Goal: Task Accomplishment & Management: Complete application form

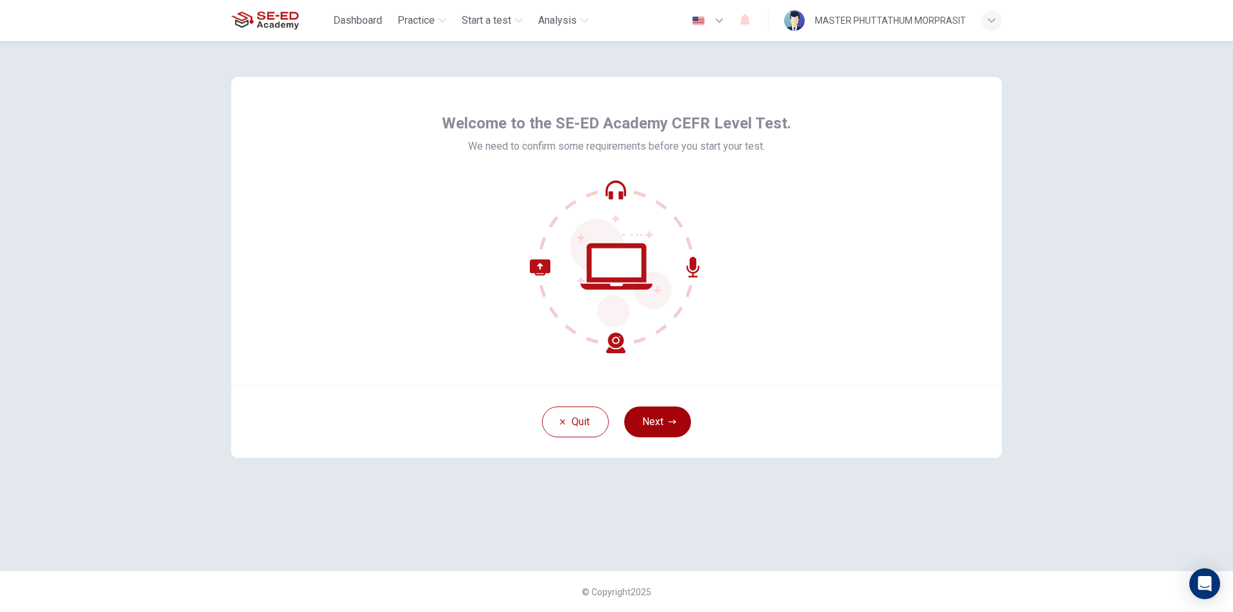
click at [632, 416] on button "Next" at bounding box center [657, 422] width 67 height 31
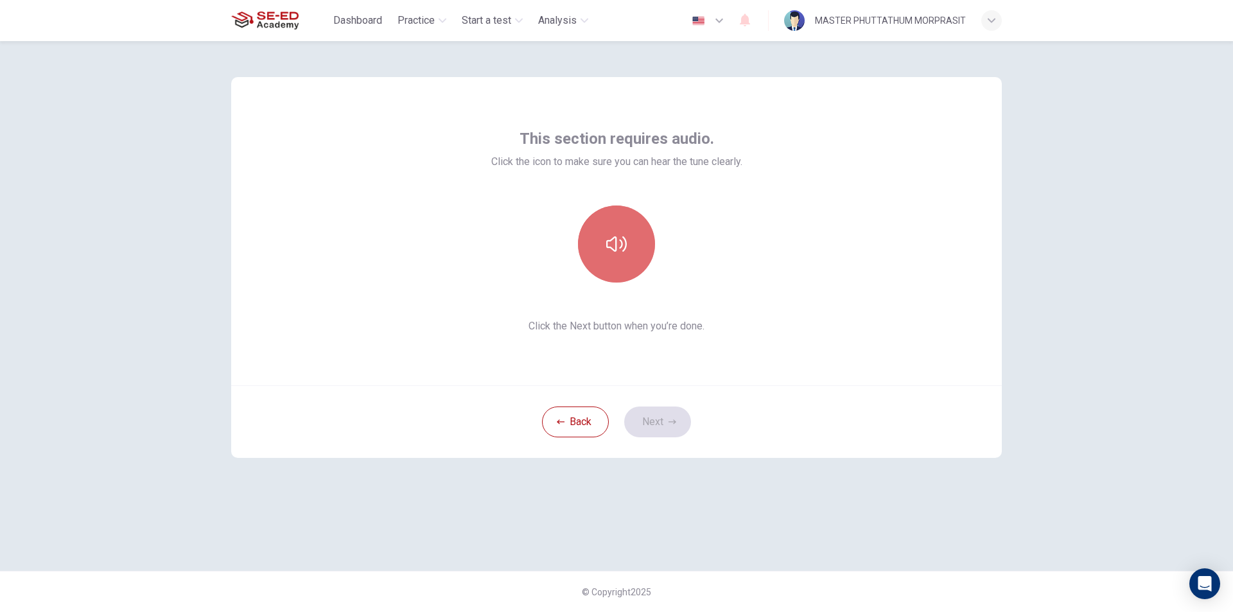
click at [599, 260] on button "button" at bounding box center [616, 244] width 77 height 77
click at [626, 250] on icon "button" at bounding box center [616, 244] width 21 height 21
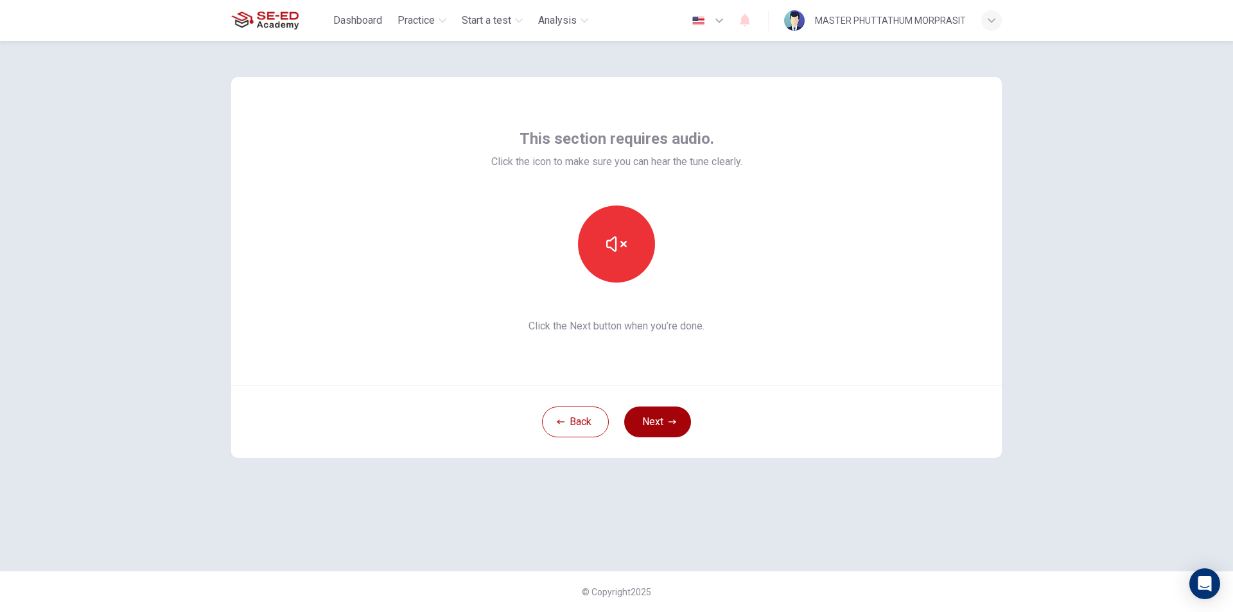
click at [653, 416] on button "Next" at bounding box center [657, 422] width 67 height 31
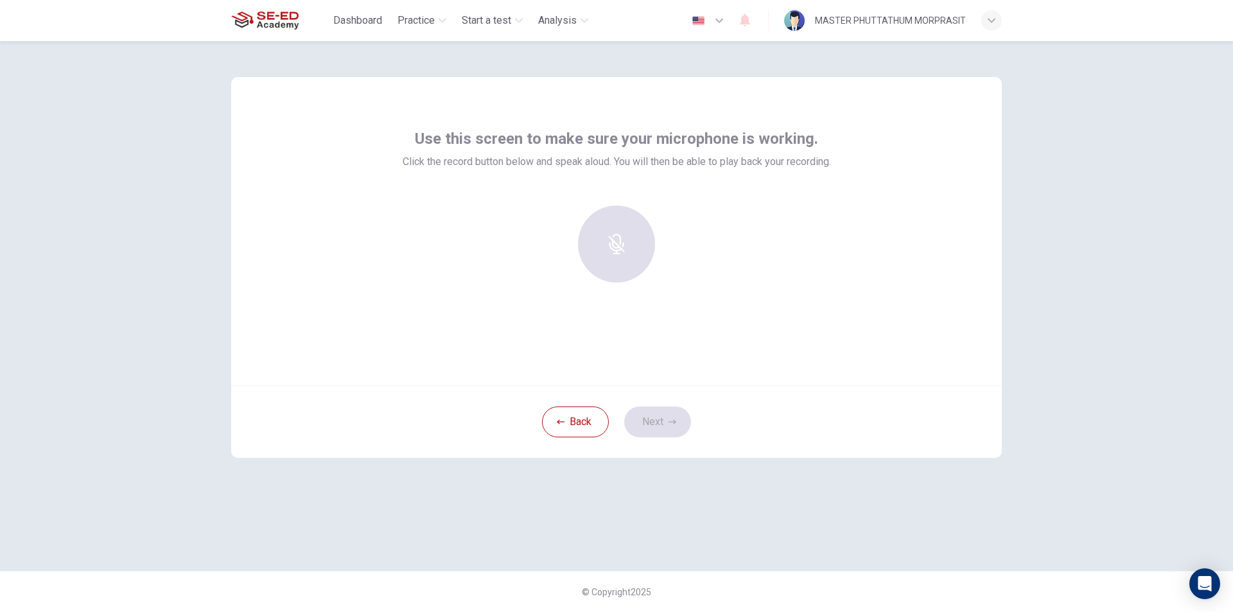
click at [635, 258] on div at bounding box center [616, 244] width 139 height 77
click at [626, 271] on div "Record" at bounding box center [616, 244] width 77 height 77
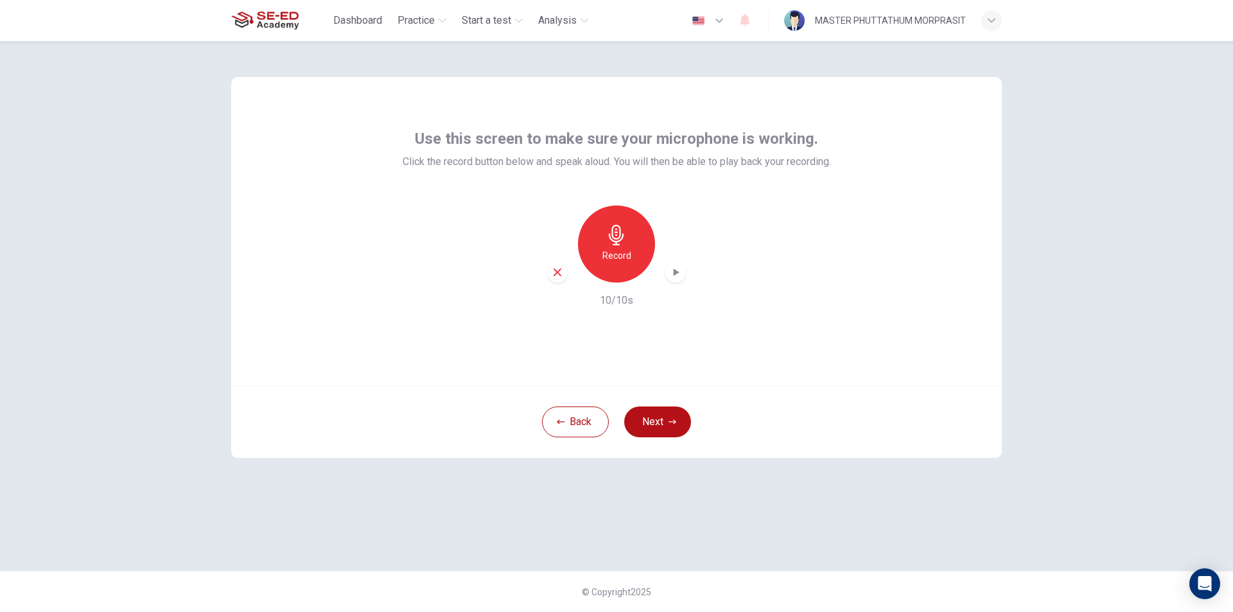
click at [685, 266] on div "Record" at bounding box center [616, 244] width 139 height 77
click at [678, 271] on icon "button" at bounding box center [675, 272] width 13 height 13
click at [627, 256] on h6 "Record" at bounding box center [617, 255] width 29 height 15
click at [622, 267] on div "Stop" at bounding box center [616, 244] width 77 height 77
click at [677, 274] on icon "button" at bounding box center [677, 272] width 6 height 8
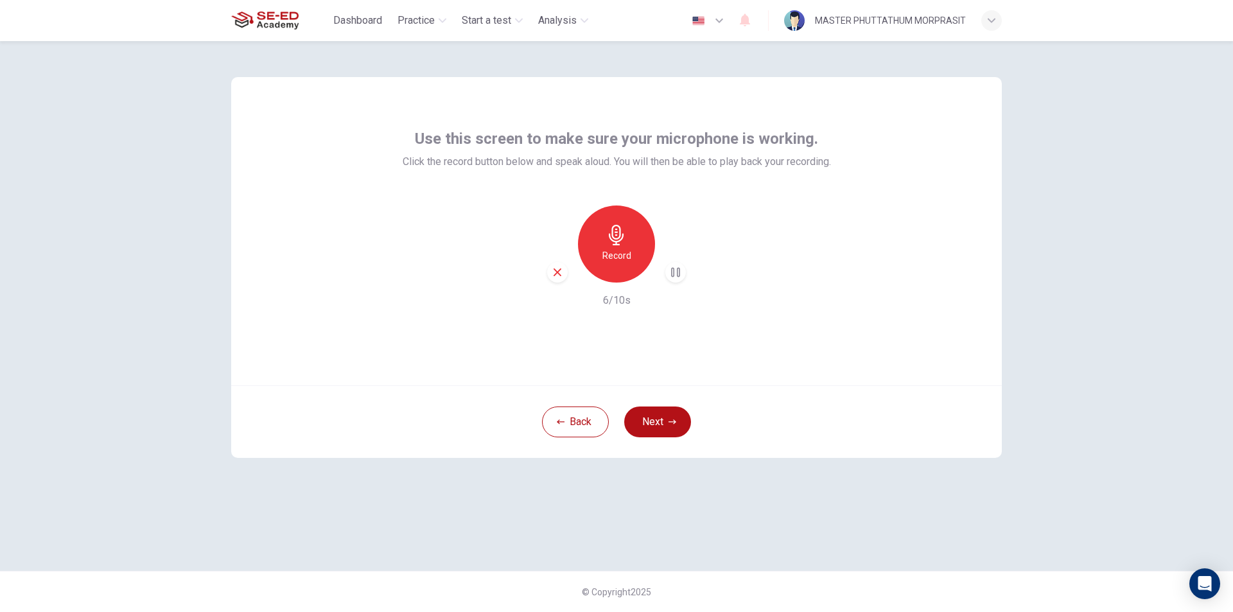
click at [677, 272] on icon "button" at bounding box center [675, 273] width 9 height 10
click at [677, 272] on icon "button" at bounding box center [677, 272] width 6 height 8
click at [627, 267] on div "Record" at bounding box center [616, 244] width 77 height 77
click at [598, 249] on div "Stop" at bounding box center [616, 244] width 77 height 77
click at [683, 269] on div "button" at bounding box center [675, 272] width 21 height 21
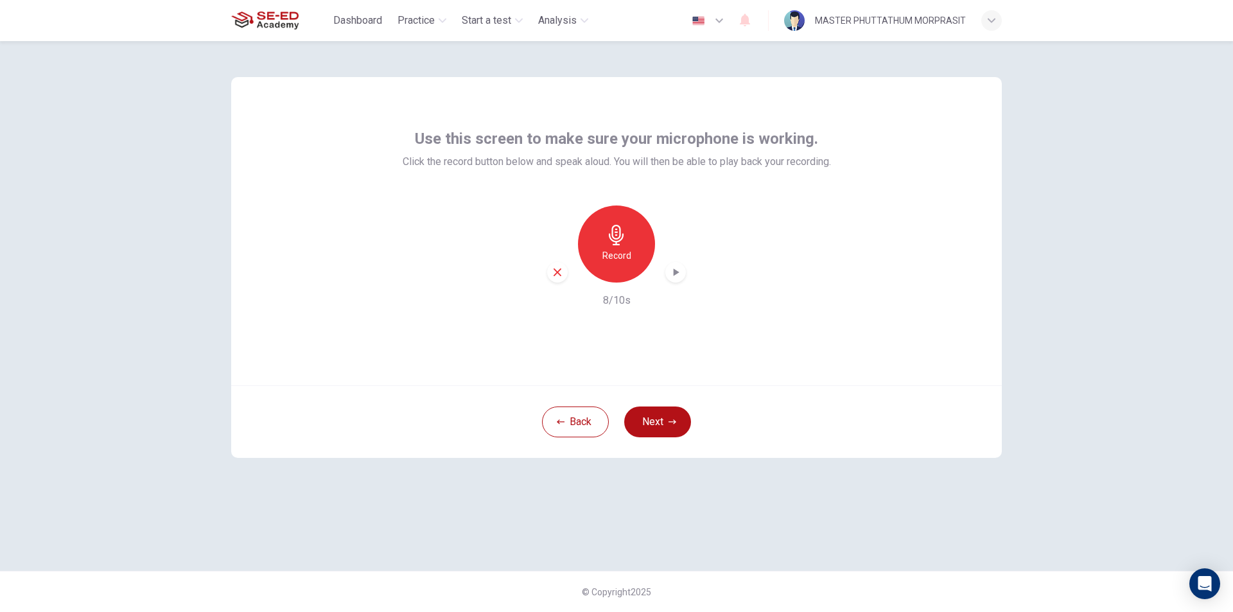
click at [631, 254] on div "Record" at bounding box center [616, 244] width 77 height 77
click at [617, 253] on h6 "Stop" at bounding box center [616, 255] width 19 height 15
click at [680, 271] on icon "button" at bounding box center [675, 272] width 13 height 13
click at [556, 273] on icon "button" at bounding box center [558, 272] width 8 height 8
click at [608, 248] on h6 "Record" at bounding box center [617, 255] width 29 height 15
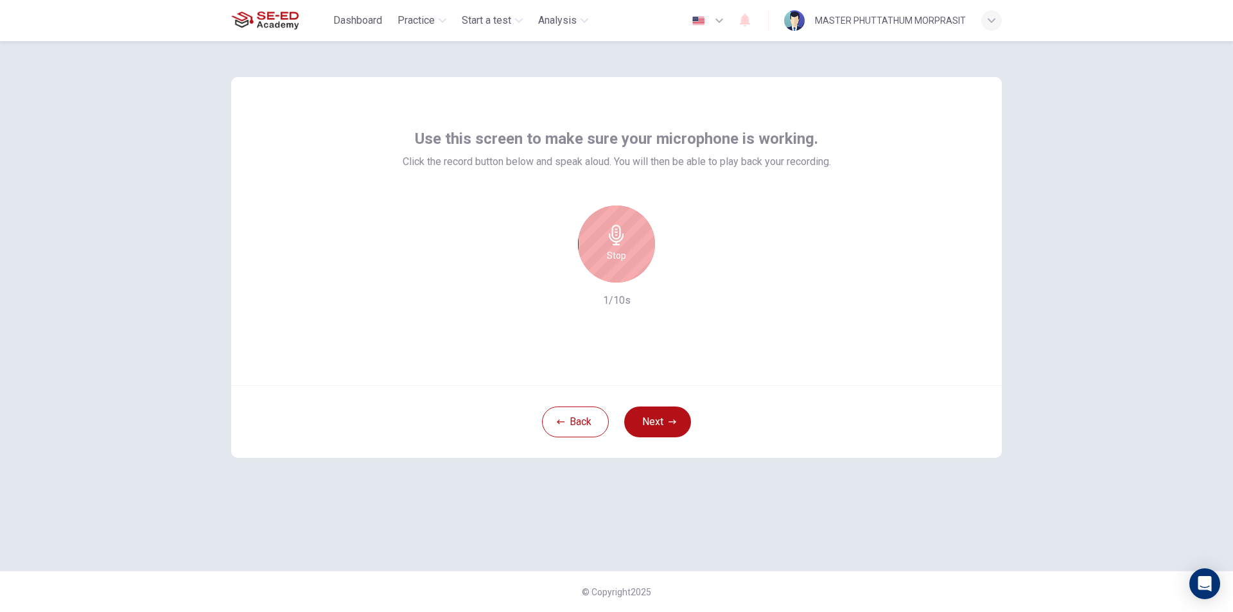
click at [608, 247] on div "Stop" at bounding box center [616, 244] width 77 height 77
click at [678, 275] on icon "button" at bounding box center [675, 272] width 13 height 13
click at [672, 424] on icon "button" at bounding box center [673, 422] width 8 height 8
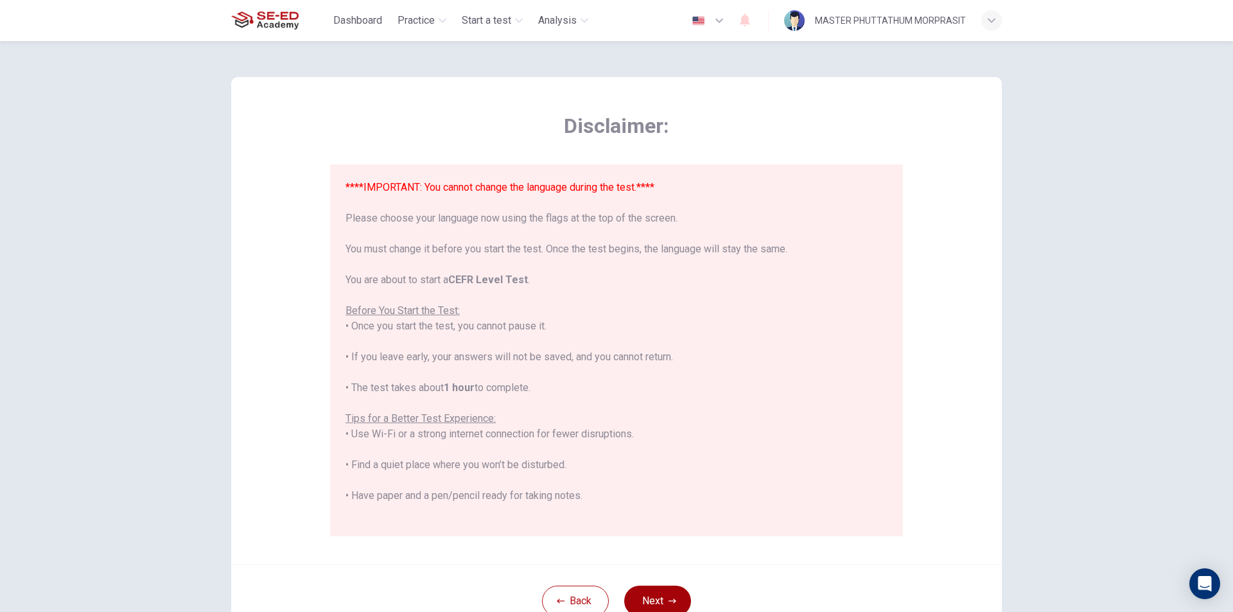
click at [669, 606] on button "Next" at bounding box center [657, 601] width 67 height 31
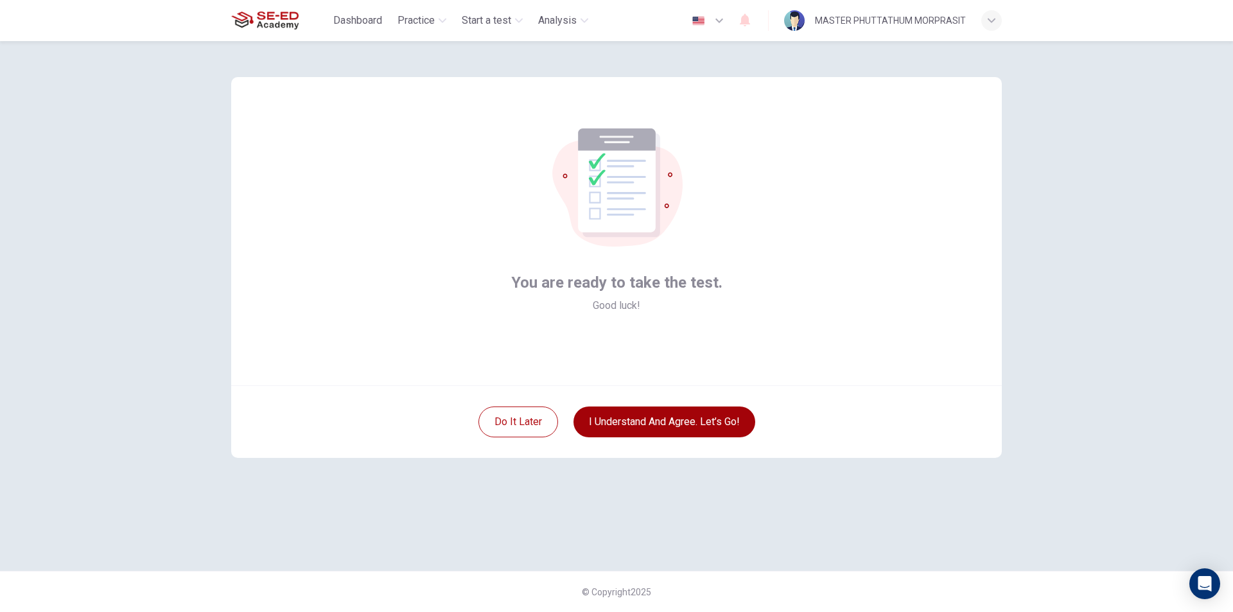
click at [707, 426] on button "I understand and agree. Let’s go!" at bounding box center [665, 422] width 182 height 31
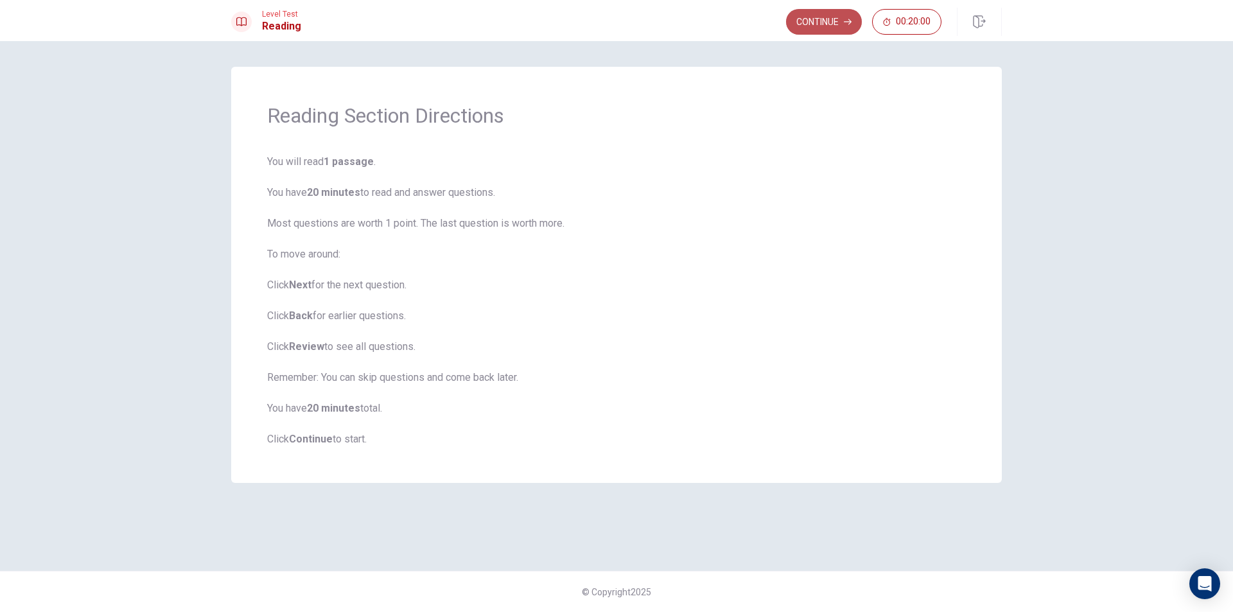
click at [831, 26] on button "Continue" at bounding box center [824, 22] width 76 height 26
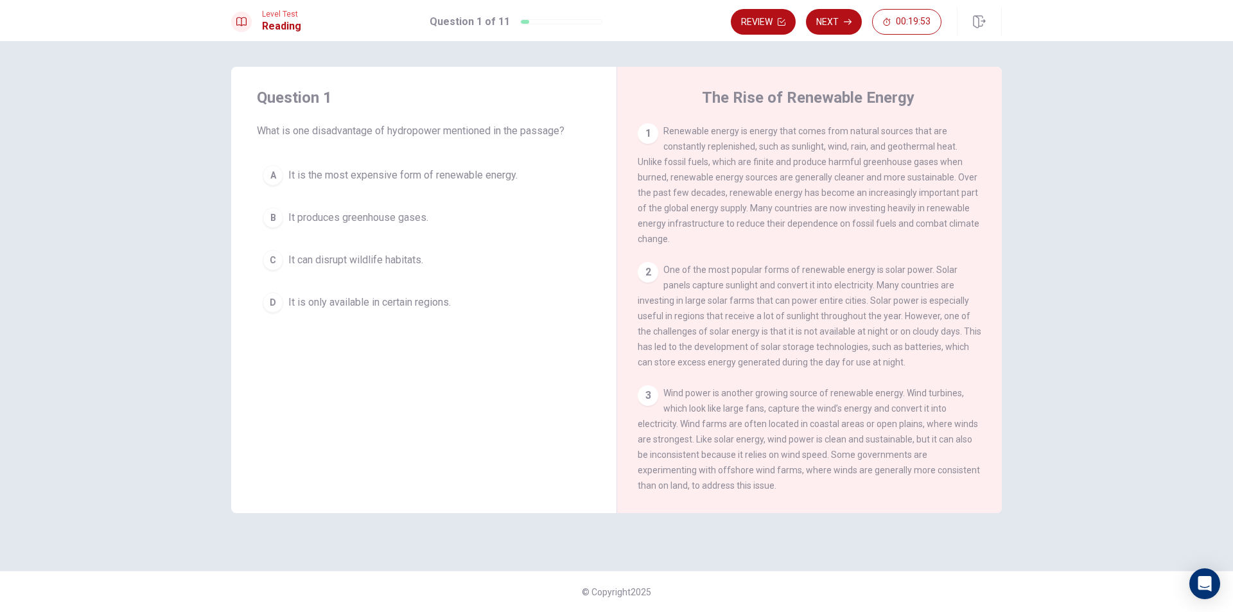
drag, startPoint x: 664, startPoint y: 132, endPoint x: 748, endPoint y: 183, distance: 98.3
click at [748, 183] on span "Renewable energy is energy that comes from natural sources that are constantly …" at bounding box center [809, 185] width 342 height 118
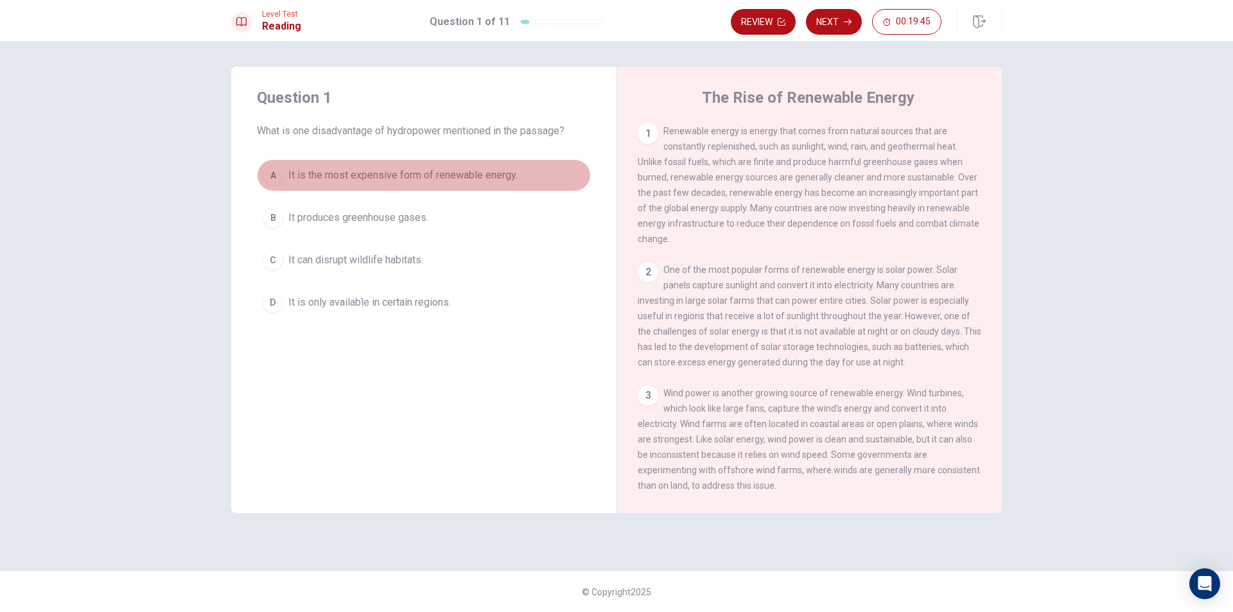
click at [290, 172] on span "It is the most expensive form of renewable energy." at bounding box center [402, 175] width 229 height 15
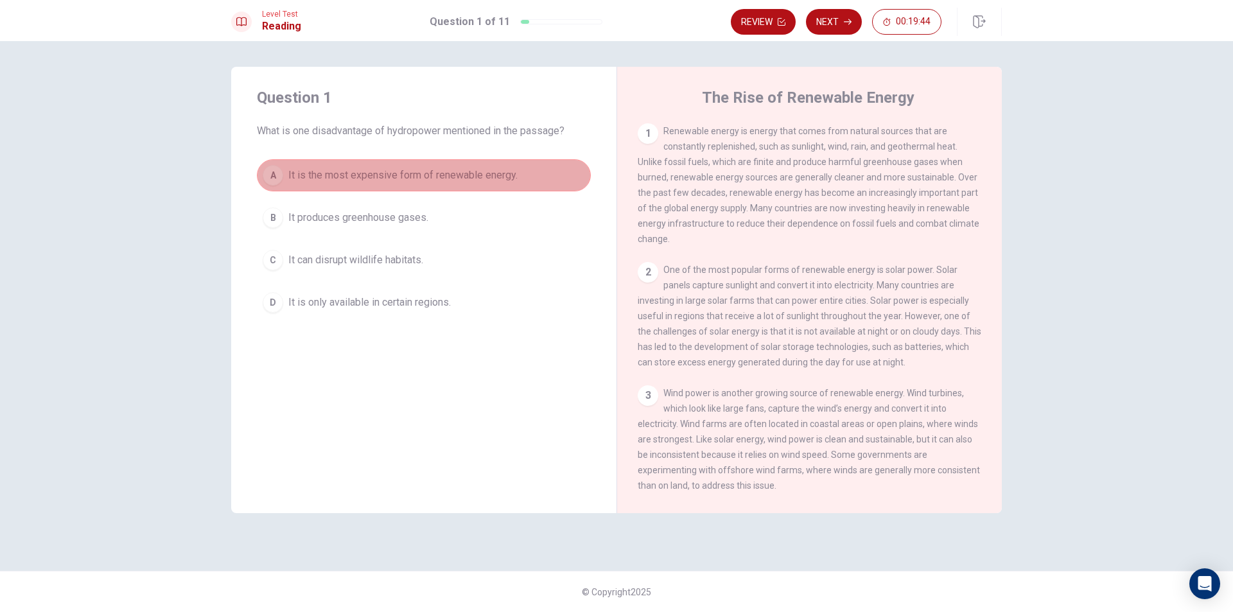
click at [292, 172] on span "It is the most expensive form of renewable energy." at bounding box center [402, 175] width 229 height 15
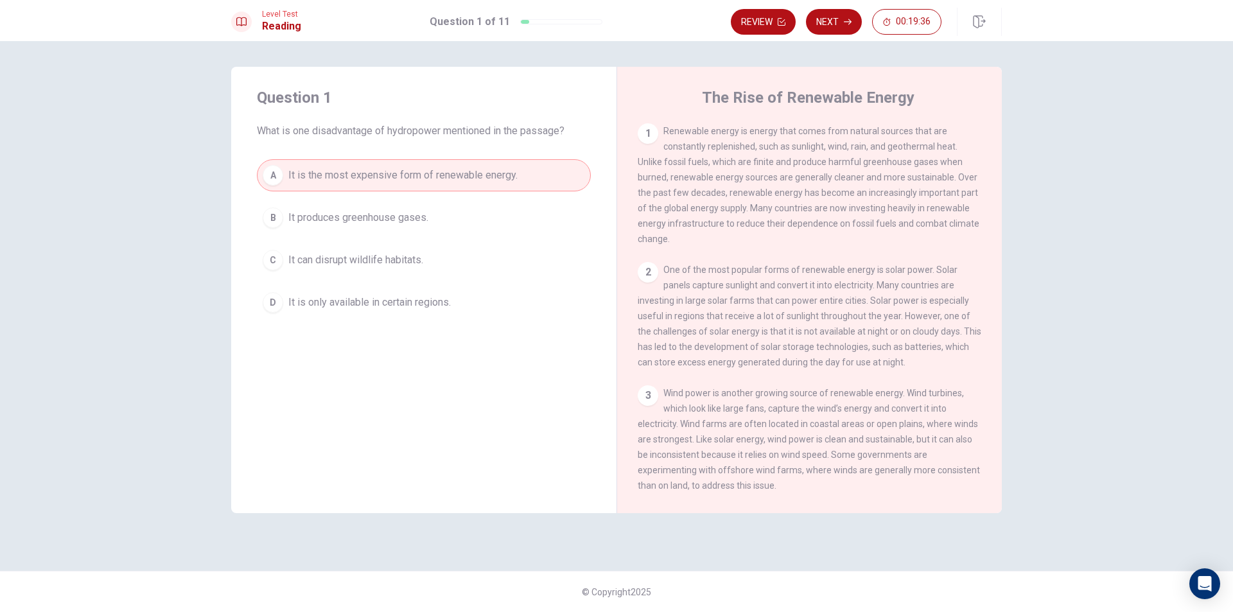
click at [653, 134] on div "1" at bounding box center [648, 133] width 21 height 21
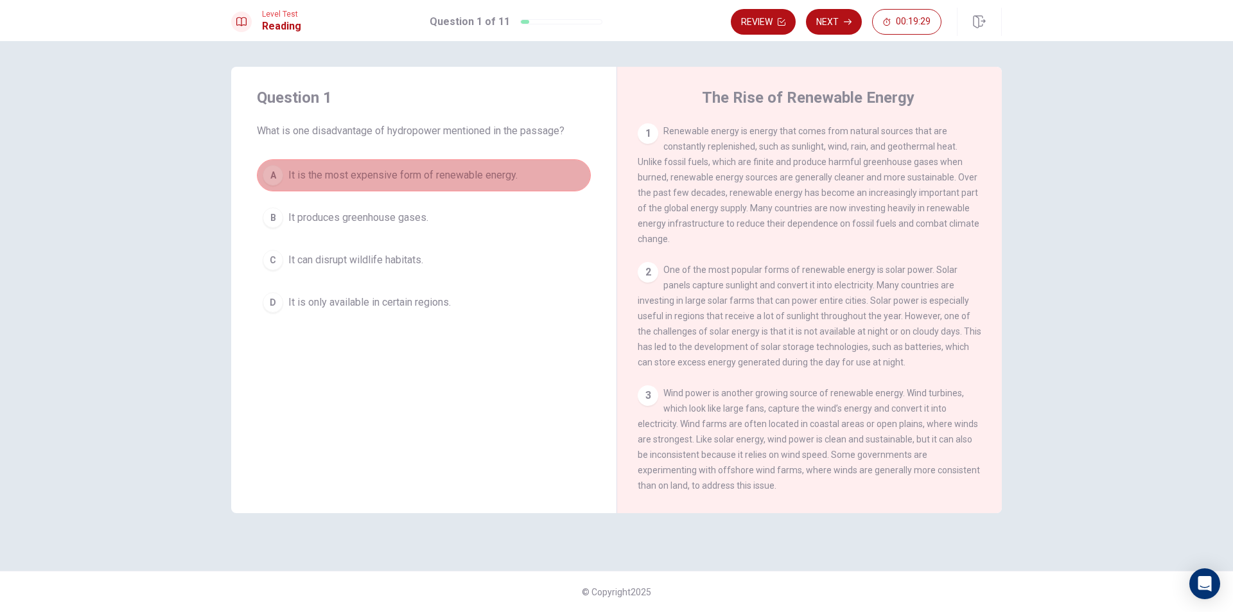
click at [567, 173] on button "A It is the most expensive form of renewable energy." at bounding box center [424, 175] width 334 height 32
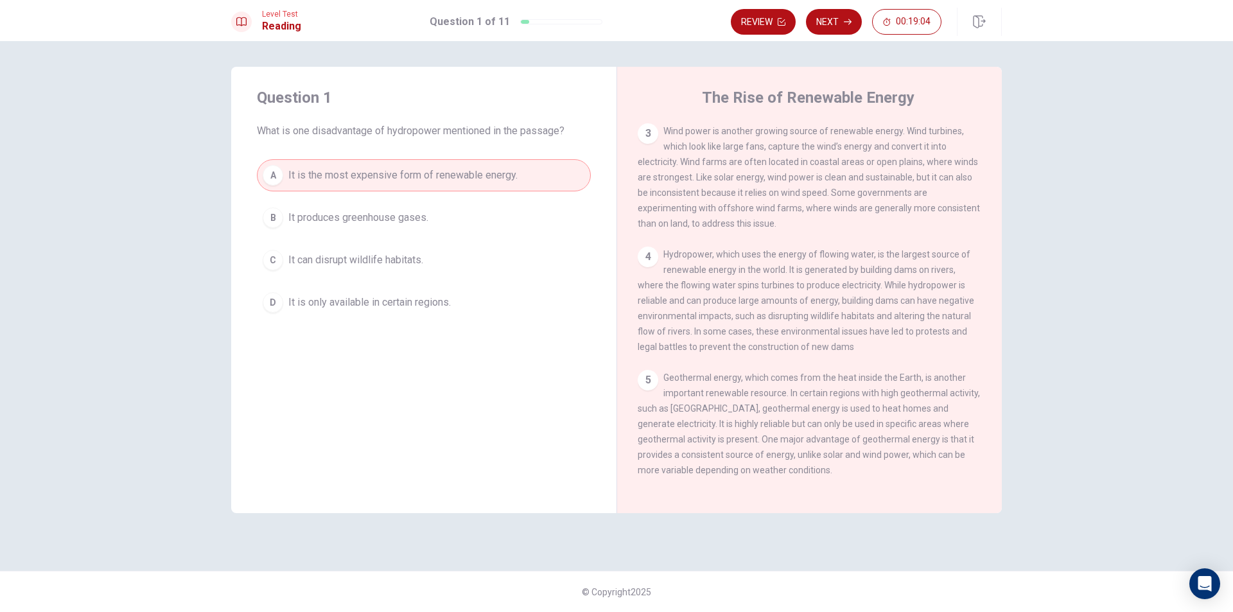
scroll to position [253, 0]
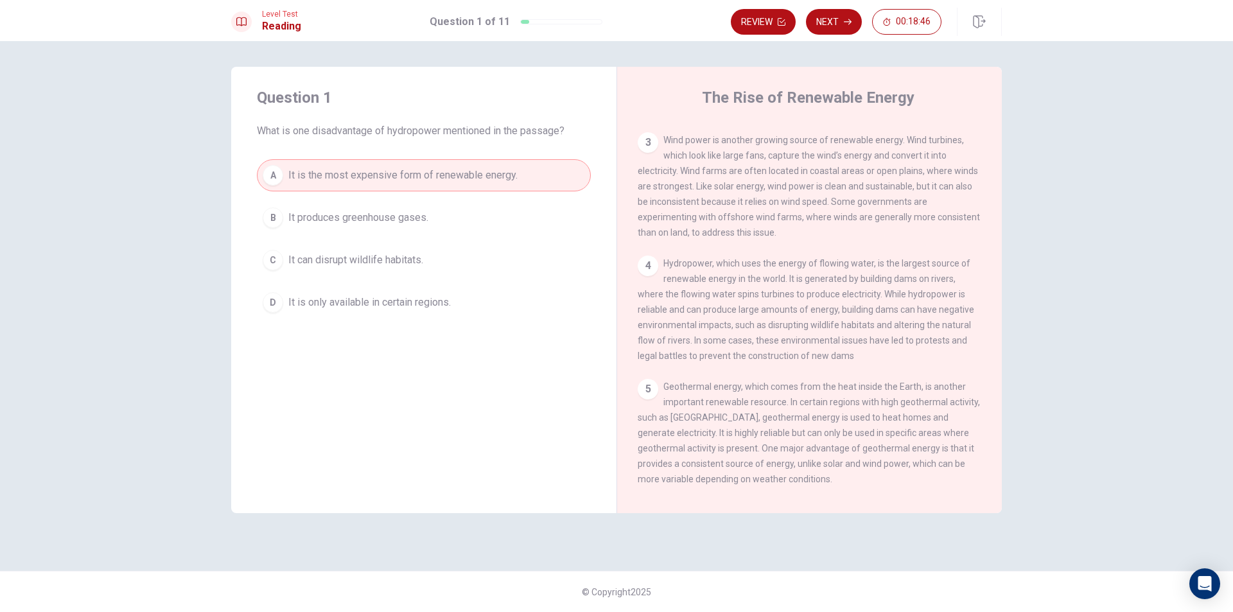
click at [369, 250] on button "C It can disrupt wildlife habitats." at bounding box center [424, 260] width 334 height 32
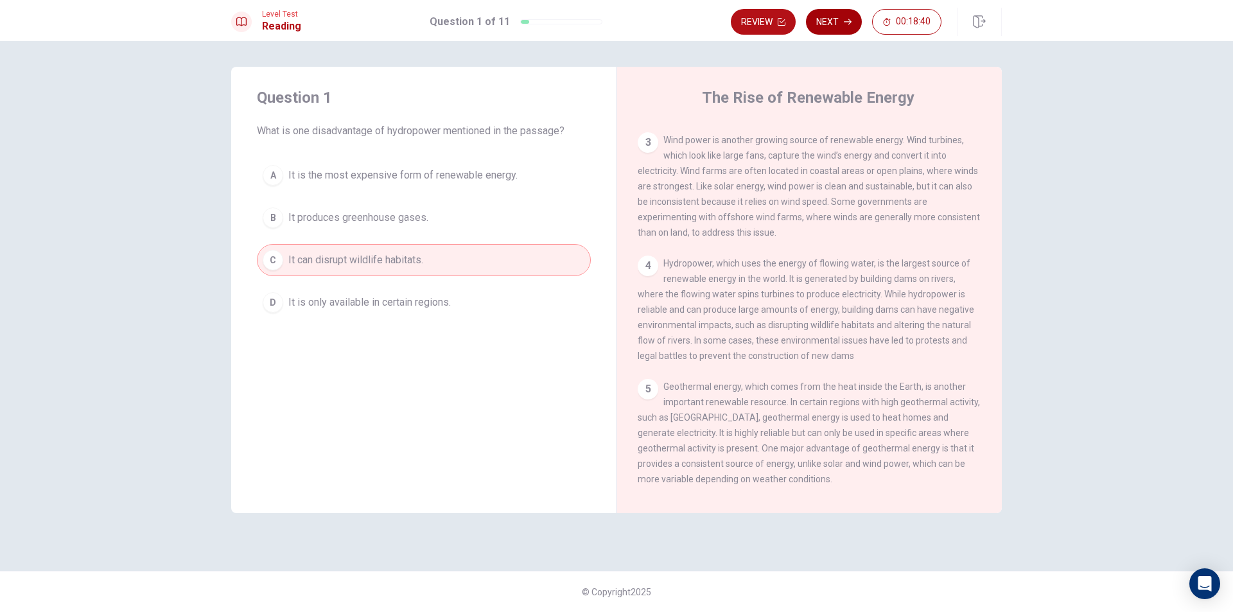
click at [840, 24] on button "Next" at bounding box center [834, 22] width 56 height 26
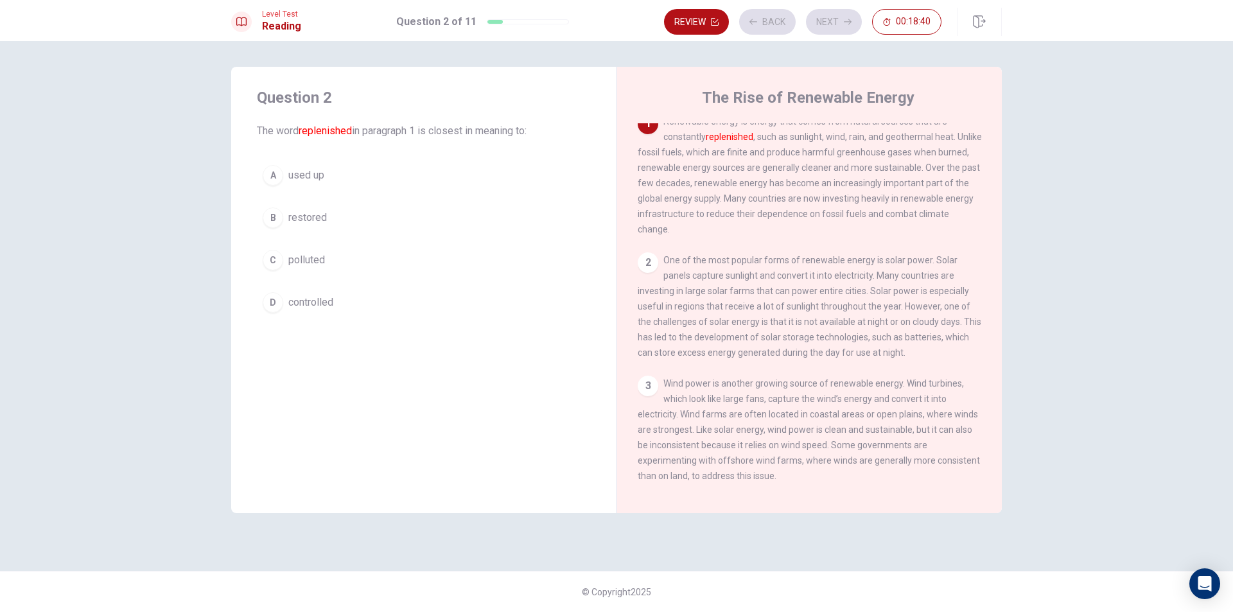
scroll to position [0, 0]
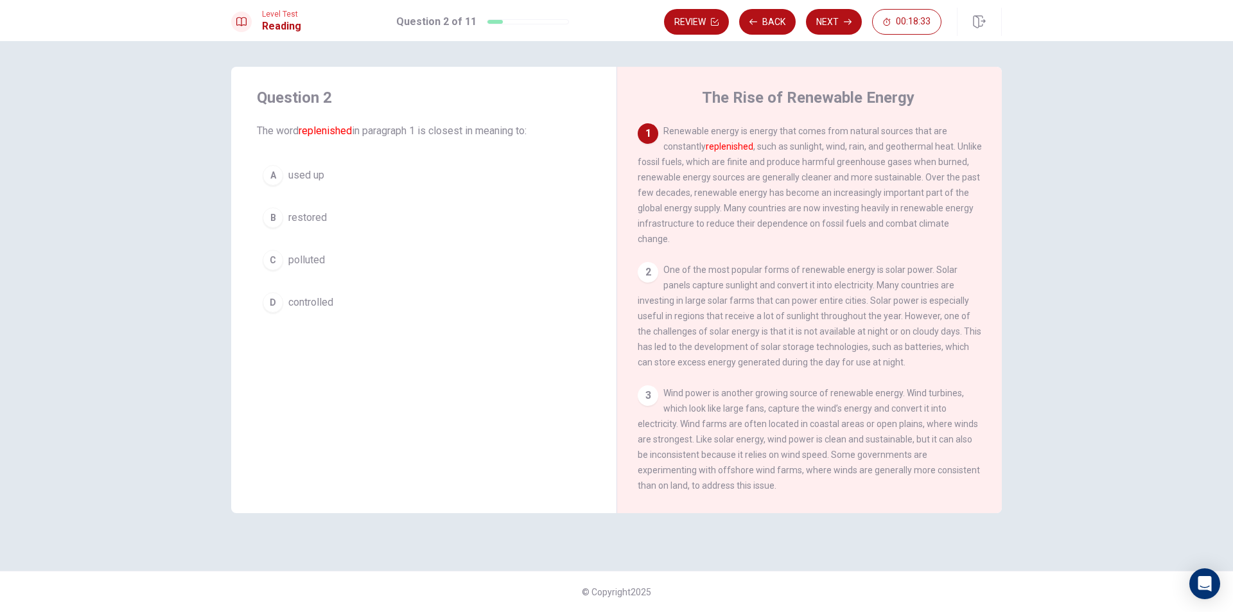
click at [653, 126] on div "1" at bounding box center [648, 133] width 21 height 21
click at [753, 27] on button "Back" at bounding box center [767, 22] width 57 height 26
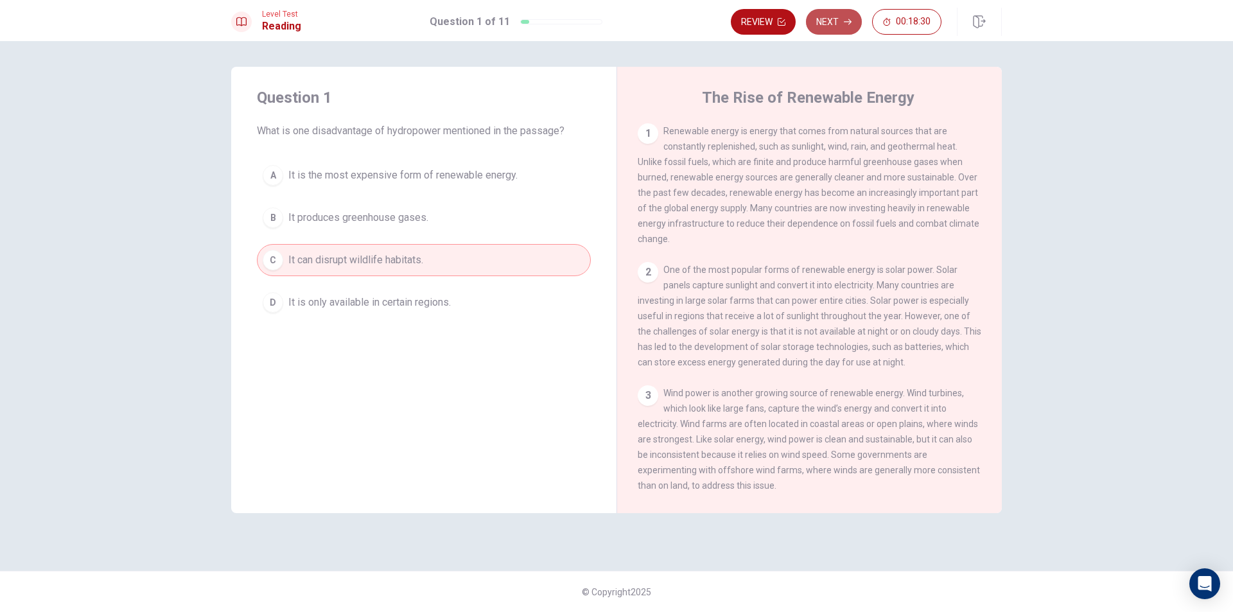
click at [823, 25] on button "Next" at bounding box center [834, 22] width 56 height 26
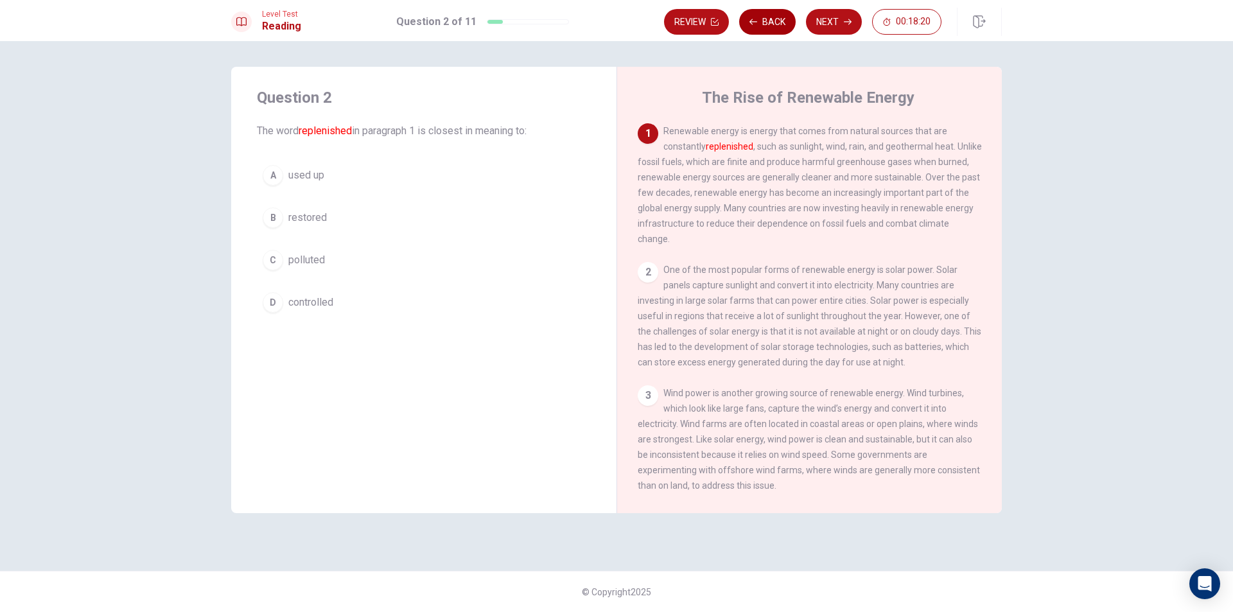
click at [766, 31] on button "Back" at bounding box center [767, 22] width 57 height 26
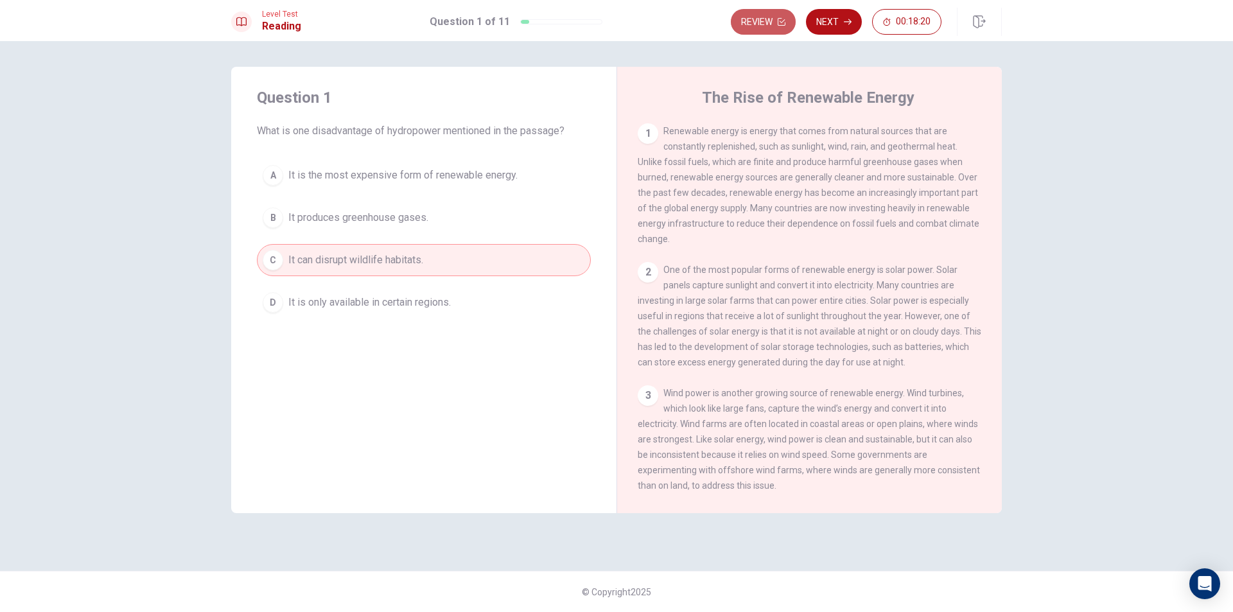
click at [766, 31] on button "Review" at bounding box center [763, 22] width 65 height 26
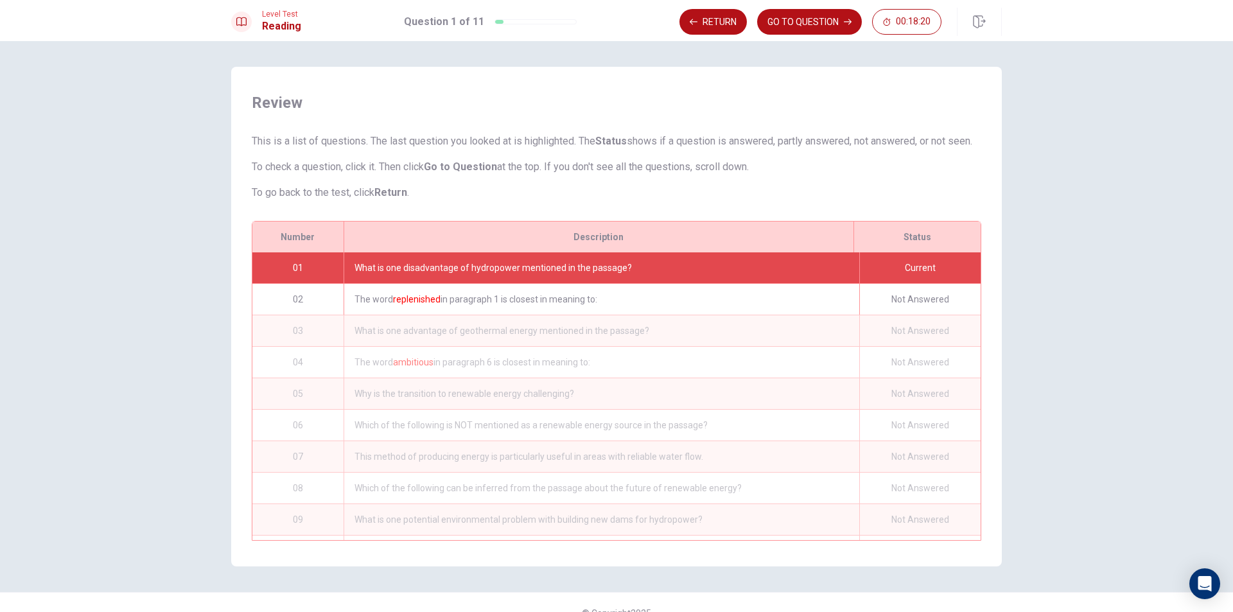
scroll to position [37, 0]
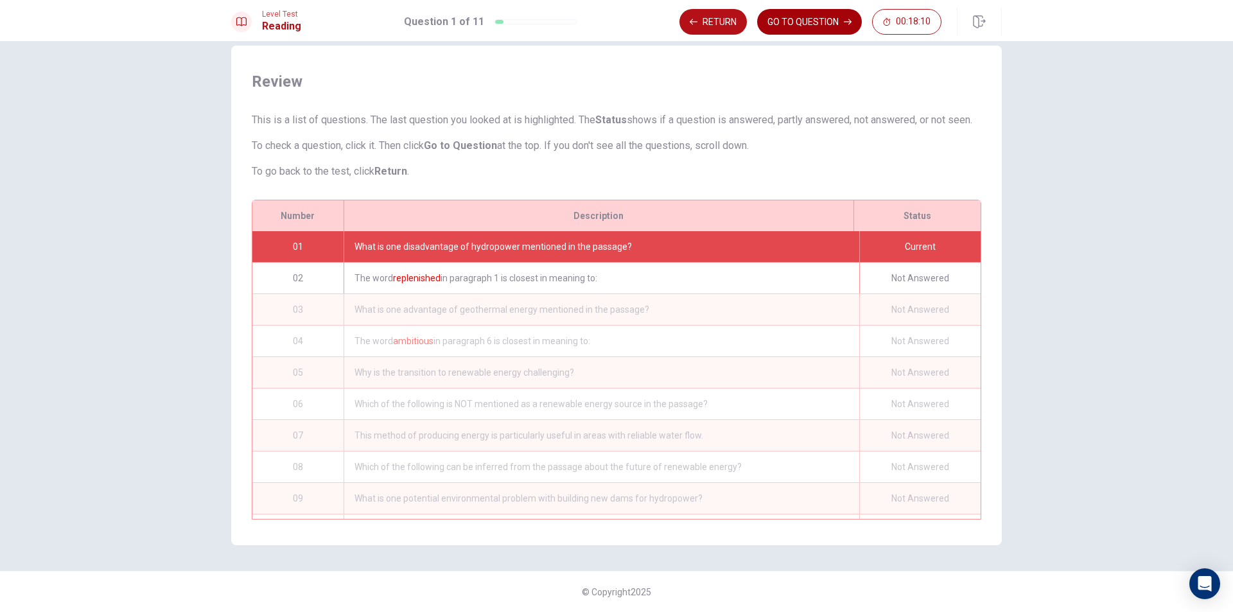
click at [810, 20] on button "GO TO QUESTION" at bounding box center [809, 22] width 105 height 26
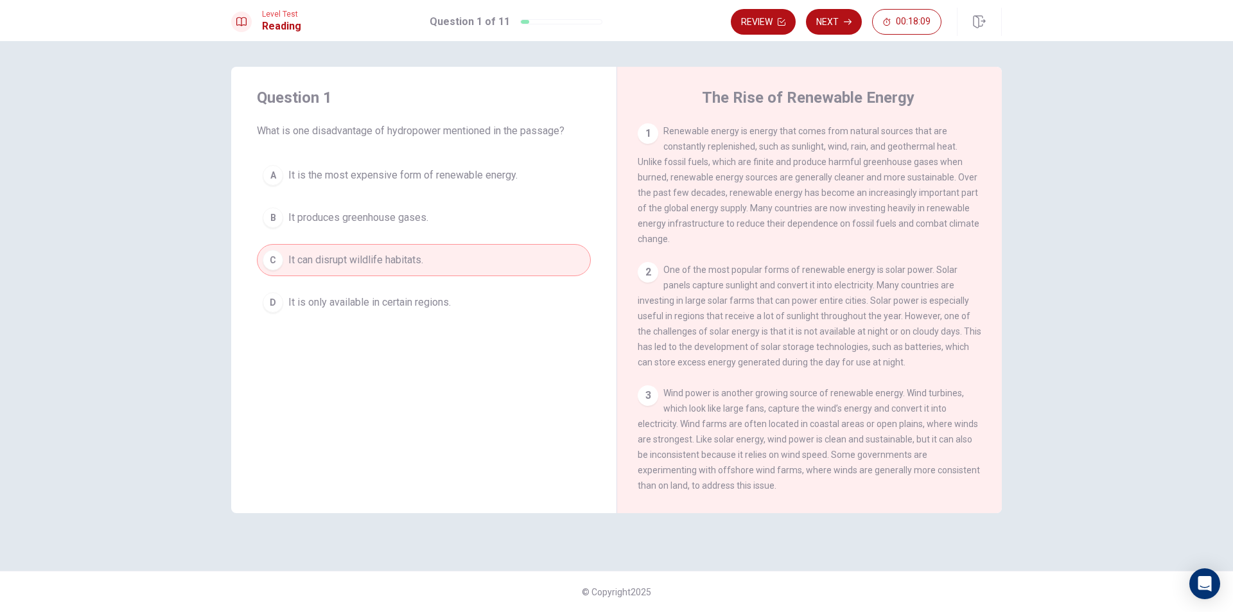
scroll to position [0, 0]
click at [833, 31] on button "Next" at bounding box center [834, 22] width 56 height 26
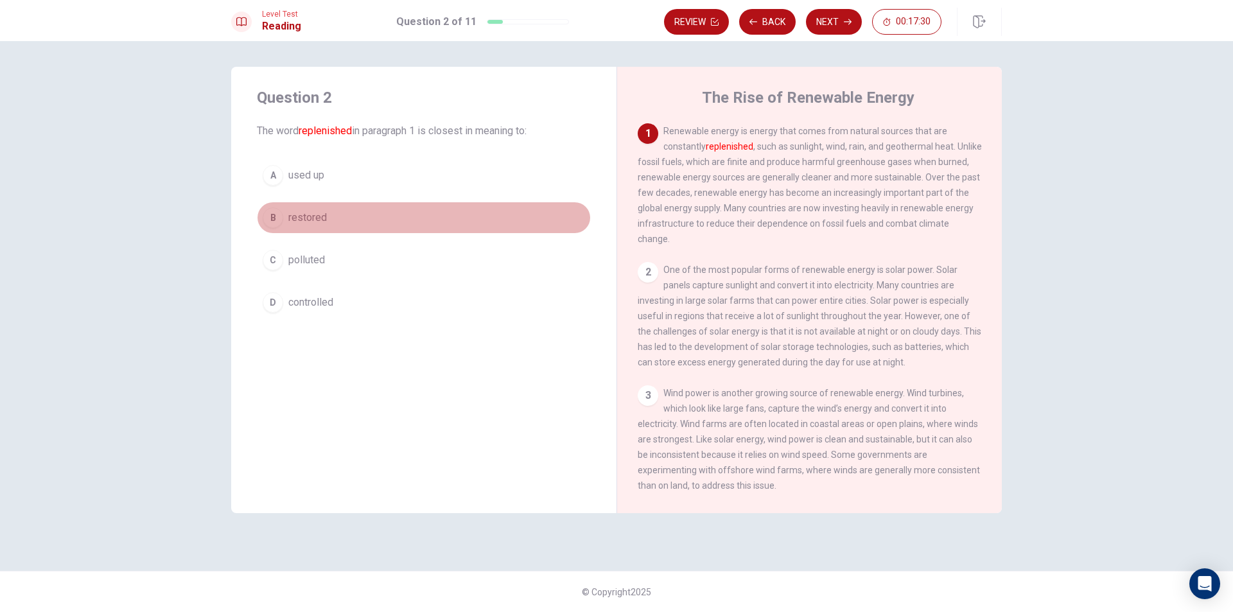
click at [318, 229] on button "B restored" at bounding box center [424, 218] width 334 height 32
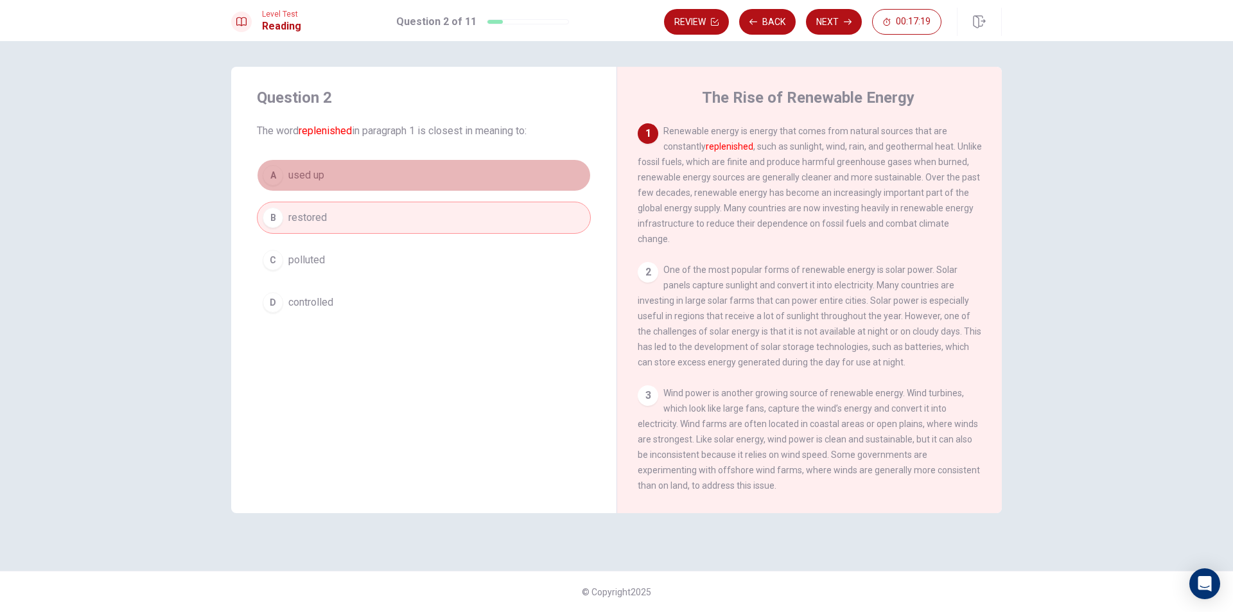
click at [539, 179] on button "A used up" at bounding box center [424, 175] width 334 height 32
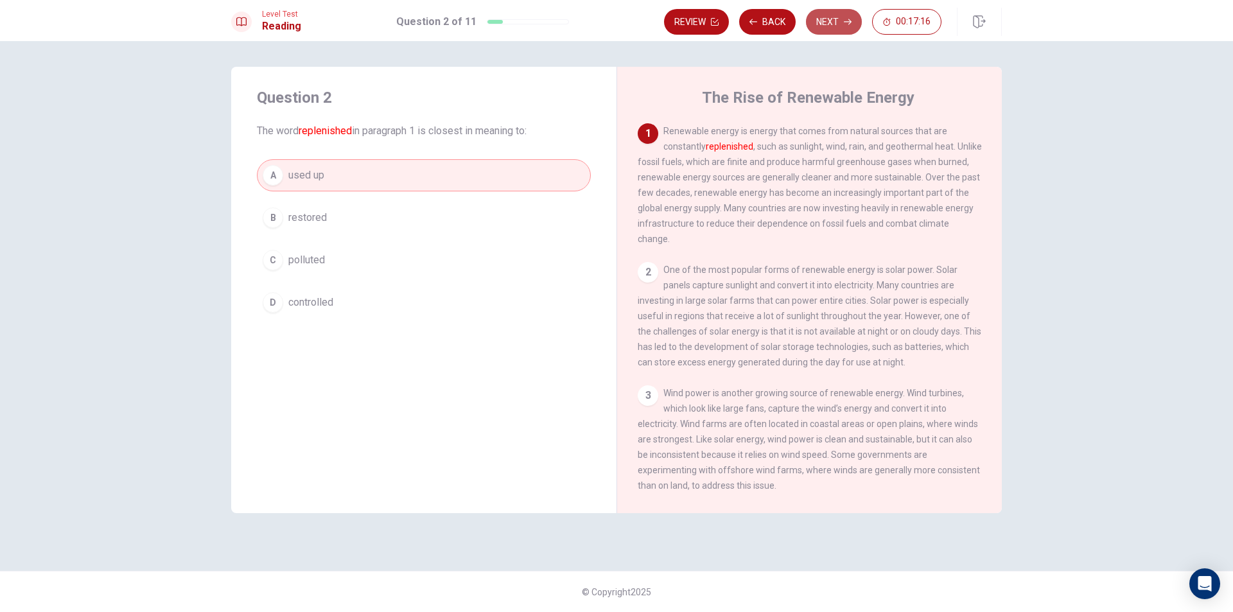
click at [847, 23] on icon "button" at bounding box center [848, 22] width 8 height 8
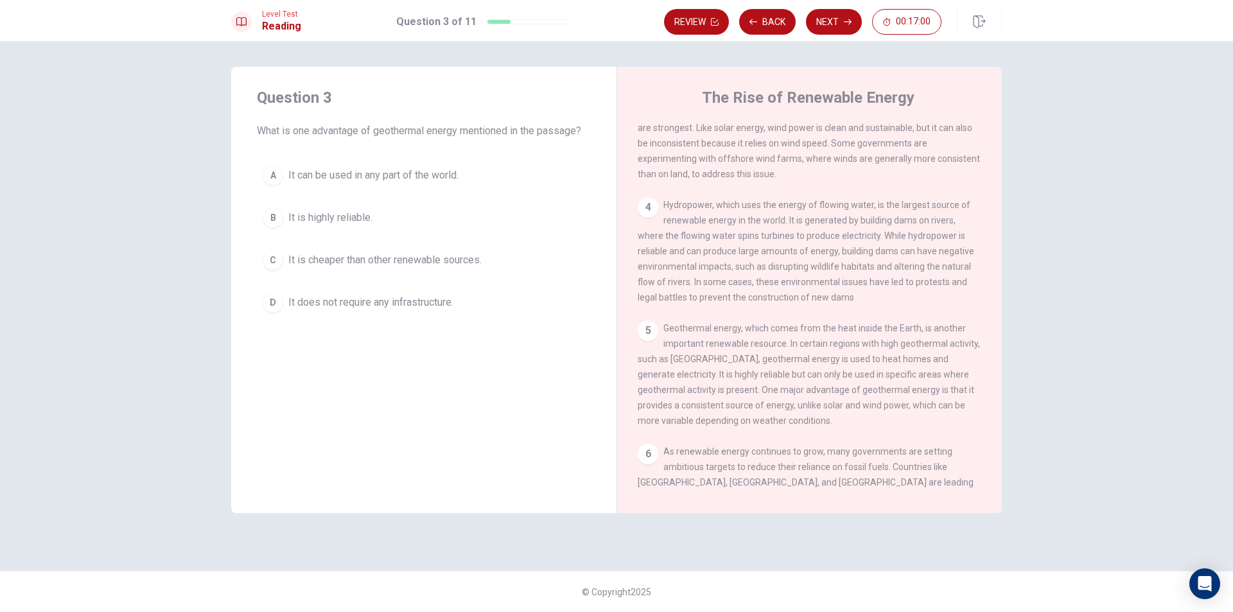
scroll to position [321, 0]
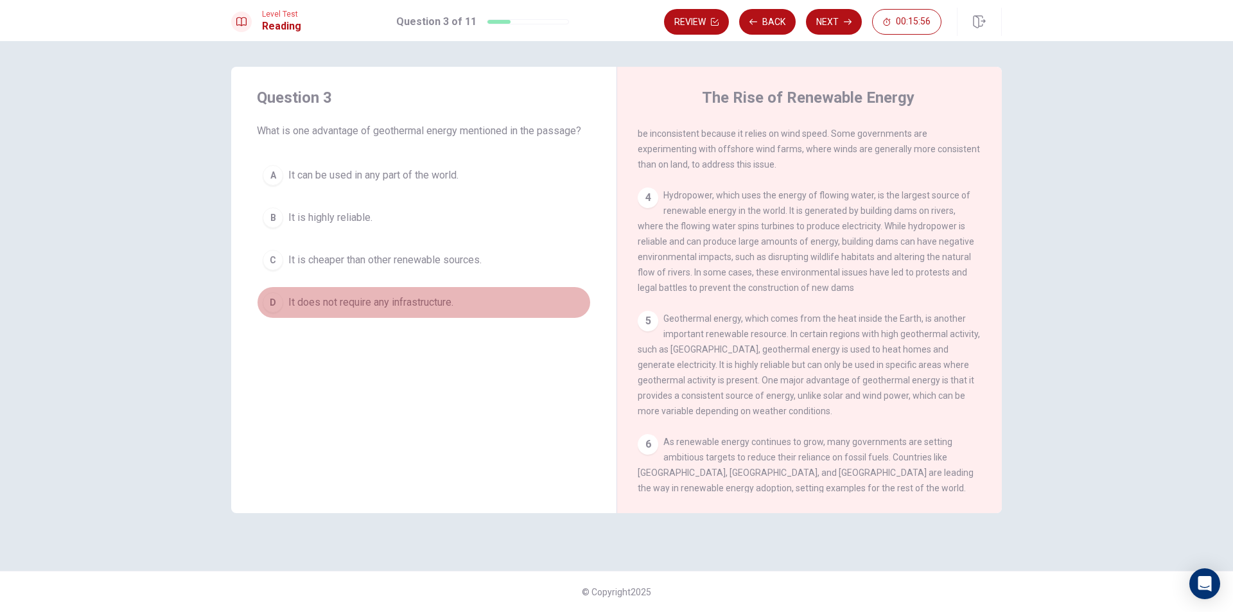
click at [448, 314] on button "D It does not require any infrastructure." at bounding box center [424, 302] width 334 height 32
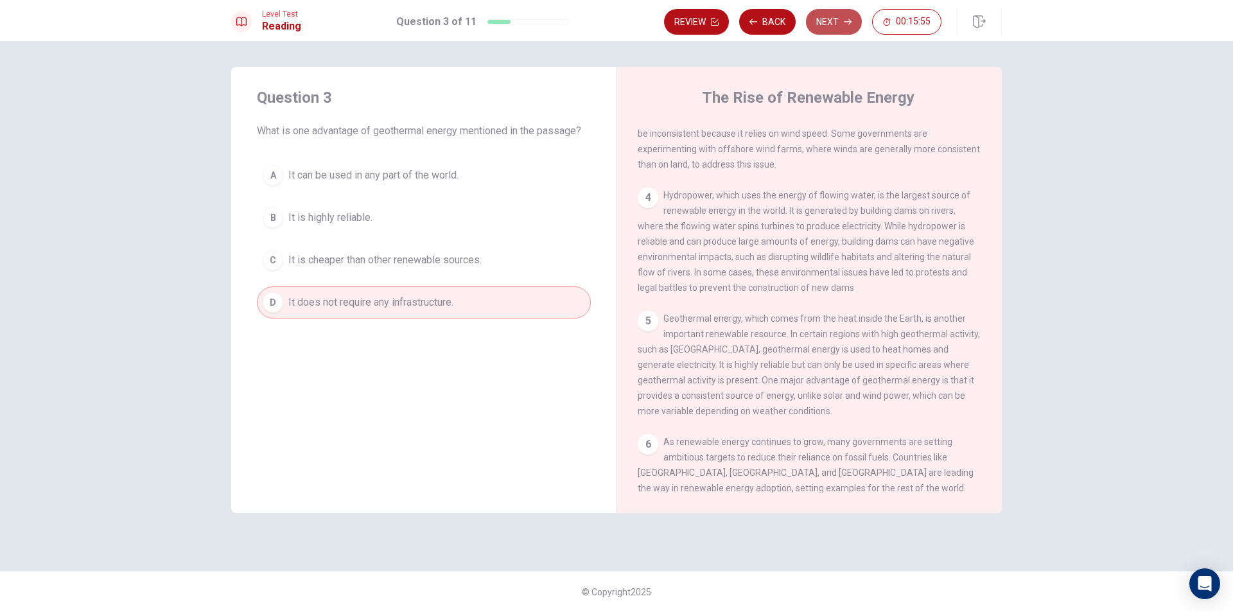
click at [841, 30] on button "Next" at bounding box center [834, 22] width 56 height 26
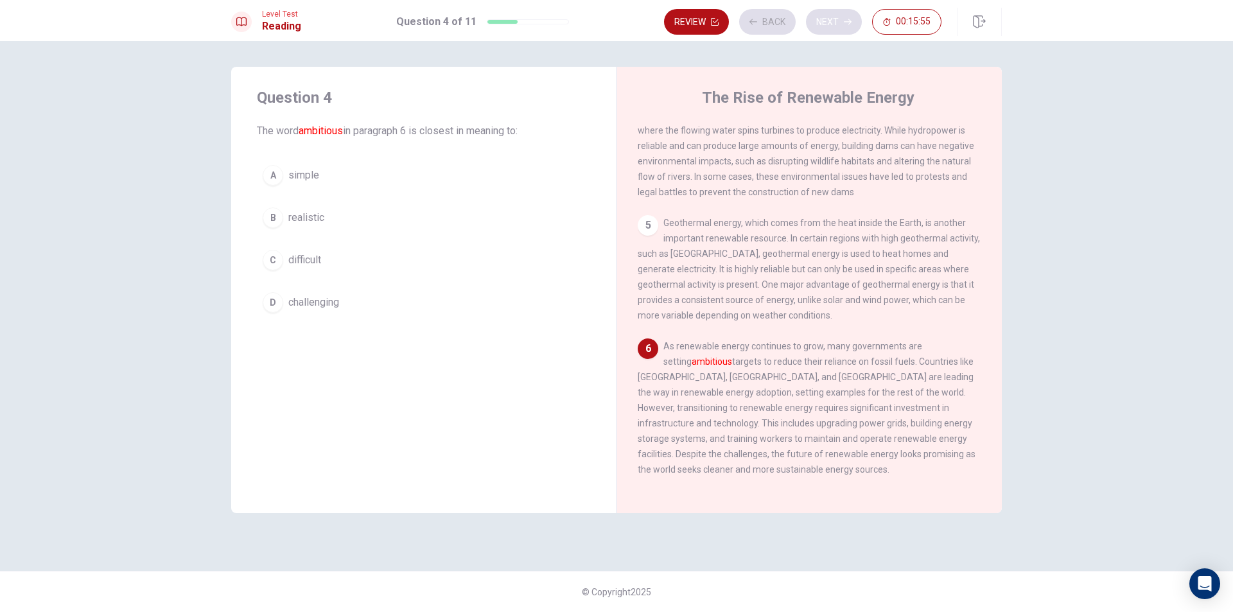
scroll to position [446, 0]
drag, startPoint x: 664, startPoint y: 337, endPoint x: 728, endPoint y: 353, distance: 65.4
click at [728, 353] on span "As renewable energy continues to grow, many governments are setting ambitious t…" at bounding box center [807, 408] width 338 height 134
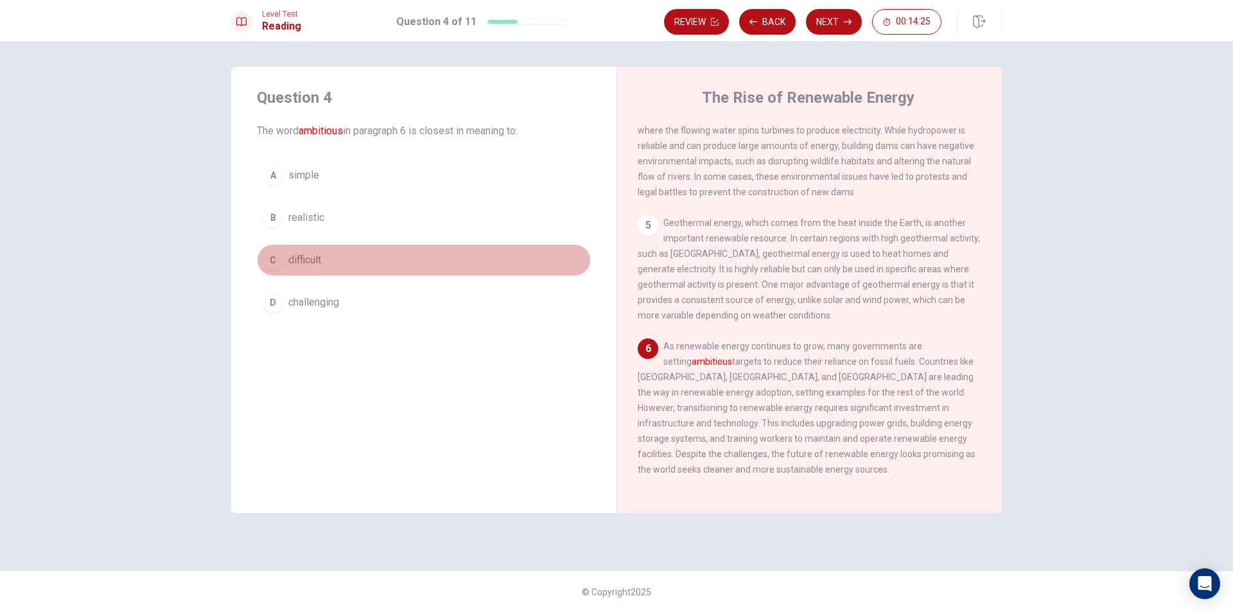
click at [337, 260] on button "C difficult" at bounding box center [424, 260] width 334 height 32
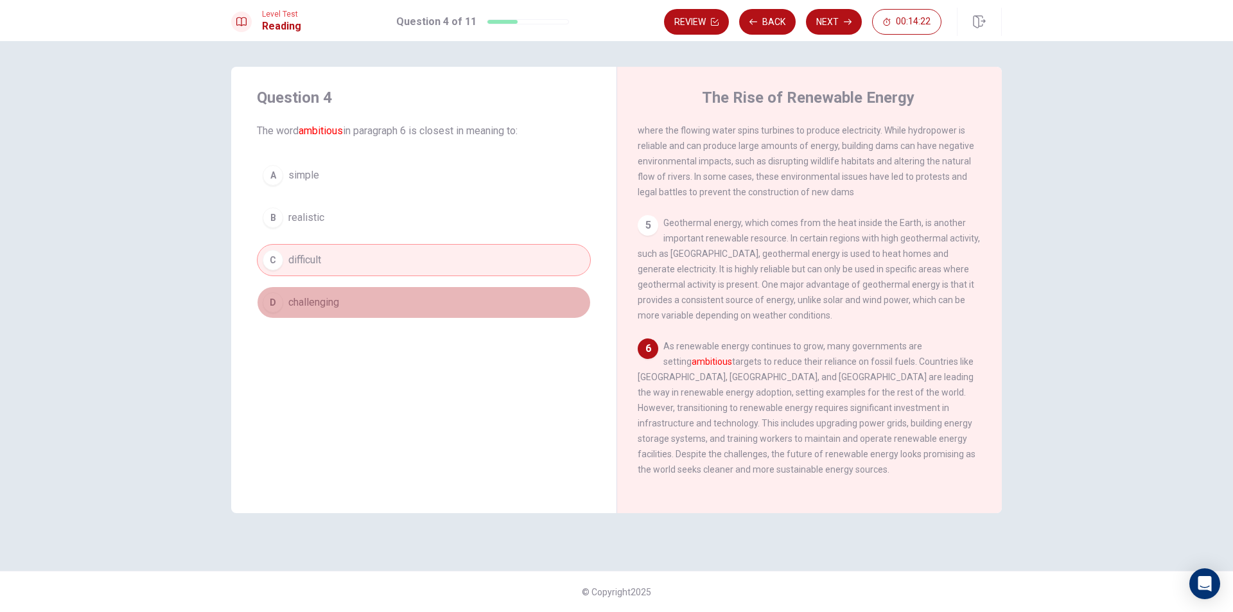
click at [387, 299] on button "D challenging" at bounding box center [424, 302] width 334 height 32
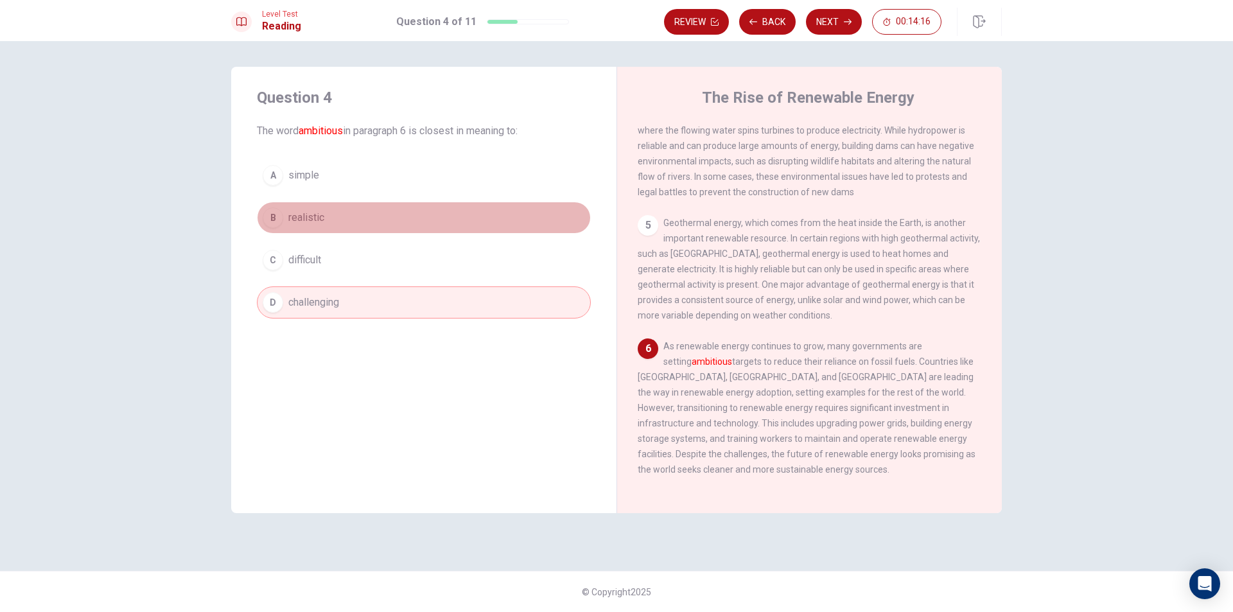
click at [328, 215] on button "B realistic" at bounding box center [424, 218] width 334 height 32
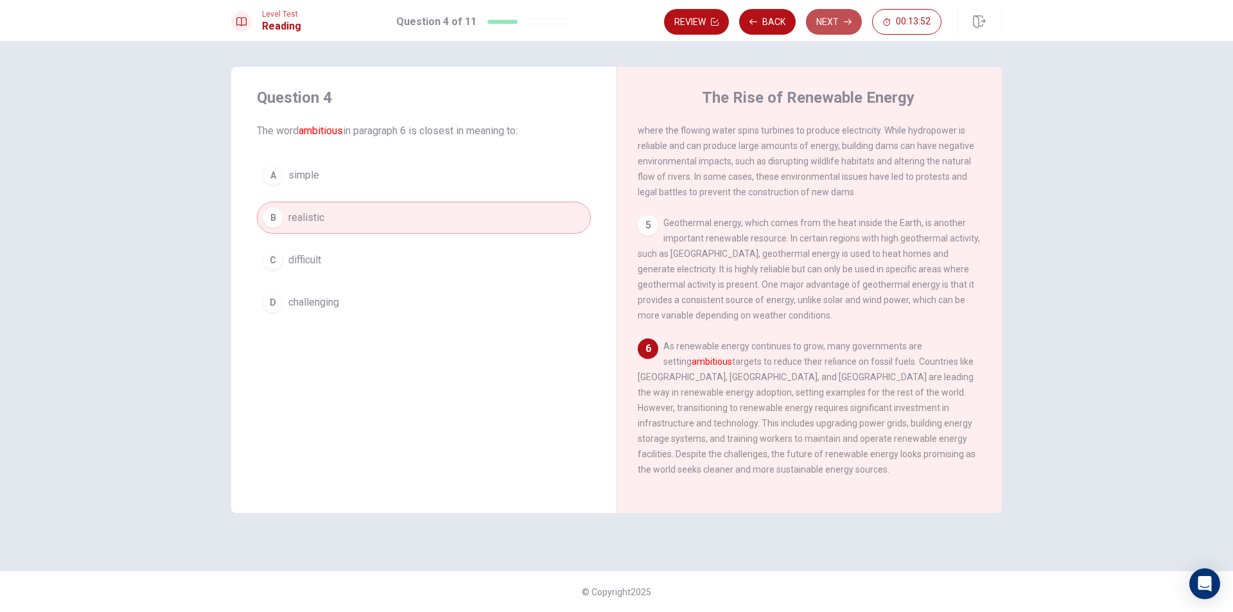
click at [832, 24] on button "Next" at bounding box center [834, 22] width 56 height 26
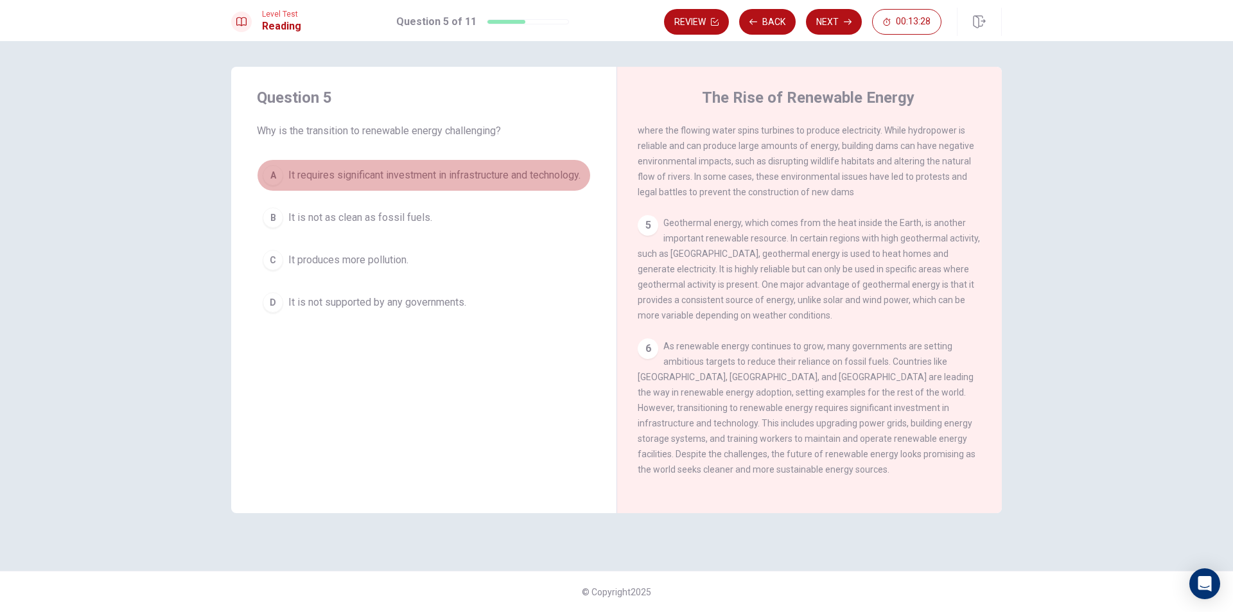
click at [270, 177] on div "A" at bounding box center [273, 175] width 21 height 21
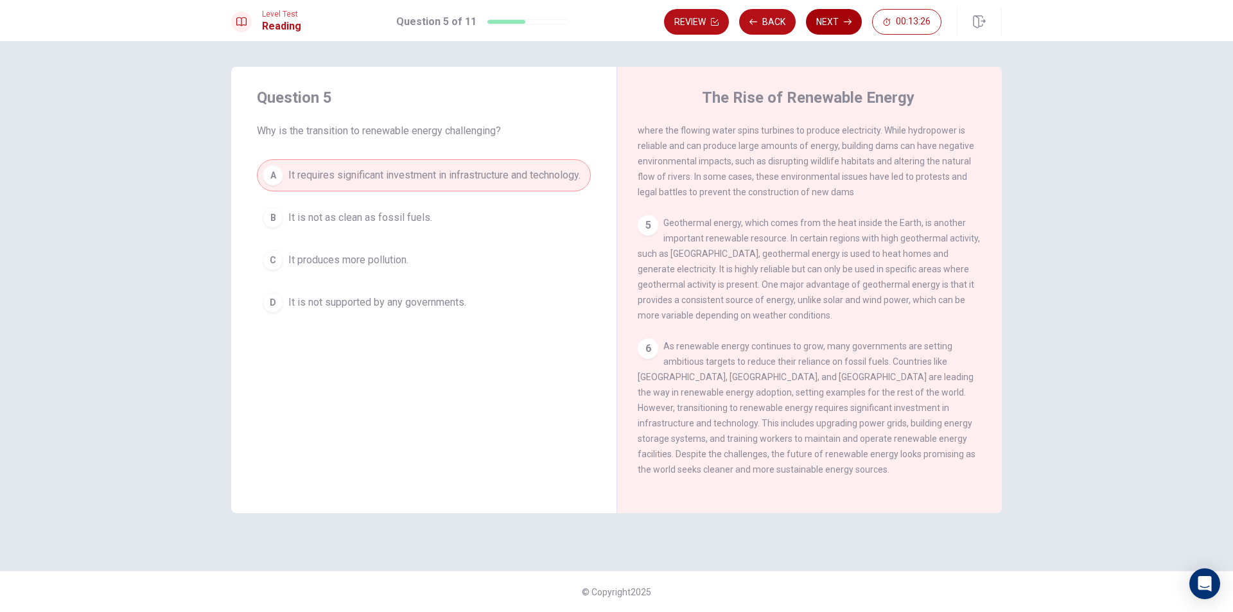
click at [829, 15] on button "Next" at bounding box center [834, 22] width 56 height 26
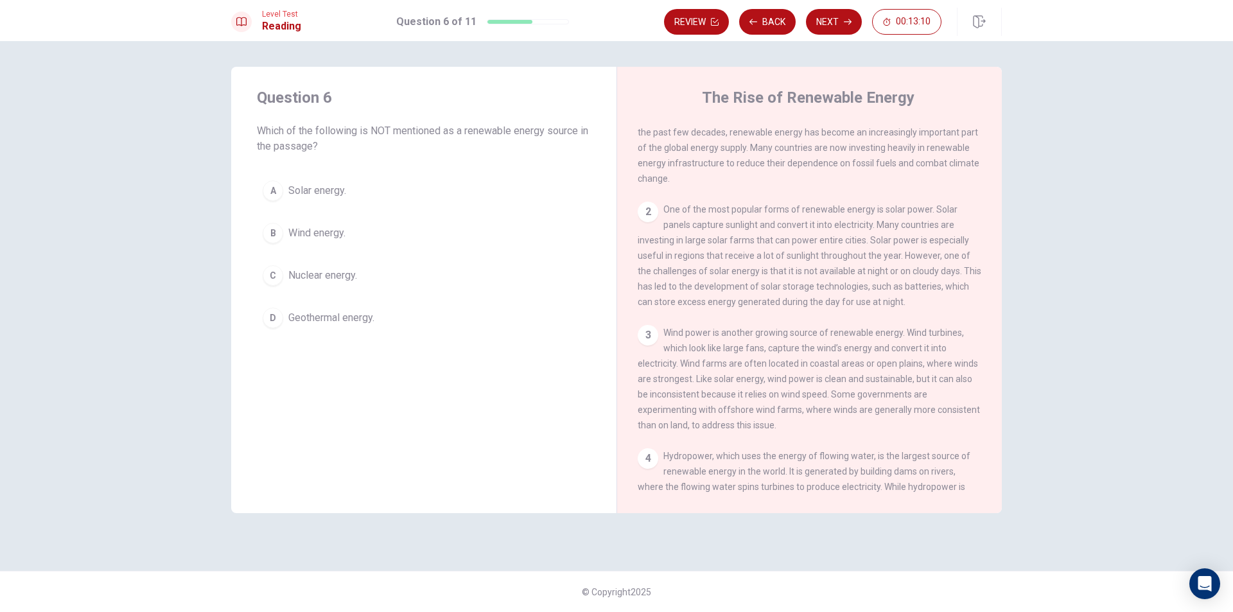
scroll to position [0, 0]
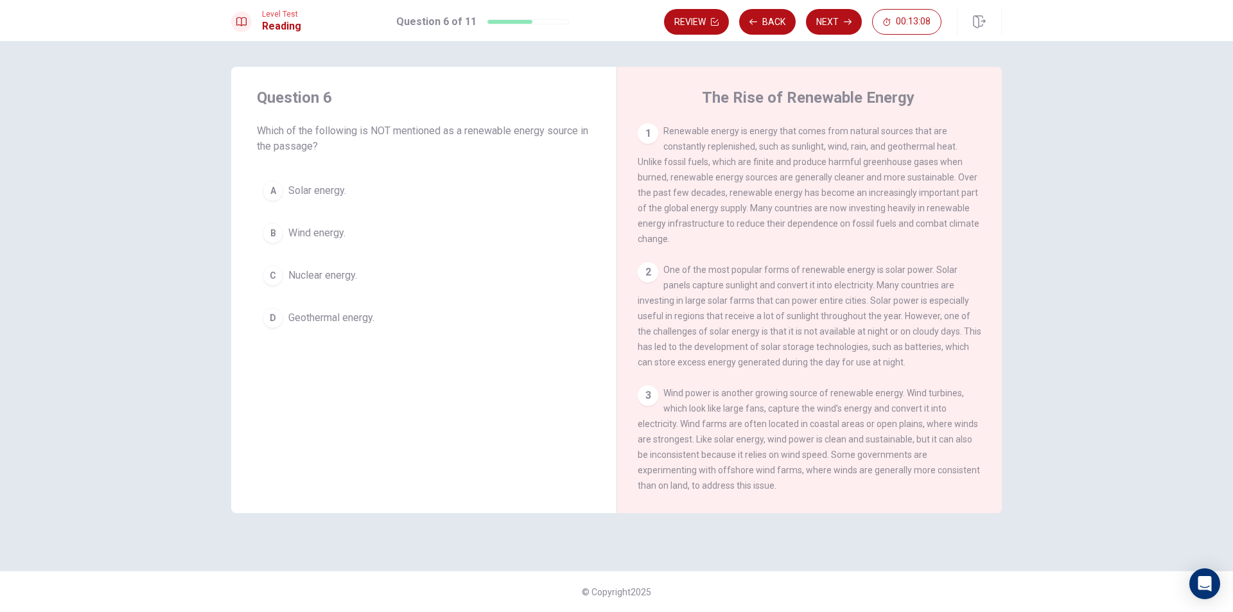
click at [299, 282] on span "Nuclear energy." at bounding box center [322, 275] width 69 height 15
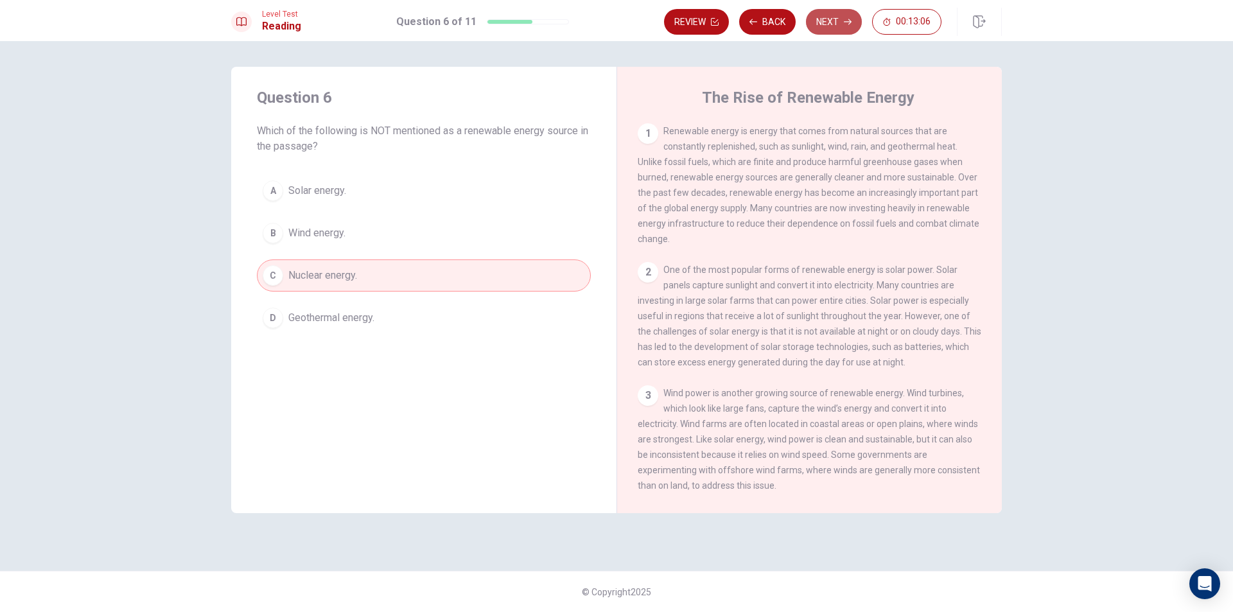
click at [831, 24] on button "Next" at bounding box center [834, 22] width 56 height 26
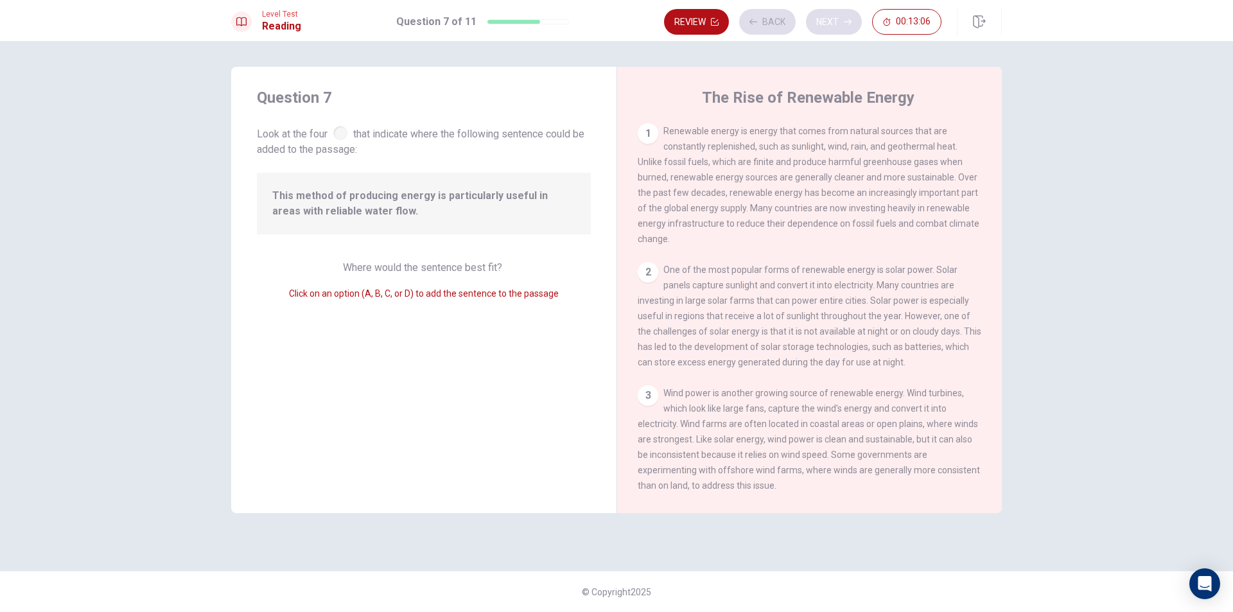
scroll to position [303, 0]
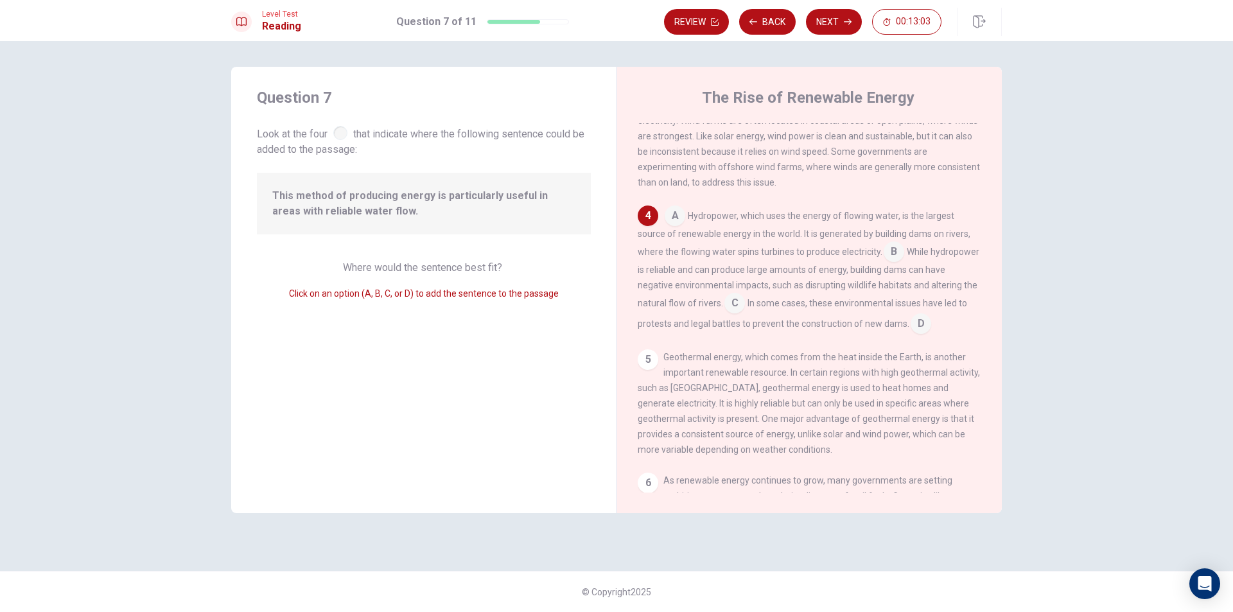
click at [676, 227] on input at bounding box center [675, 217] width 21 height 21
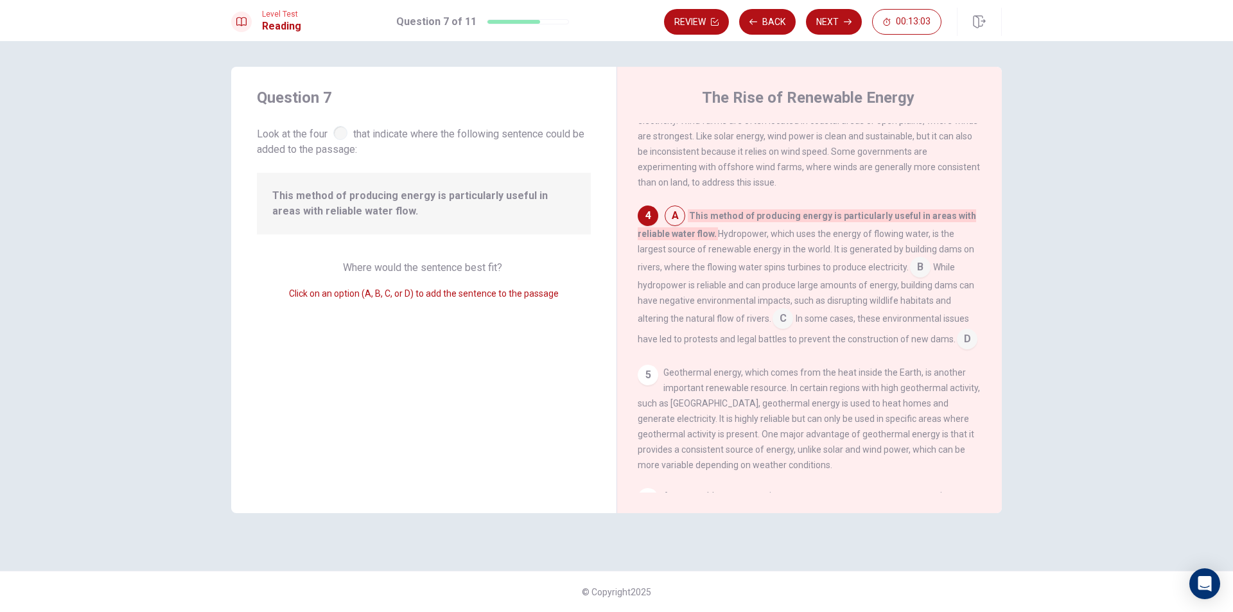
click at [676, 227] on input at bounding box center [675, 217] width 21 height 21
click at [914, 279] on input at bounding box center [920, 268] width 21 height 21
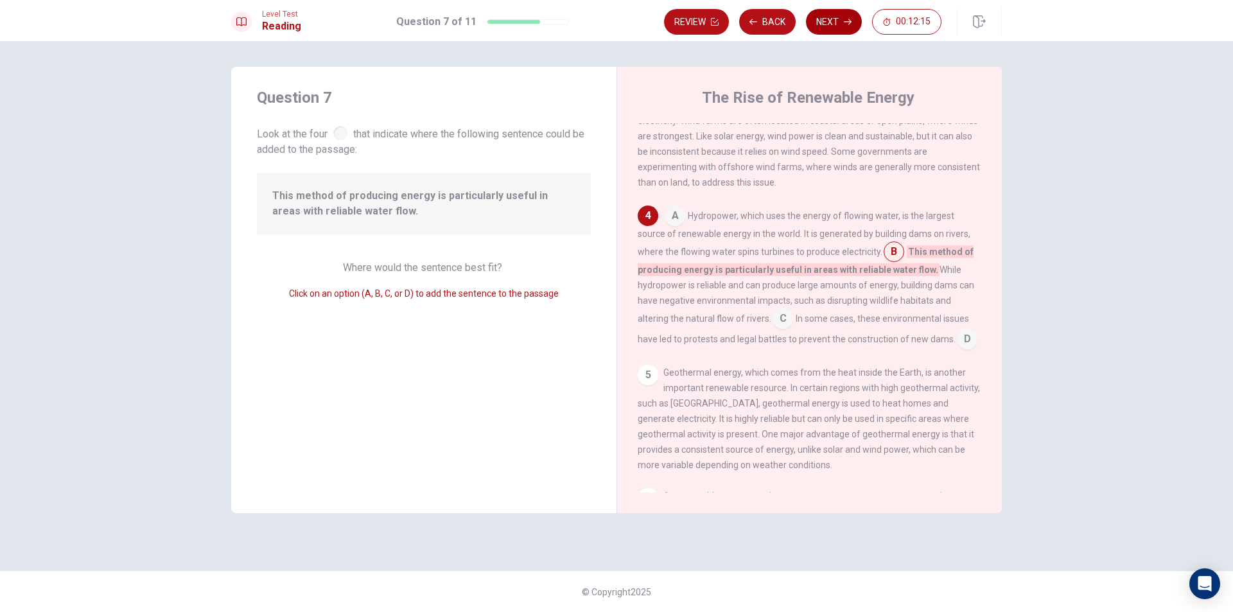
click at [829, 15] on button "Next" at bounding box center [834, 22] width 56 height 26
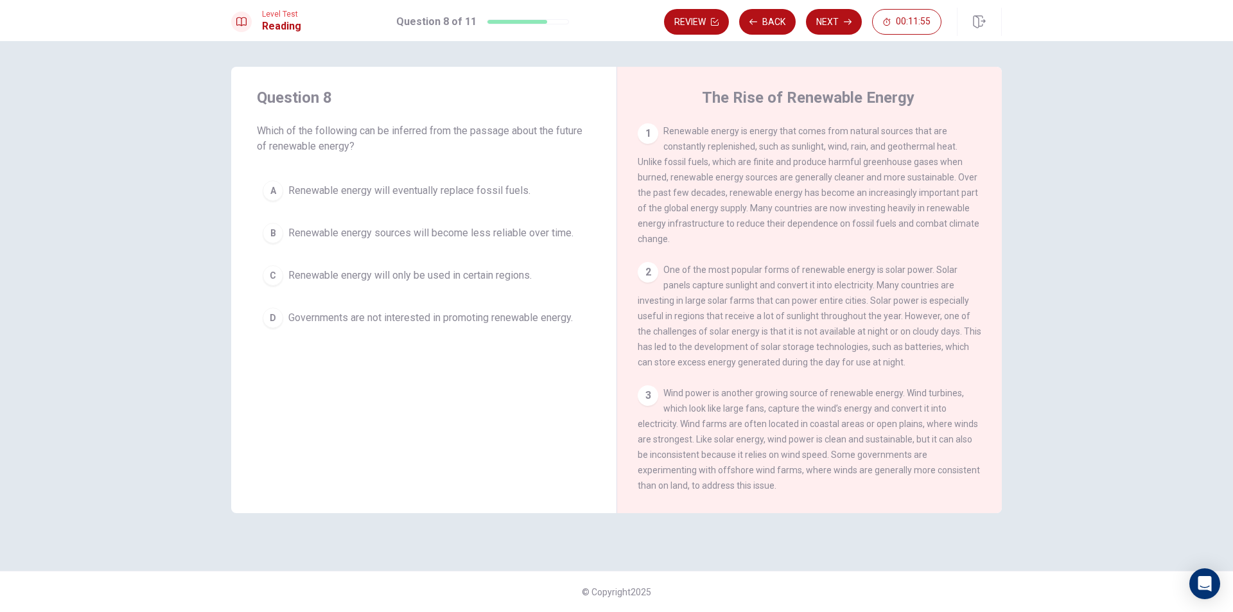
click at [280, 184] on div "A" at bounding box center [273, 190] width 21 height 21
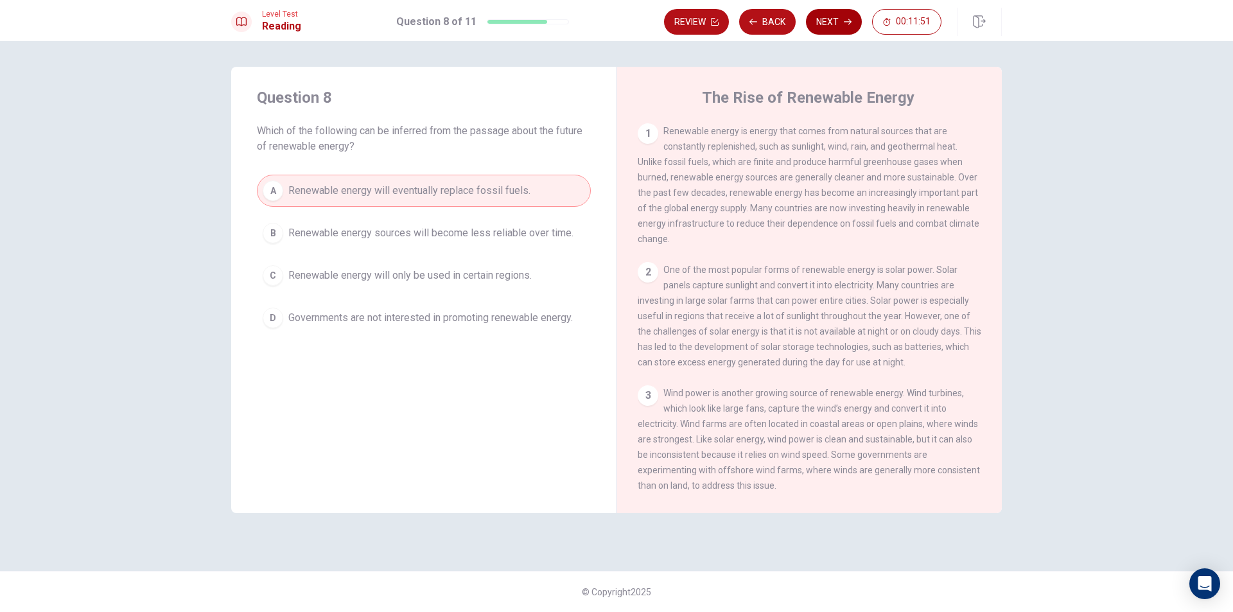
click at [836, 31] on button "Next" at bounding box center [834, 22] width 56 height 26
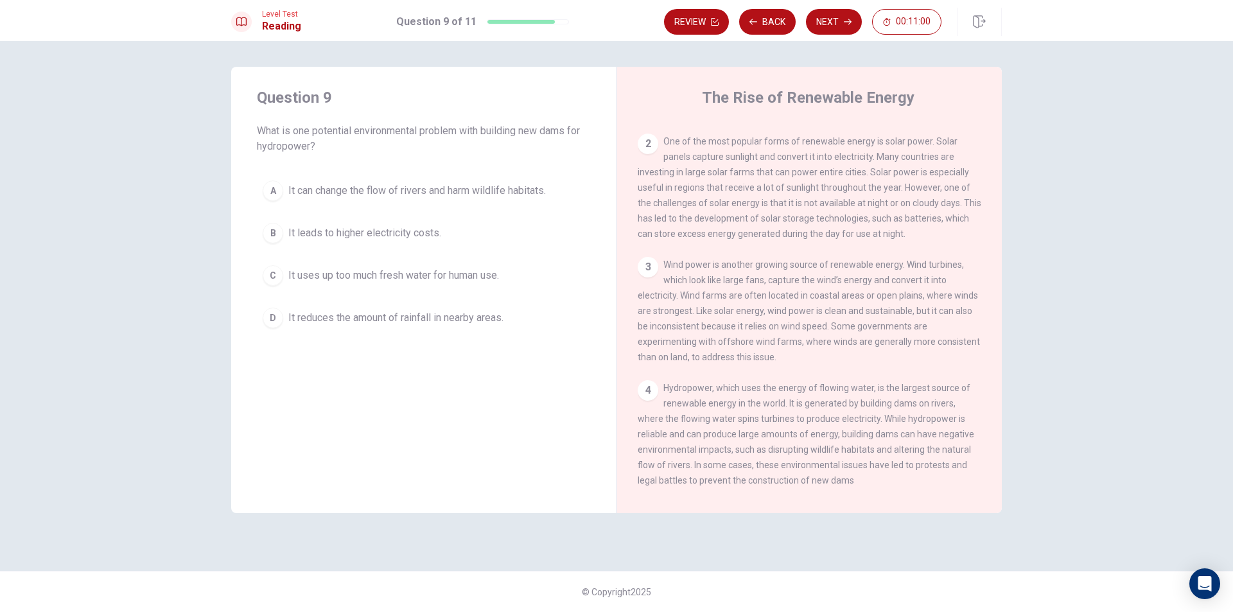
scroll to position [193, 0]
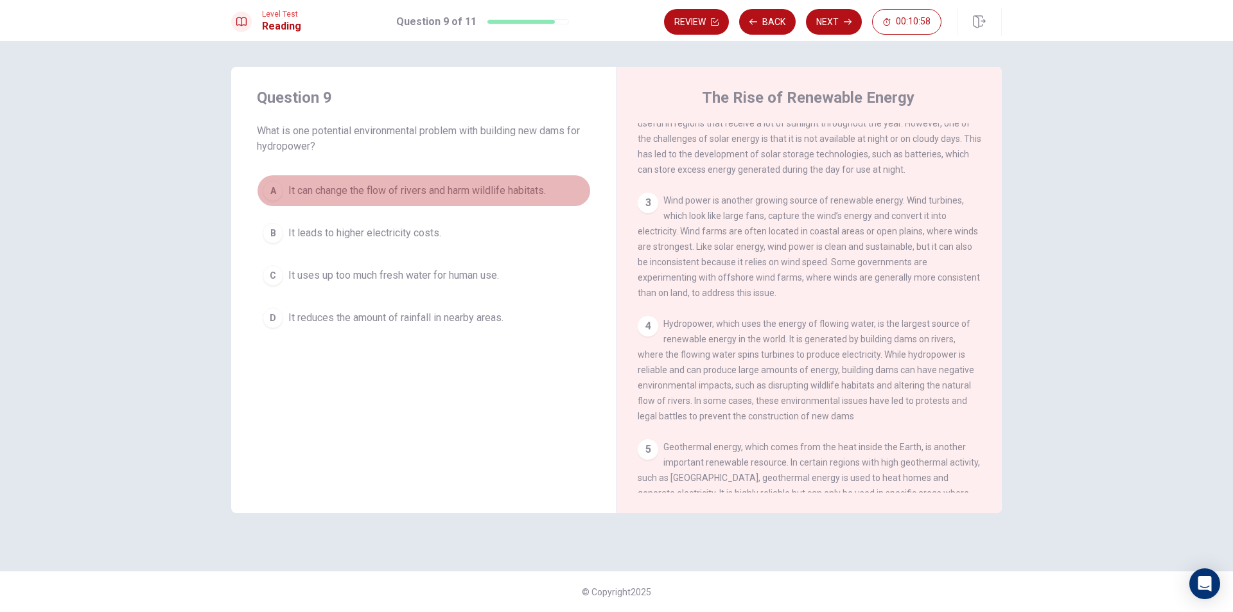
click at [518, 197] on span "It can change the flow of rivers and harm wildlife habitats." at bounding box center [417, 190] width 258 height 15
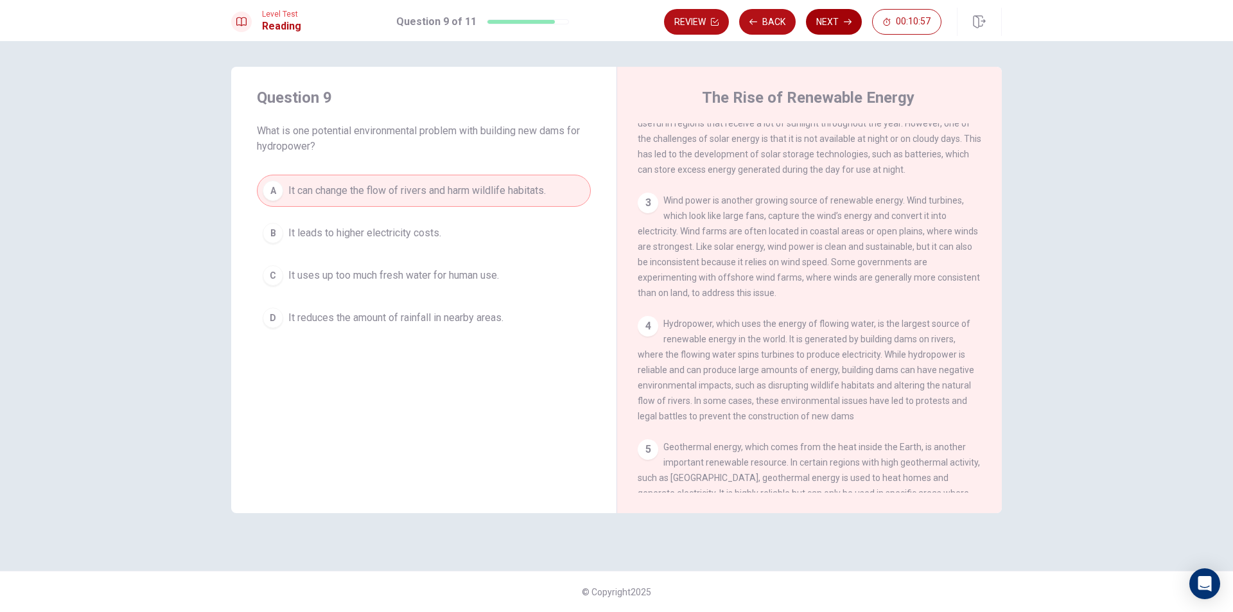
click at [832, 21] on button "Next" at bounding box center [834, 22] width 56 height 26
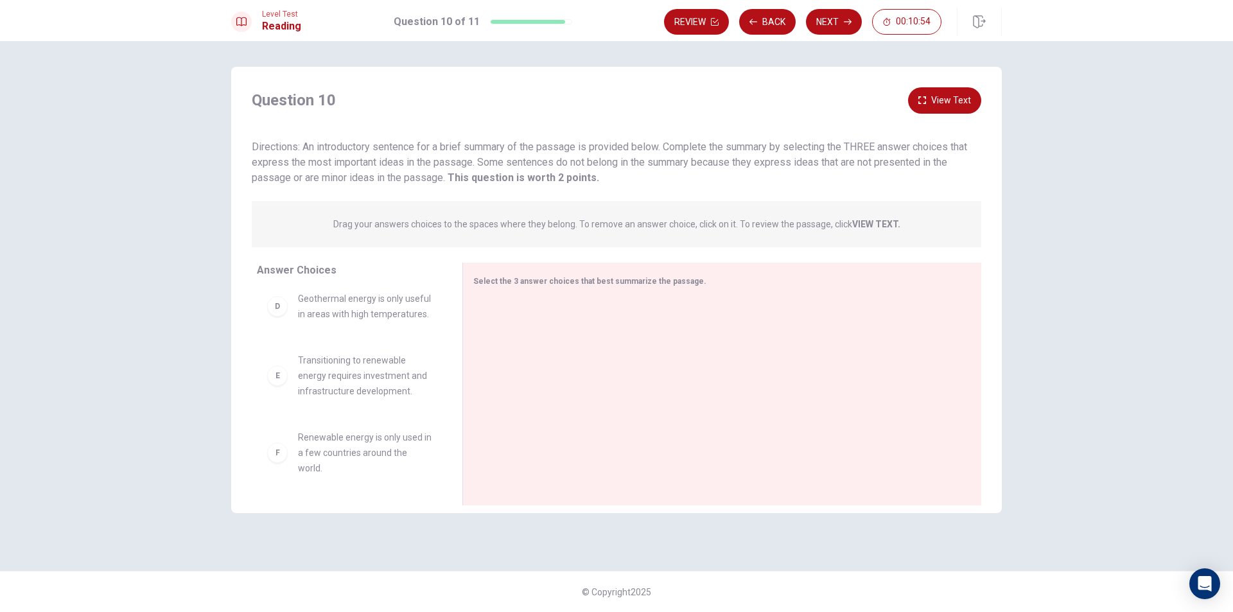
scroll to position [190, 0]
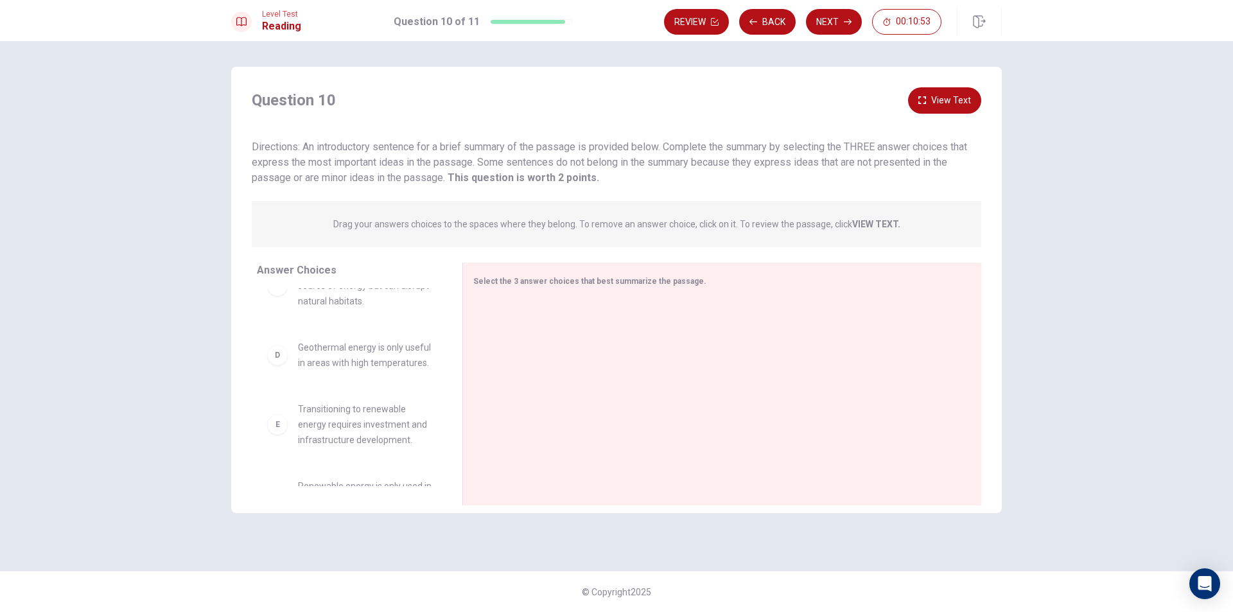
click at [337, 360] on span "Geothermal energy is only useful in areas with high temperatures." at bounding box center [365, 355] width 134 height 31
click at [273, 364] on div "D" at bounding box center [277, 355] width 21 height 21
click at [283, 365] on div "D" at bounding box center [277, 355] width 21 height 21
click at [332, 354] on span "Geothermal energy is only useful in areas with high temperatures." at bounding box center [365, 355] width 134 height 31
click at [864, 225] on strong "VIEW TEXT." at bounding box center [876, 224] width 48 height 10
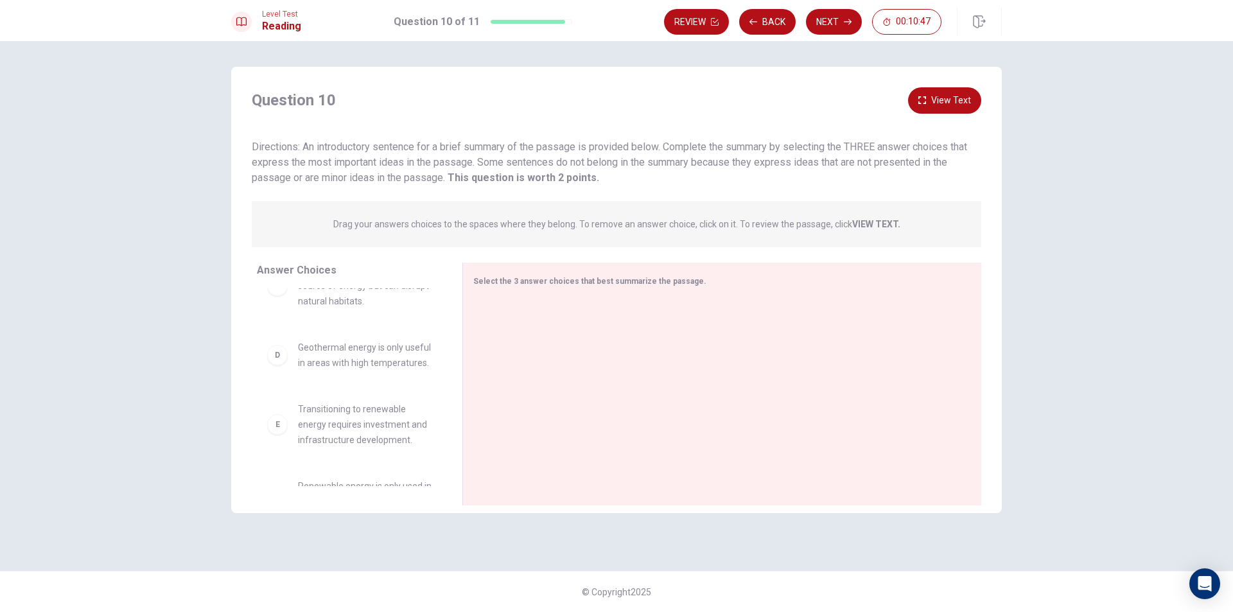
drag, startPoint x: 854, startPoint y: 225, endPoint x: 868, endPoint y: 227, distance: 14.9
click at [868, 227] on strong "VIEW TEXT." at bounding box center [876, 224] width 48 height 10
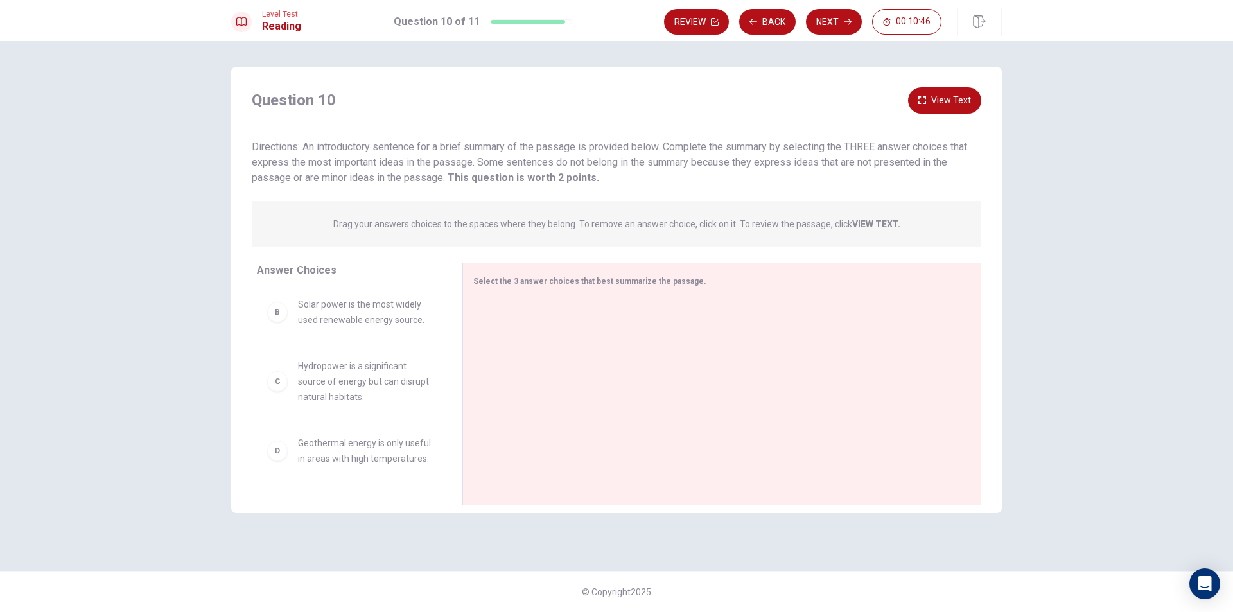
scroll to position [0, 0]
drag, startPoint x: 281, startPoint y: 333, endPoint x: 576, endPoint y: 330, distance: 295.5
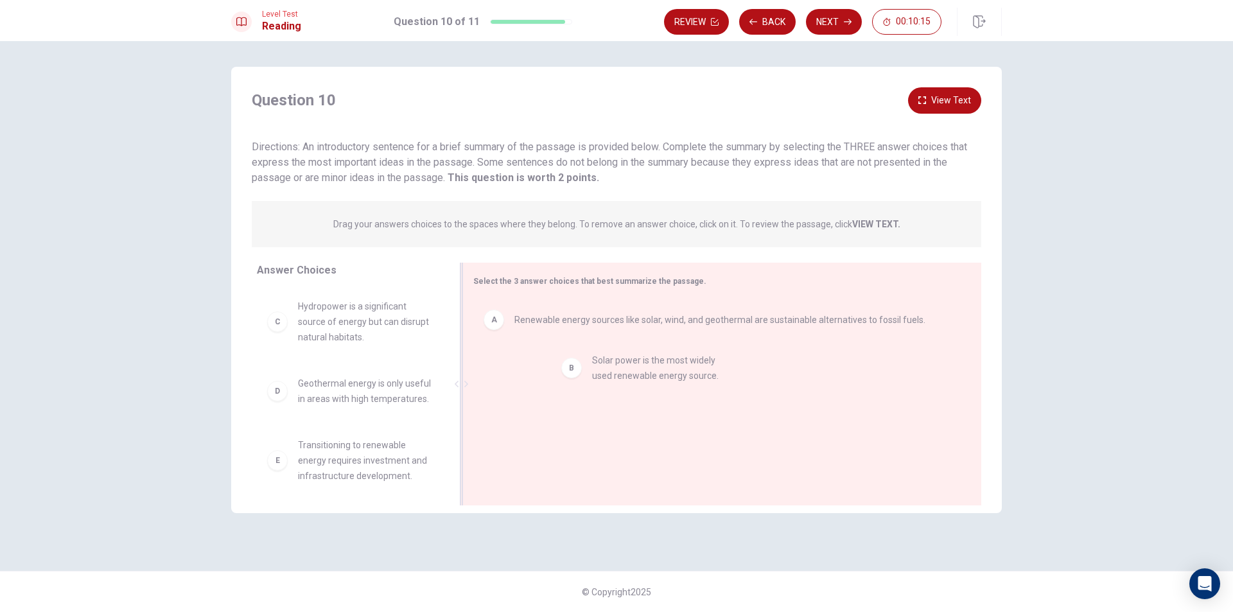
drag, startPoint x: 290, startPoint y: 319, endPoint x: 592, endPoint y: 373, distance: 306.7
drag, startPoint x: 281, startPoint y: 406, endPoint x: 568, endPoint y: 437, distance: 289.4
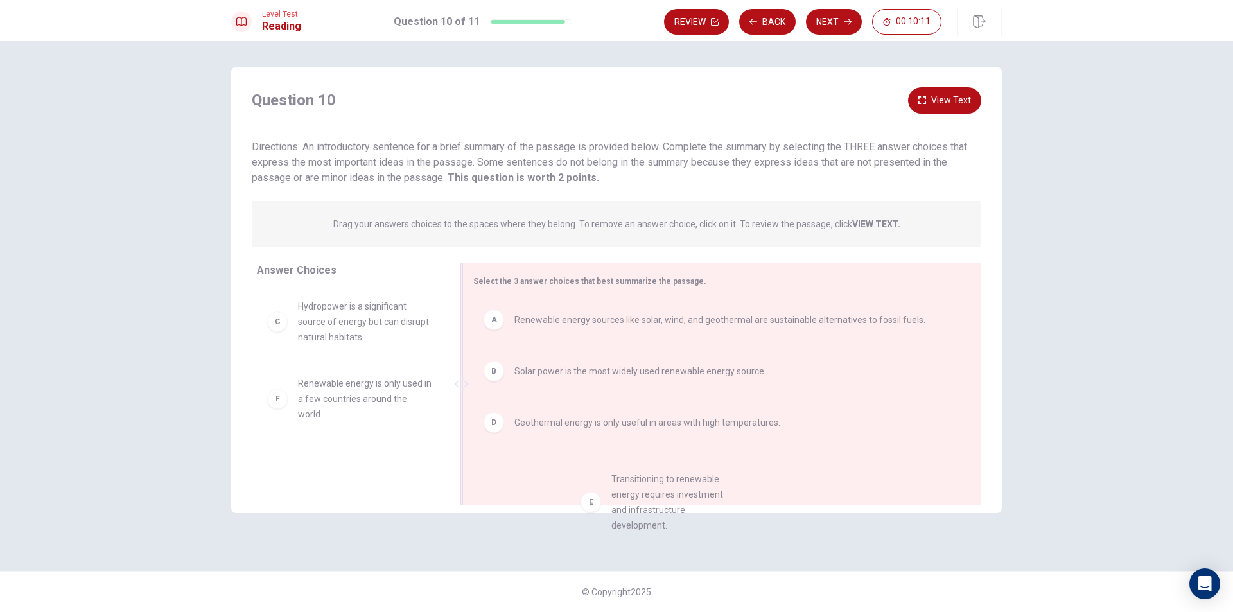
drag, startPoint x: 279, startPoint y: 396, endPoint x: 604, endPoint y: 492, distance: 338.2
click at [489, 382] on div "B Solar power is the most widely used renewable energy source." at bounding box center [717, 371] width 488 height 41
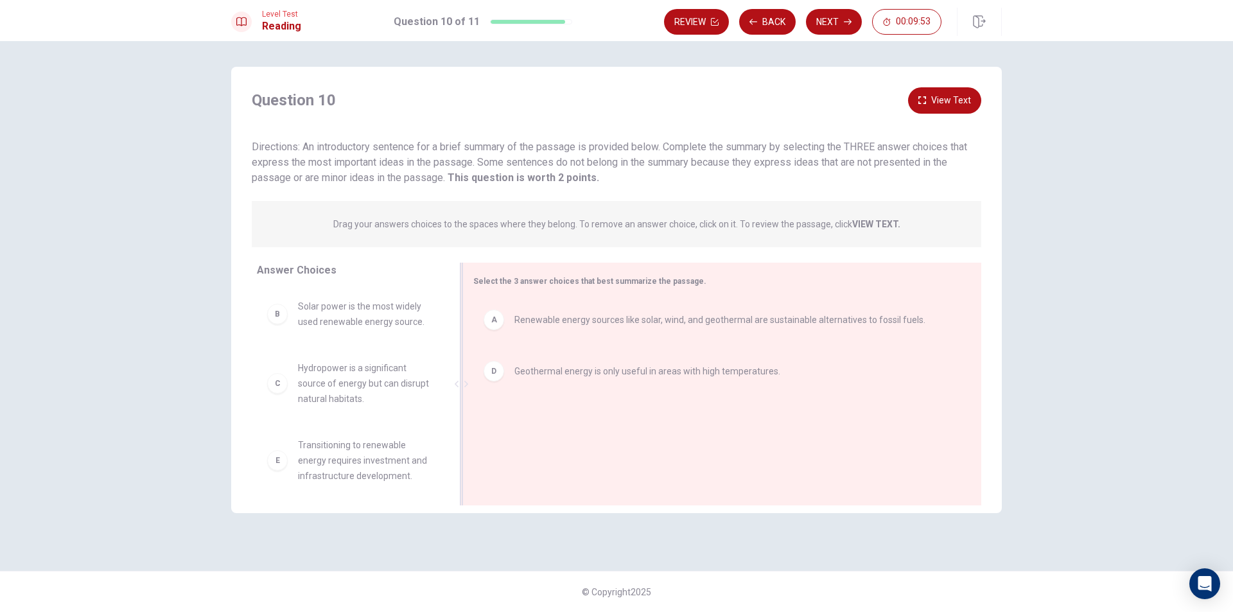
click at [501, 384] on div "D Geothermal energy is only useful in areas with high temperatures." at bounding box center [717, 371] width 488 height 41
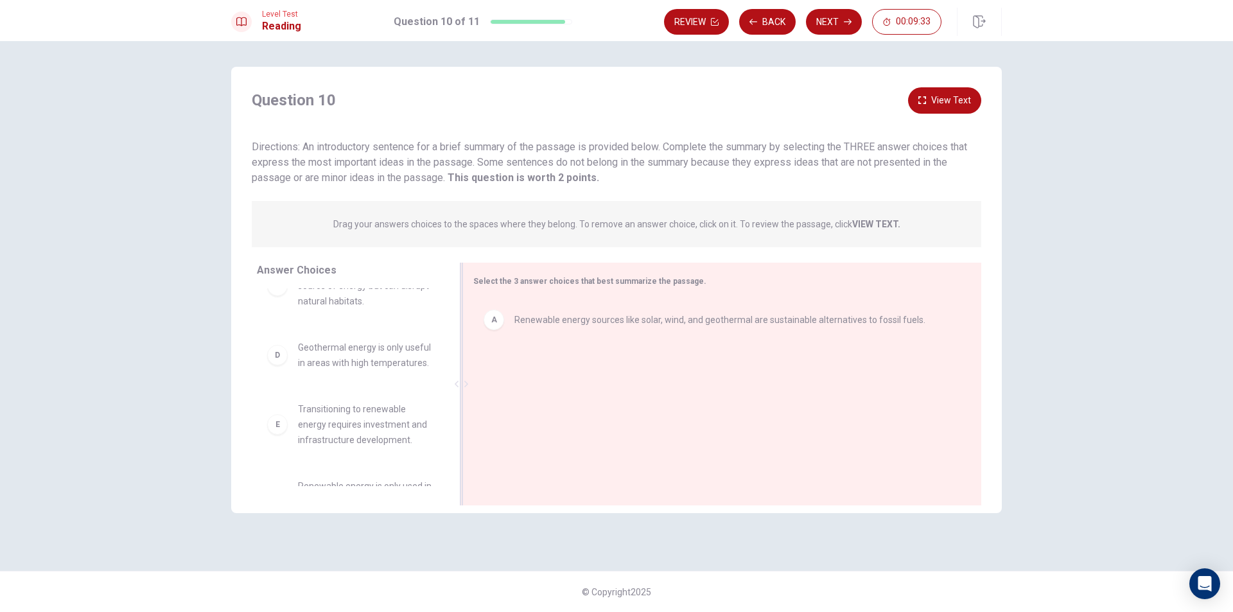
click at [281, 365] on div "D" at bounding box center [277, 355] width 21 height 21
drag, startPoint x: 281, startPoint y: 367, endPoint x: 286, endPoint y: 348, distance: 20.1
drag, startPoint x: 277, startPoint y: 443, endPoint x: 525, endPoint y: 402, distance: 251.3
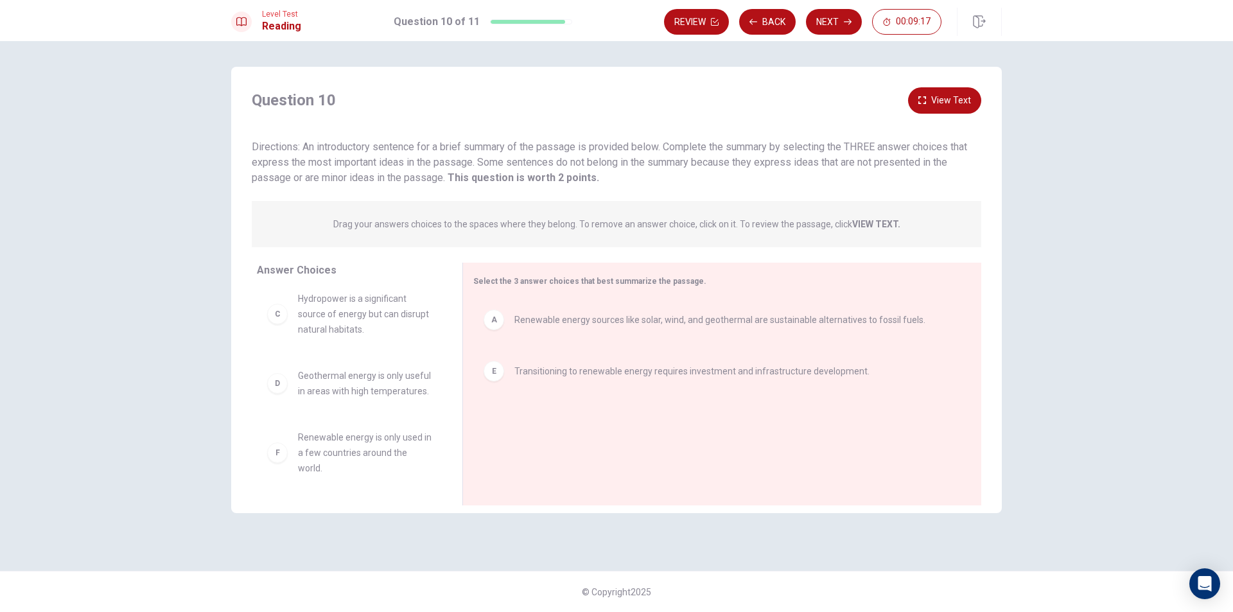
scroll to position [85, 0]
drag, startPoint x: 284, startPoint y: 456, endPoint x: 594, endPoint y: 457, distance: 309.6
click at [968, 96] on button "View Text" at bounding box center [944, 100] width 73 height 26
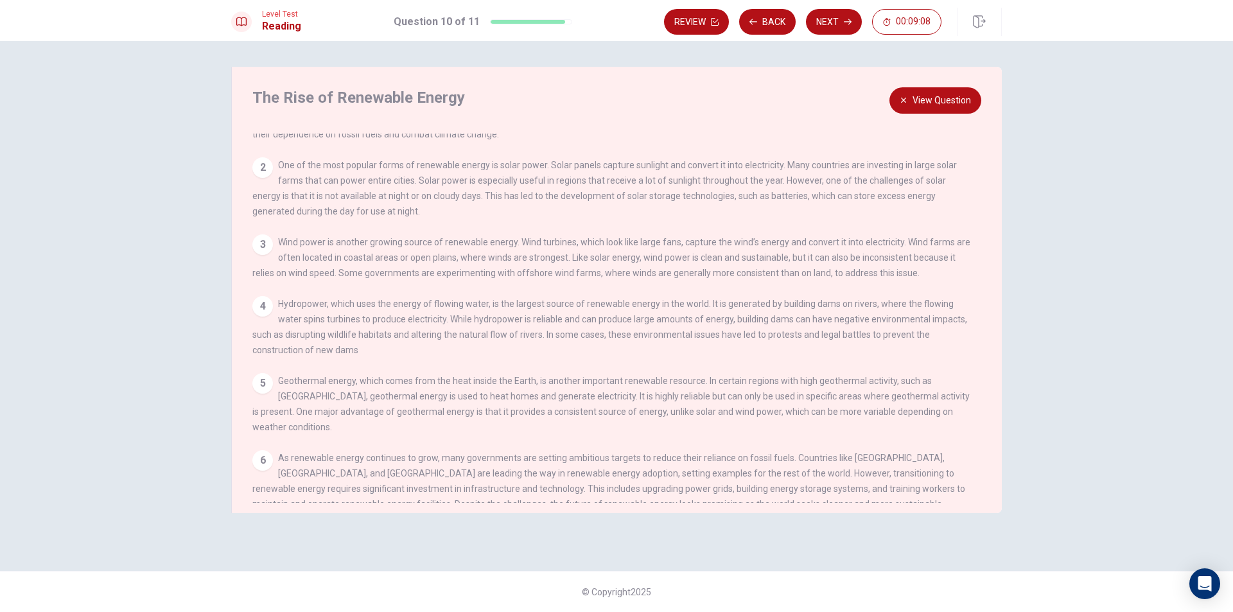
scroll to position [0, 0]
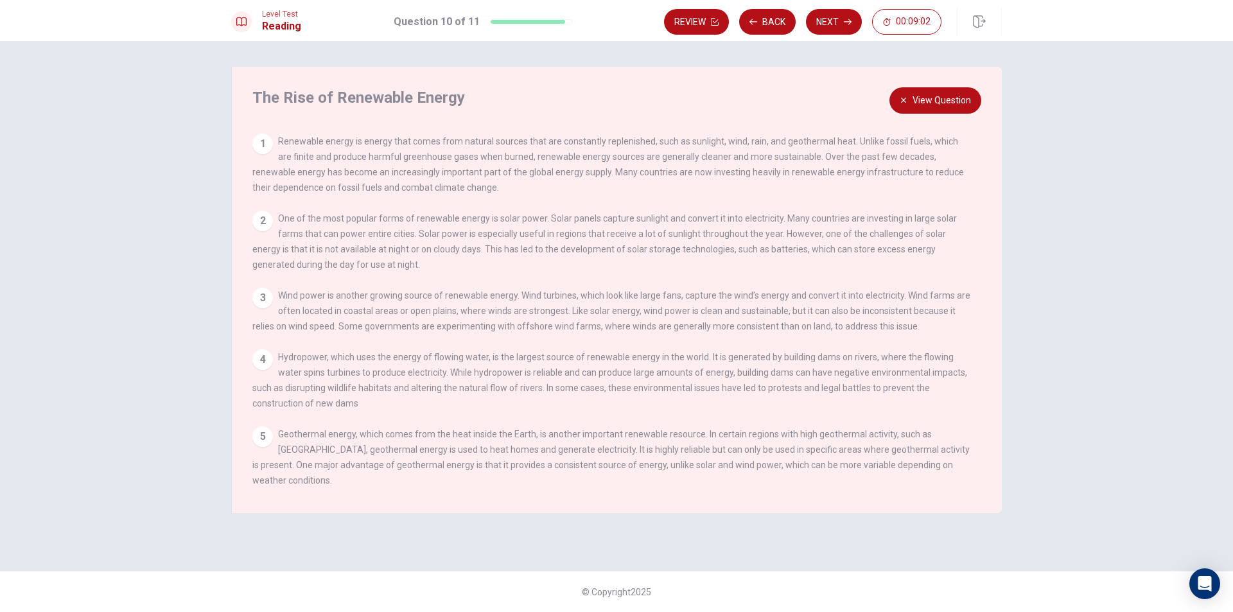
click at [950, 97] on button "View Question" at bounding box center [936, 100] width 92 height 26
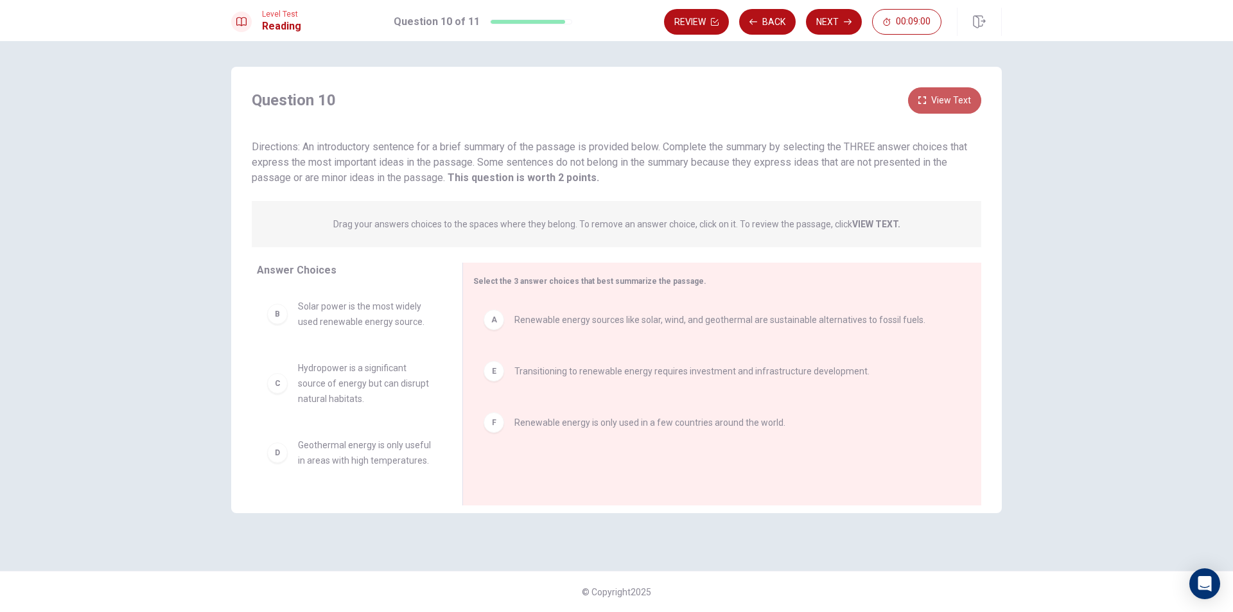
click at [950, 97] on button "View Text" at bounding box center [944, 100] width 73 height 26
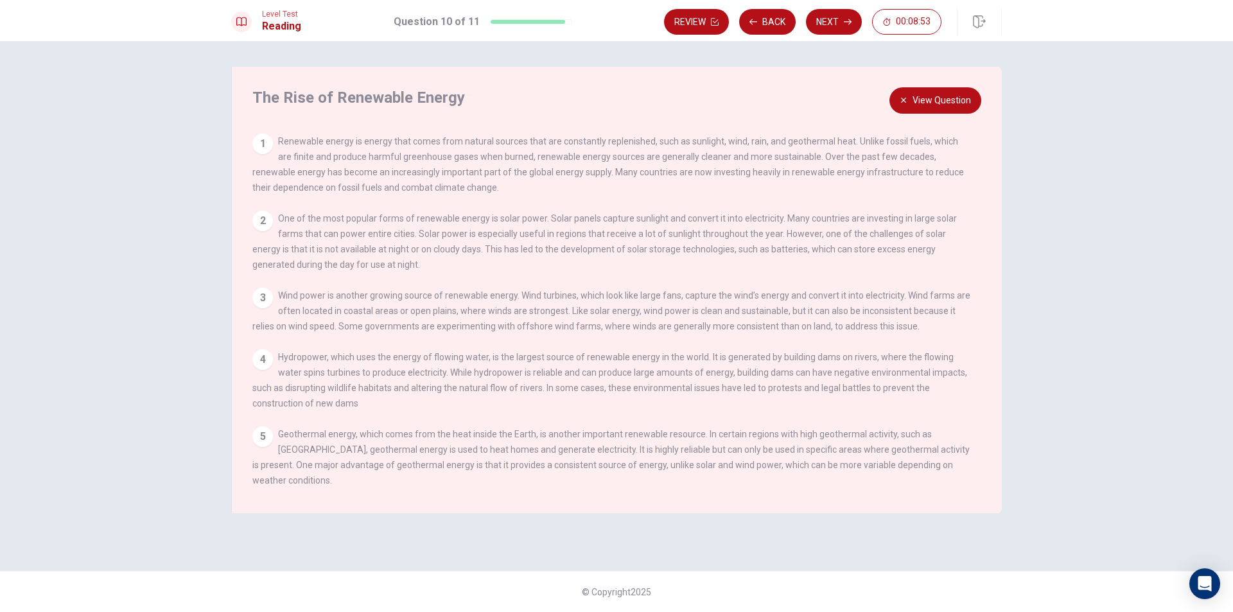
click at [949, 103] on button "View Question" at bounding box center [936, 100] width 92 height 26
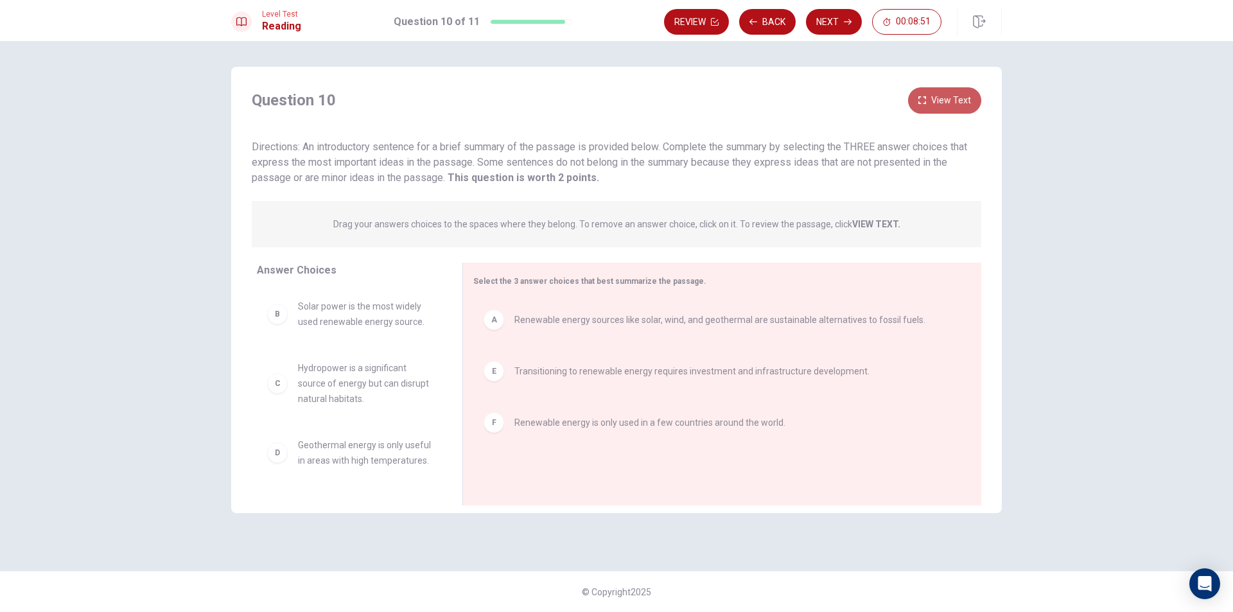
click at [949, 103] on button "View Text" at bounding box center [944, 100] width 73 height 26
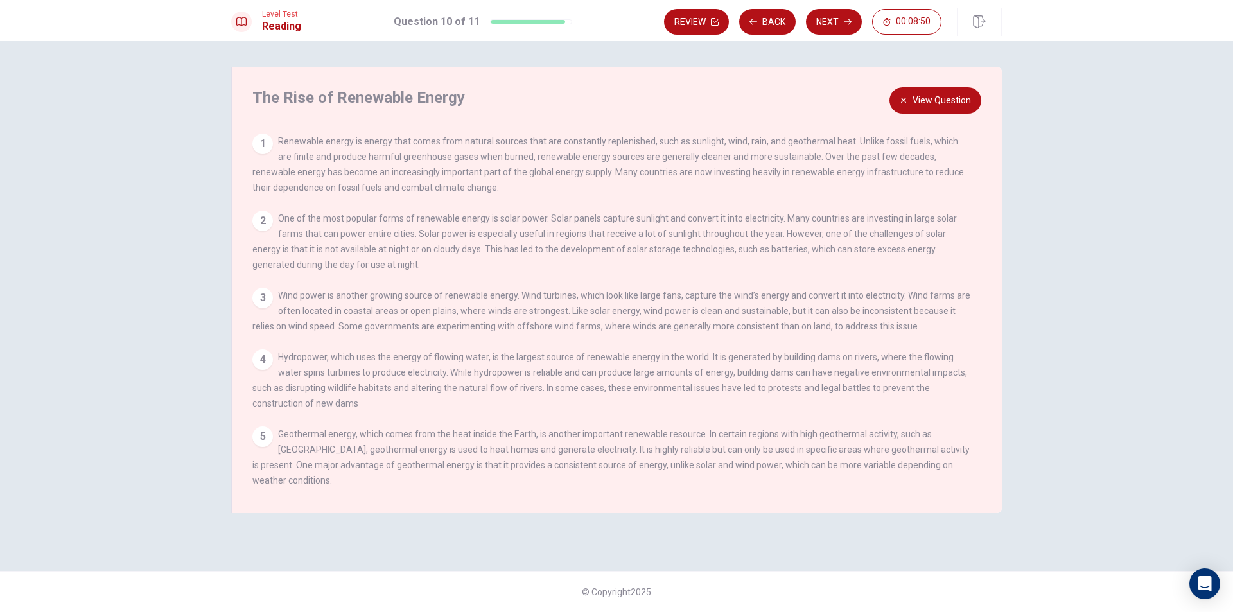
click at [949, 103] on button "View Question" at bounding box center [936, 100] width 92 height 26
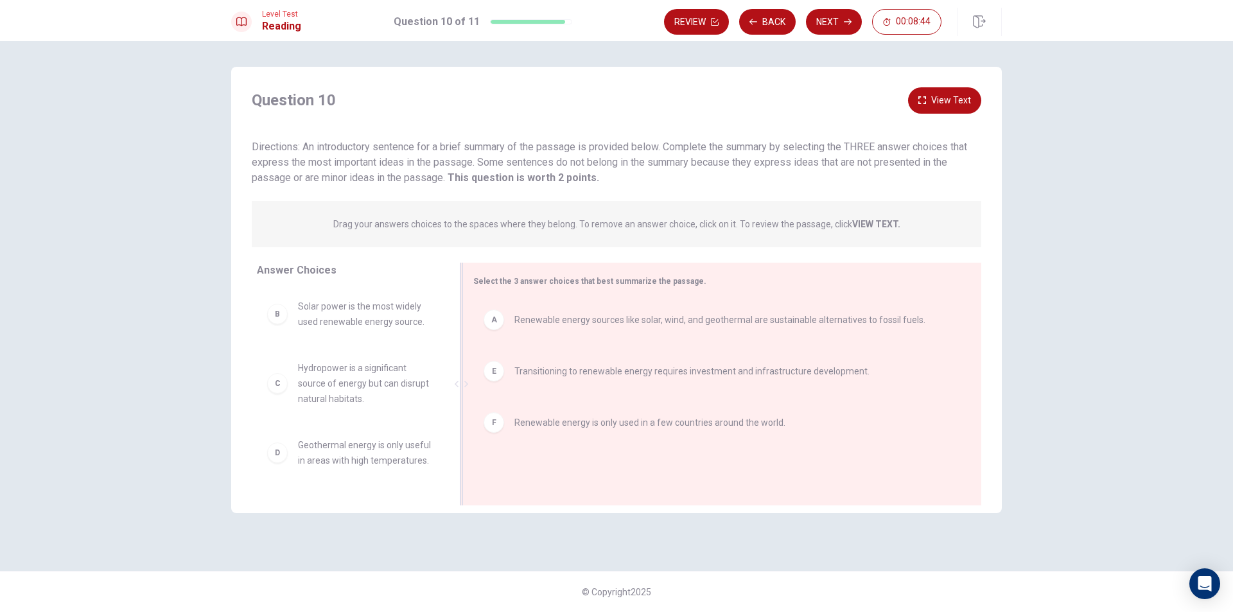
click at [561, 281] on span "Select the 3 answer choices that best summarize the passage." at bounding box center [589, 281] width 233 height 9
click at [935, 105] on button "View Text" at bounding box center [944, 100] width 73 height 26
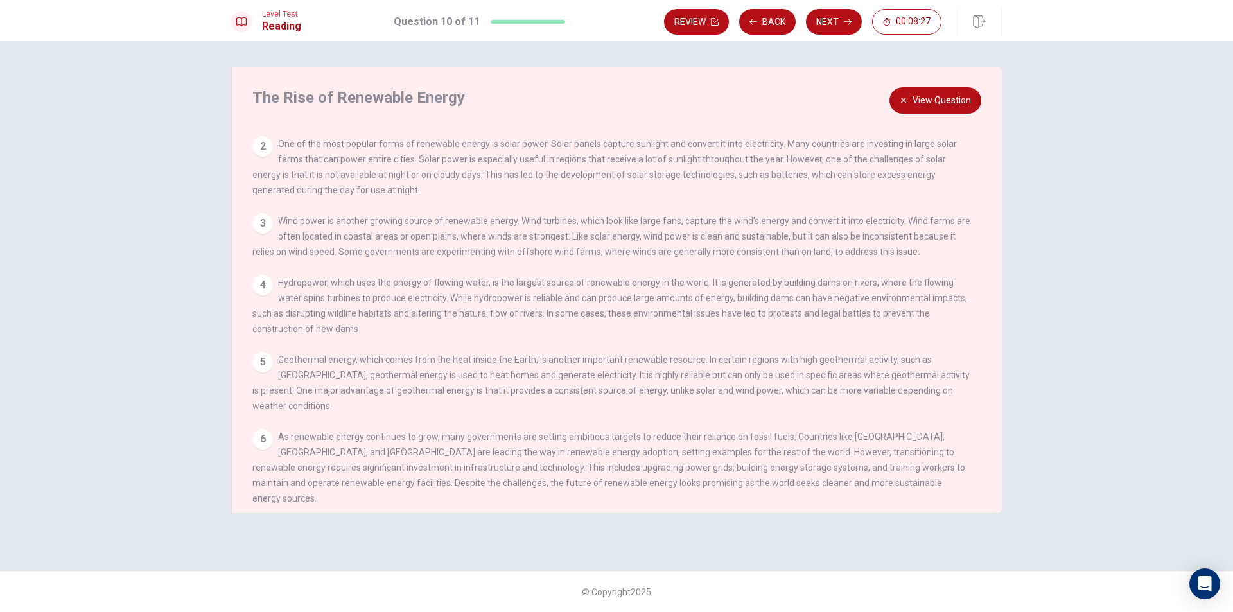
scroll to position [76, 0]
click at [931, 101] on button "View Question" at bounding box center [936, 100] width 92 height 26
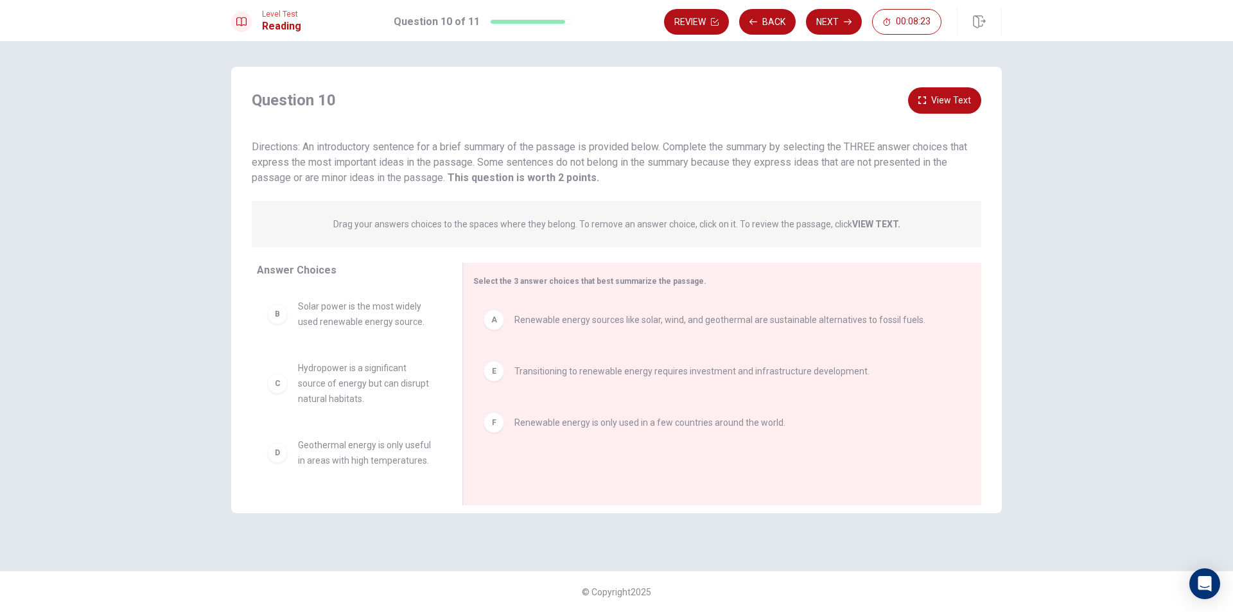
click at [553, 184] on div "Directions: An introductory sentence for a brief summary of the passage is prov…" at bounding box center [617, 162] width 730 height 46
click at [556, 268] on div "Select the 3 answer choices that best summarize the passage. A Renewable energy…" at bounding box center [721, 384] width 519 height 243
drag, startPoint x: 500, startPoint y: 324, endPoint x: 539, endPoint y: 299, distance: 46.0
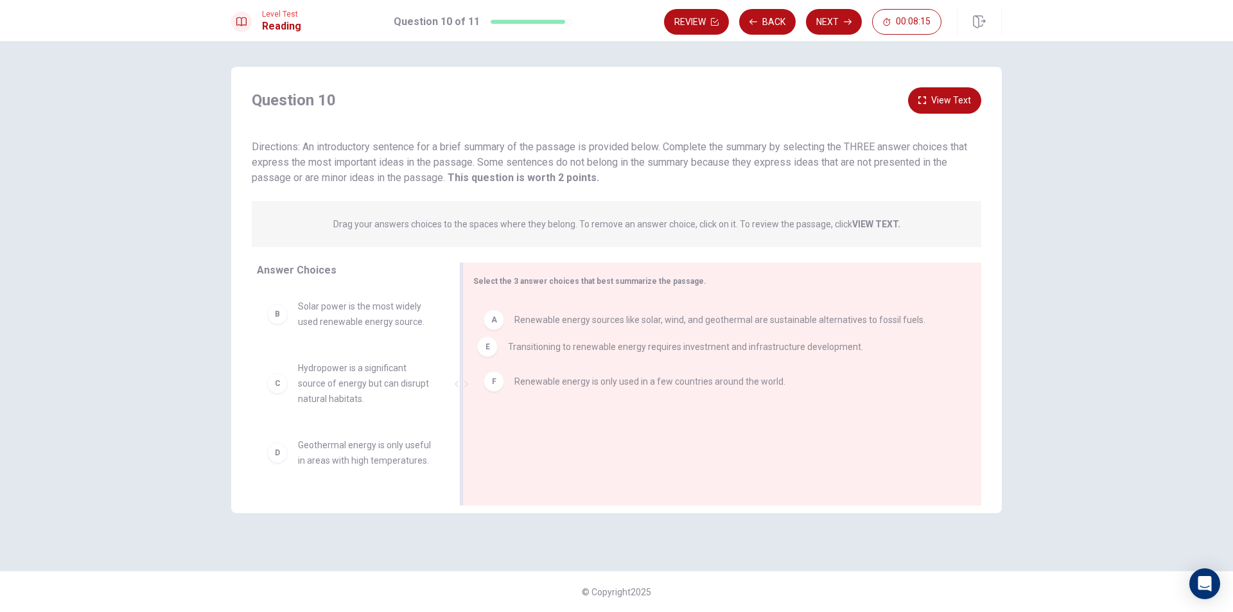
drag, startPoint x: 527, startPoint y: 378, endPoint x: 527, endPoint y: 353, distance: 24.4
click at [490, 423] on div "F" at bounding box center [494, 422] width 21 height 21
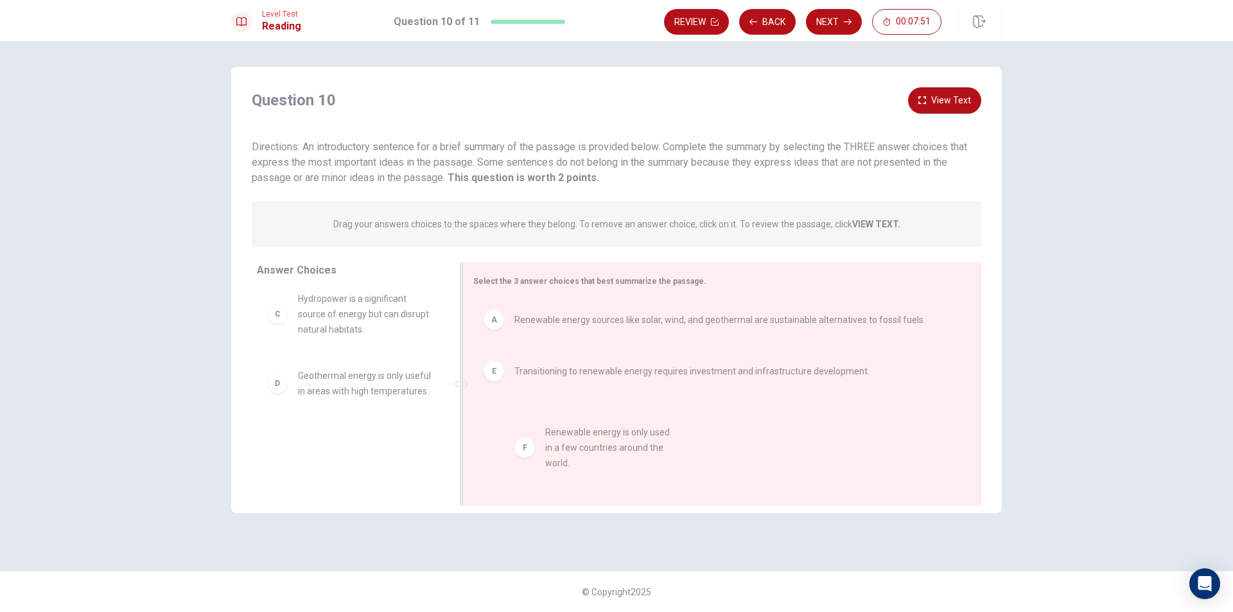
drag, startPoint x: 281, startPoint y: 459, endPoint x: 540, endPoint y: 455, distance: 259.5
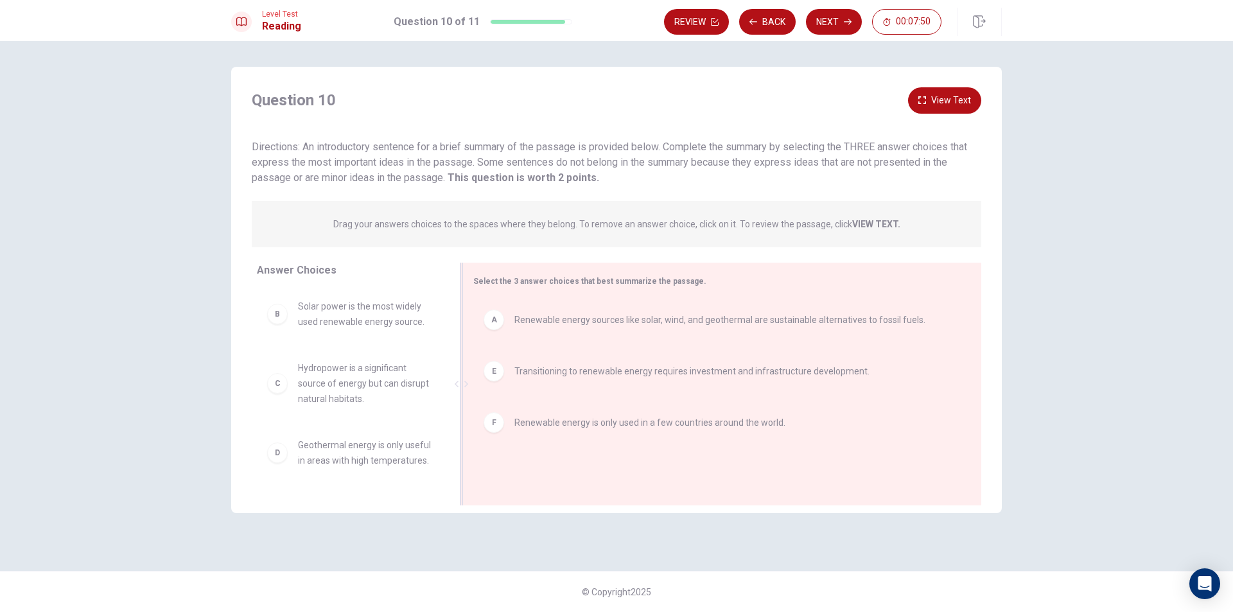
scroll to position [8, 0]
click at [931, 101] on button "View Text" at bounding box center [944, 100] width 73 height 26
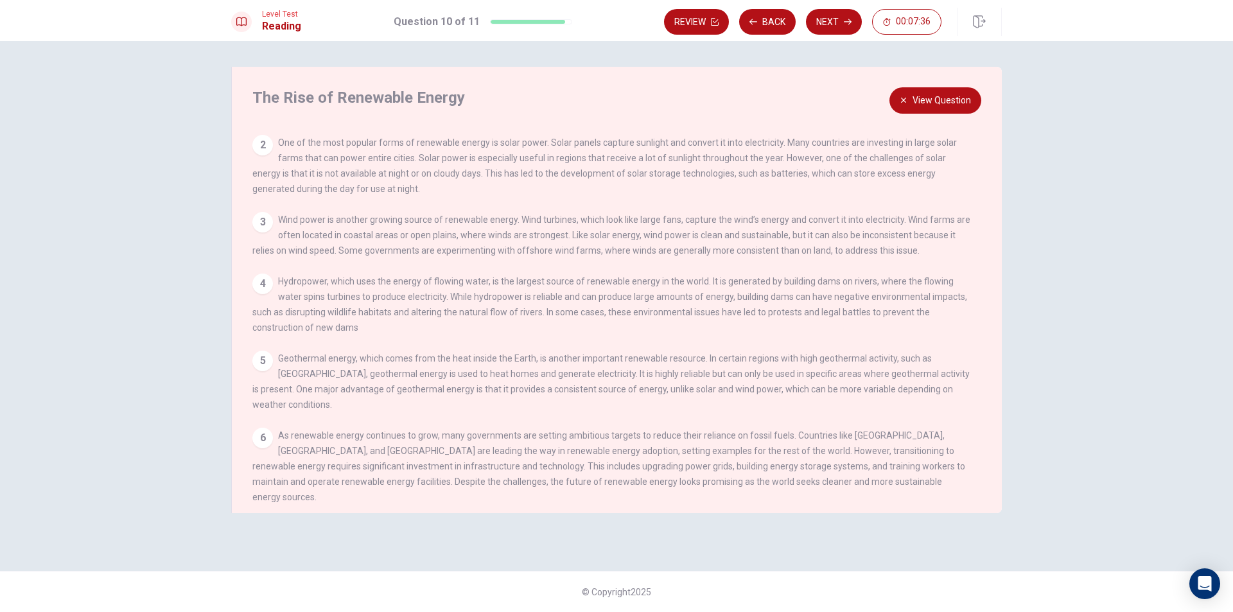
scroll to position [76, 0]
click at [963, 110] on button "View Question" at bounding box center [936, 100] width 92 height 26
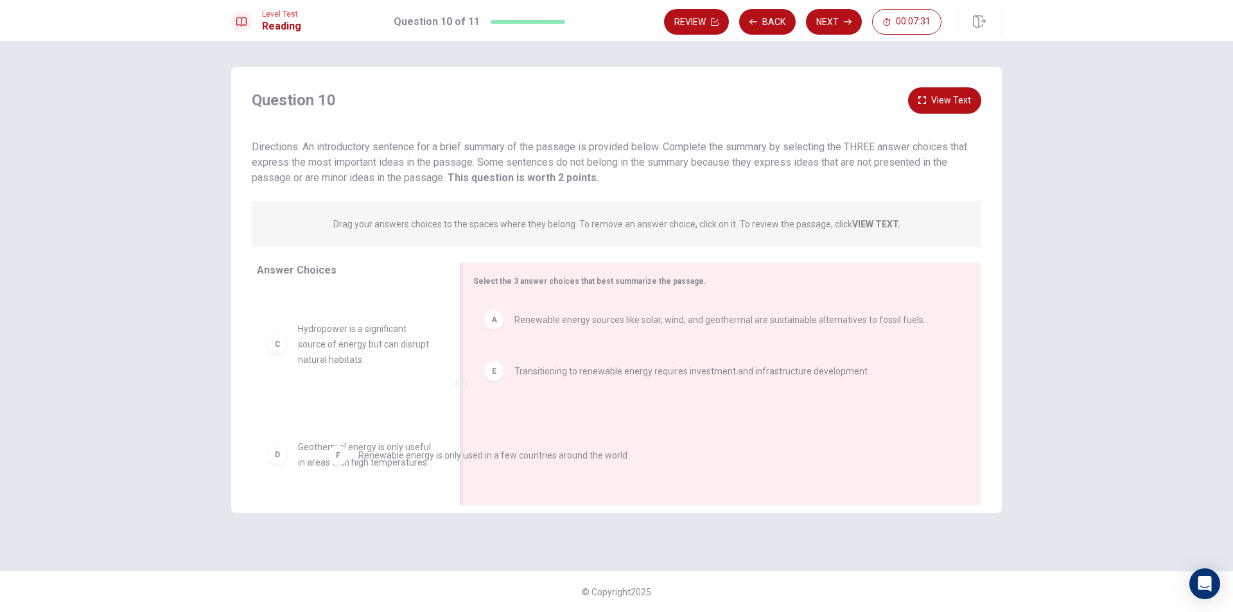
scroll to position [45, 0]
drag, startPoint x: 478, startPoint y: 441, endPoint x: 272, endPoint y: 480, distance: 209.8
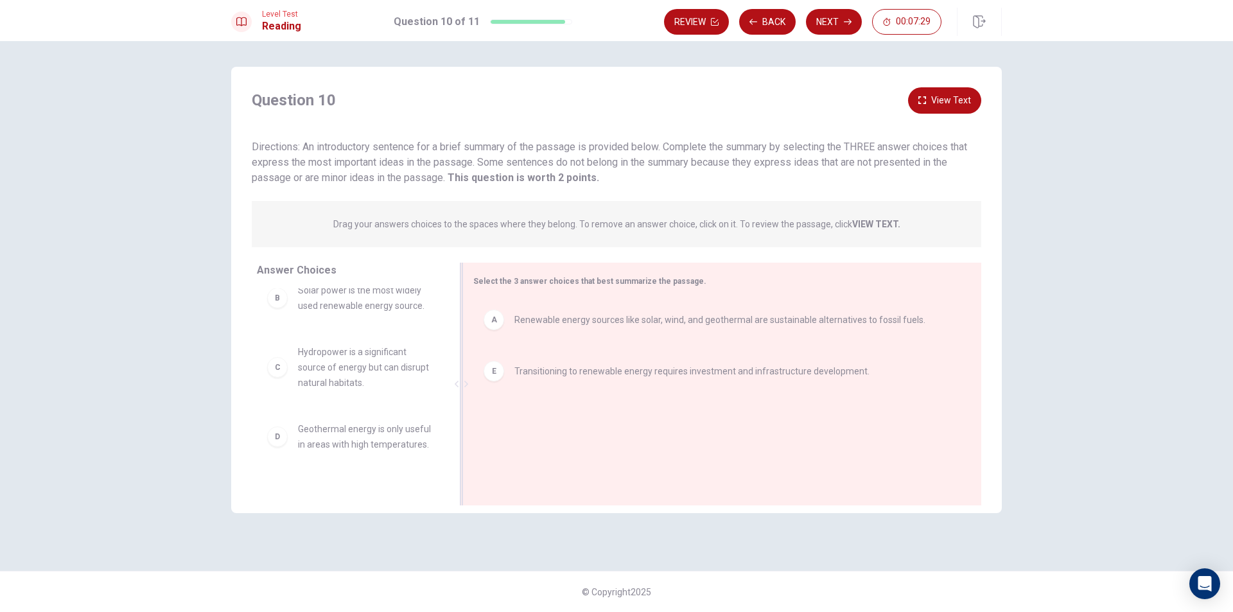
scroll to position [0, 0]
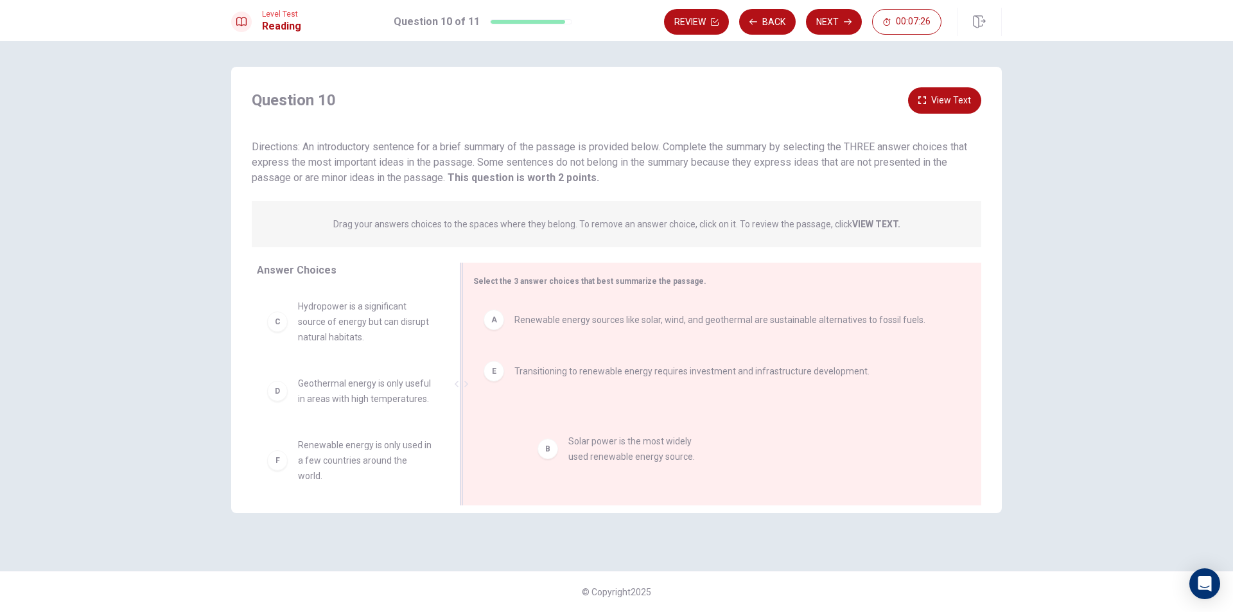
drag, startPoint x: 291, startPoint y: 315, endPoint x: 566, endPoint y: 451, distance: 306.5
drag, startPoint x: 467, startPoint y: 385, endPoint x: 125, endPoint y: 355, distance: 343.1
click at [105, 367] on div "Question 10 View Text Directions: An introductory sentence for a brief summary …" at bounding box center [616, 326] width 1233 height 571
click at [823, 21] on button "Next" at bounding box center [834, 22] width 56 height 26
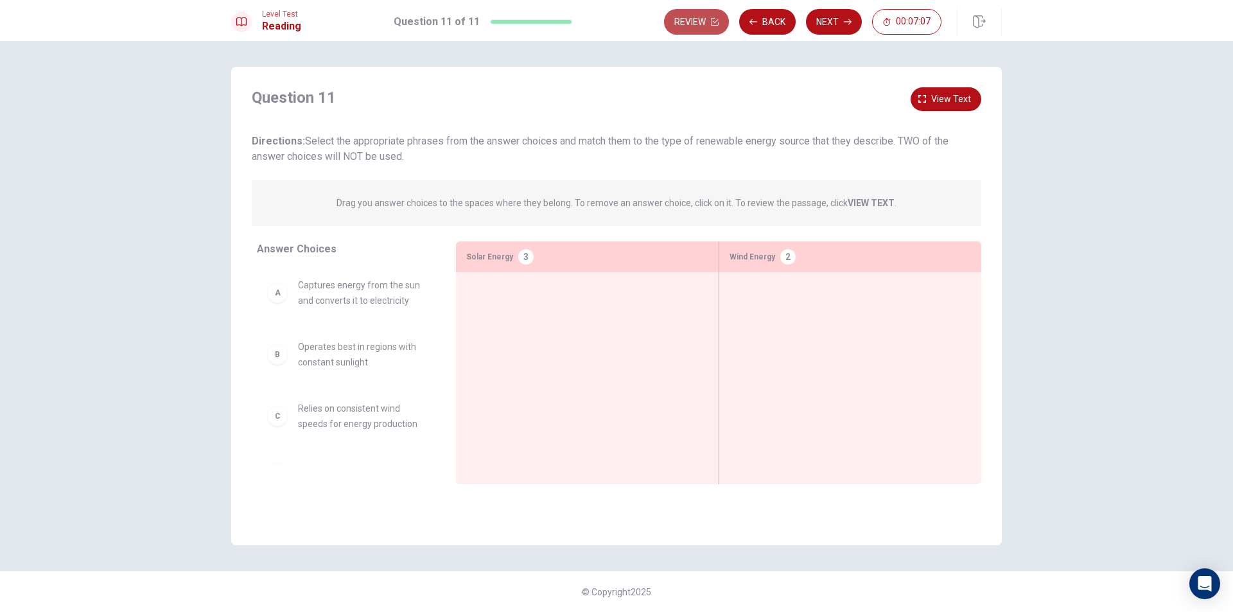
click at [710, 30] on button "Review" at bounding box center [696, 22] width 65 height 26
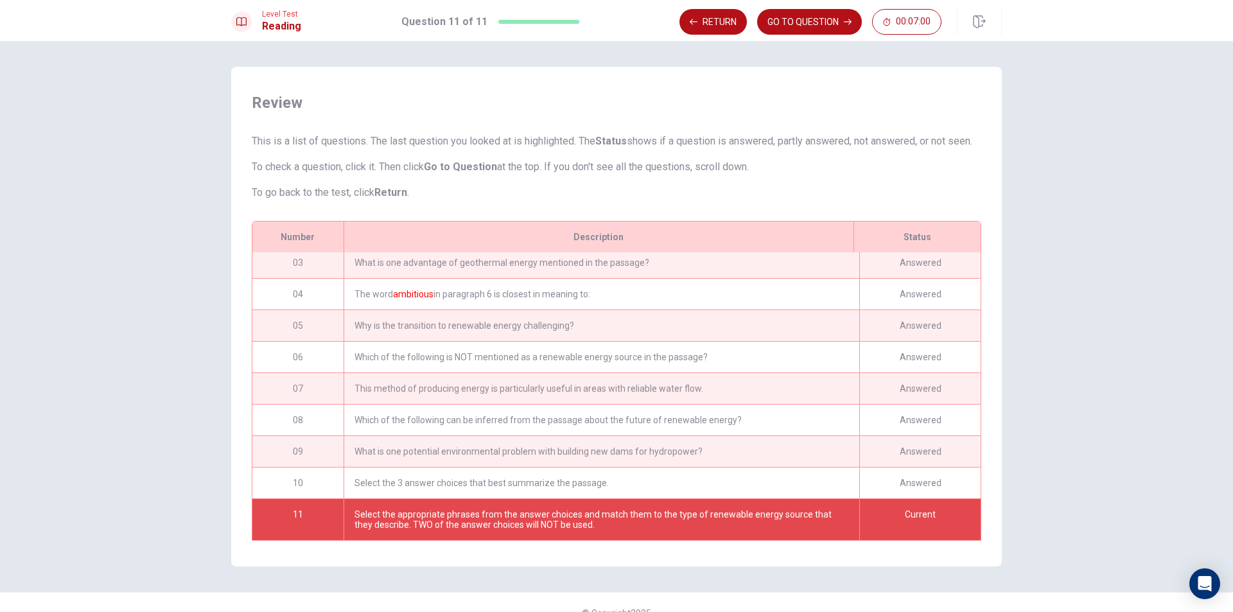
scroll to position [75, 0]
click at [791, 30] on button "GO TO QUESTION" at bounding box center [809, 22] width 105 height 26
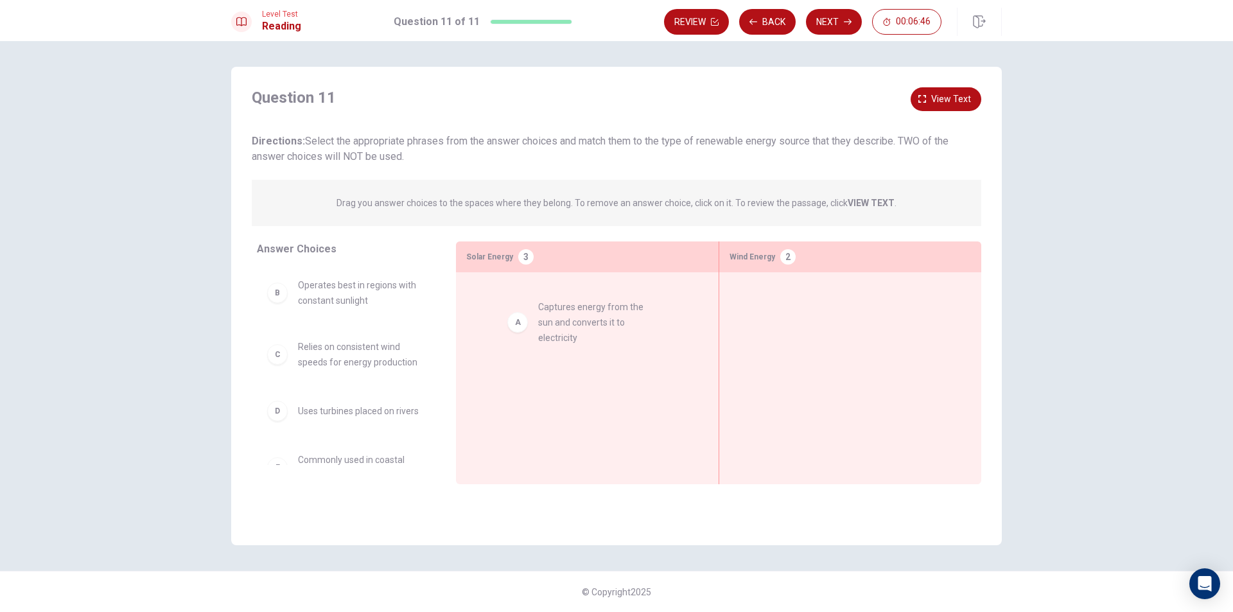
drag, startPoint x: 306, startPoint y: 294, endPoint x: 556, endPoint y: 316, distance: 250.2
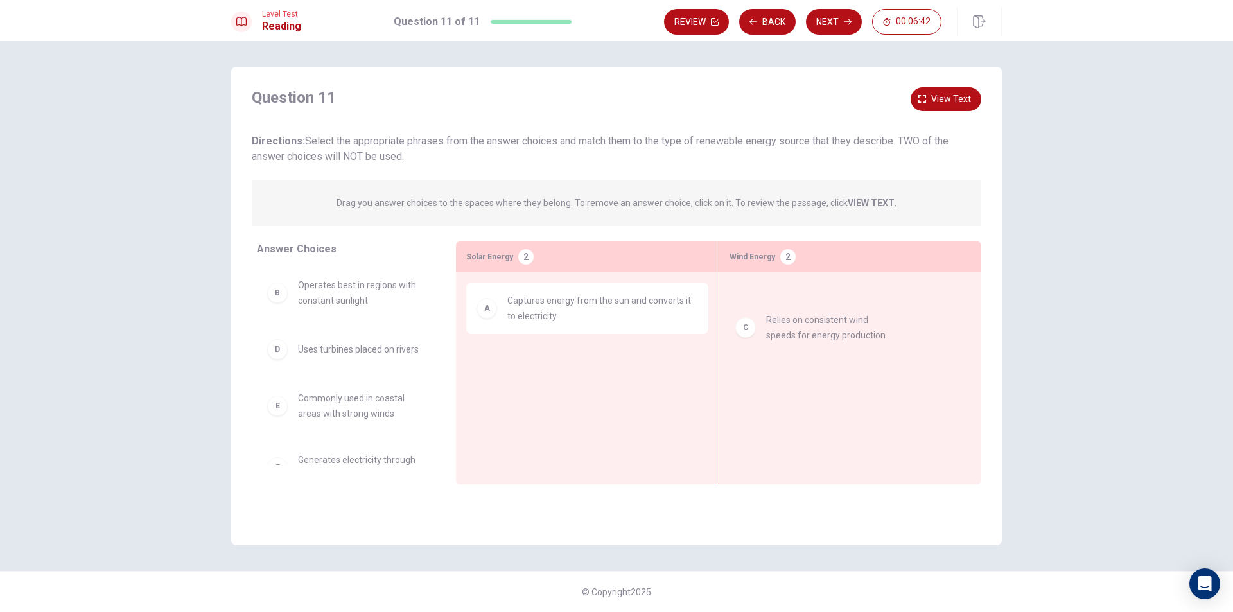
drag, startPoint x: 355, startPoint y: 353, endPoint x: 834, endPoint y: 326, distance: 479.9
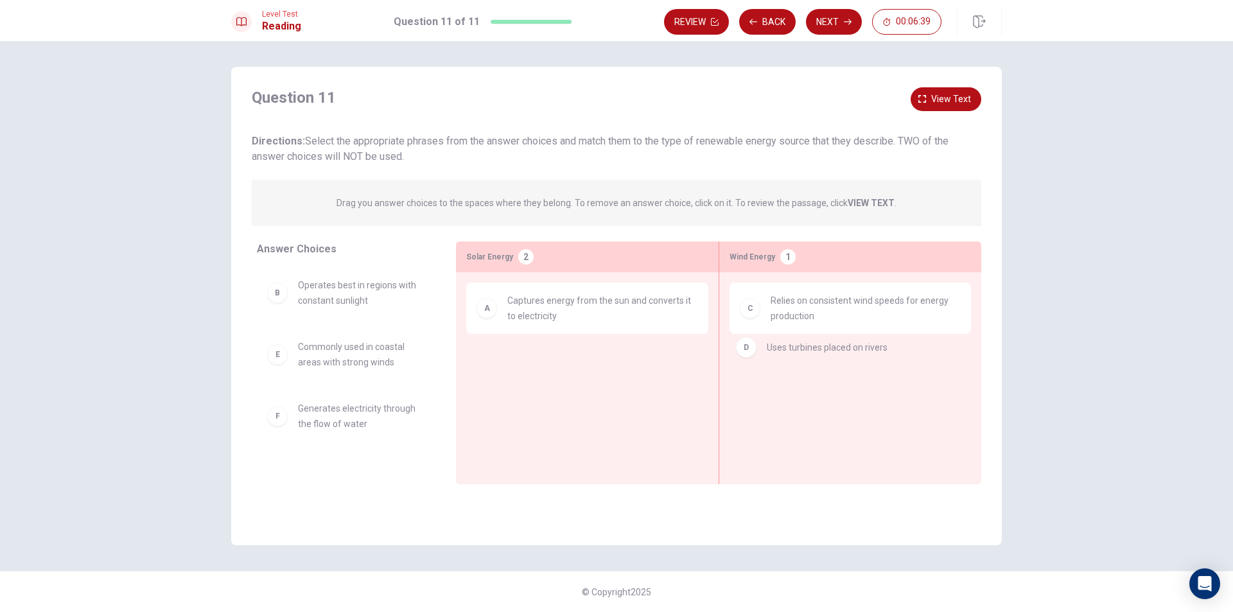
drag, startPoint x: 321, startPoint y: 352, endPoint x: 802, endPoint y: 351, distance: 481.1
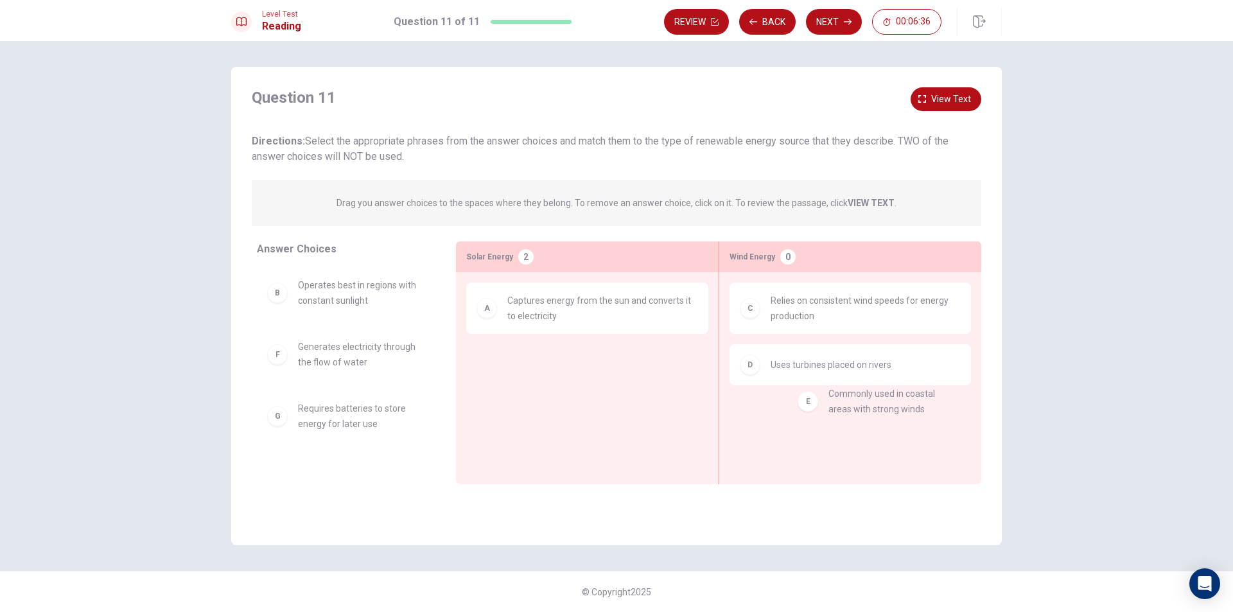
drag, startPoint x: 290, startPoint y: 361, endPoint x: 825, endPoint y: 404, distance: 536.8
drag, startPoint x: 280, startPoint y: 360, endPoint x: 801, endPoint y: 411, distance: 523.4
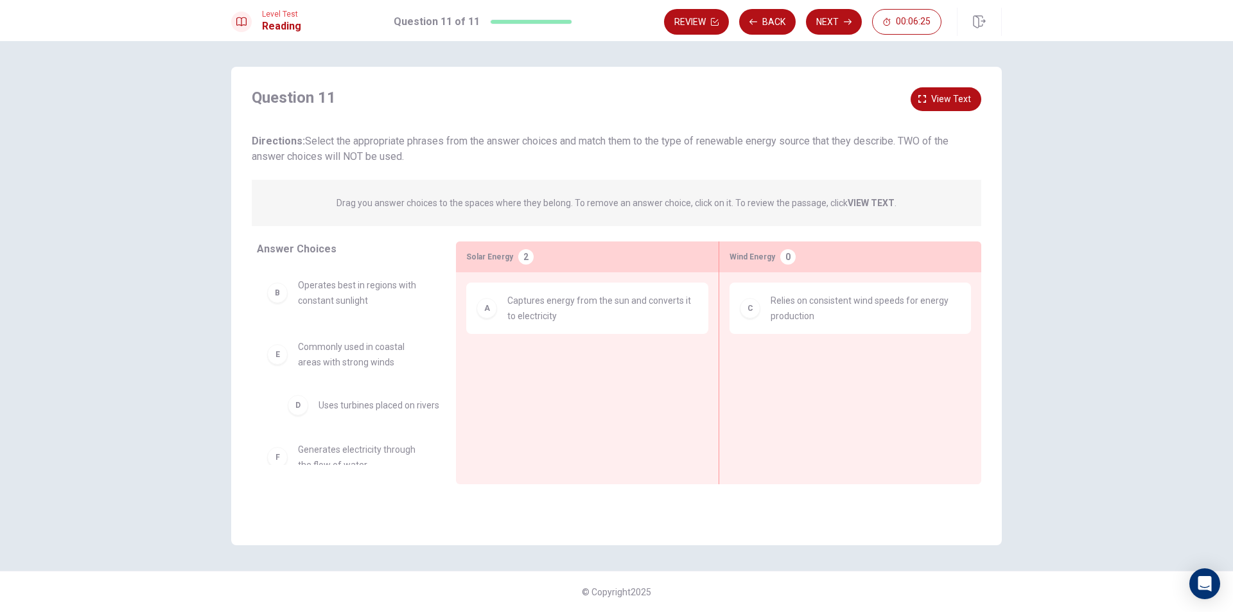
drag, startPoint x: 757, startPoint y: 369, endPoint x: 293, endPoint y: 410, distance: 466.2
drag, startPoint x: 293, startPoint y: 410, endPoint x: 149, endPoint y: 415, distance: 144.0
click at [278, 410] on div "B Operates best in regions with constant sunlight E Commonly used in coastal ar…" at bounding box center [346, 366] width 179 height 198
click at [208, 411] on div "Question 11 View text Directions: Select the appropriate phrases from the answe…" at bounding box center [616, 326] width 1233 height 571
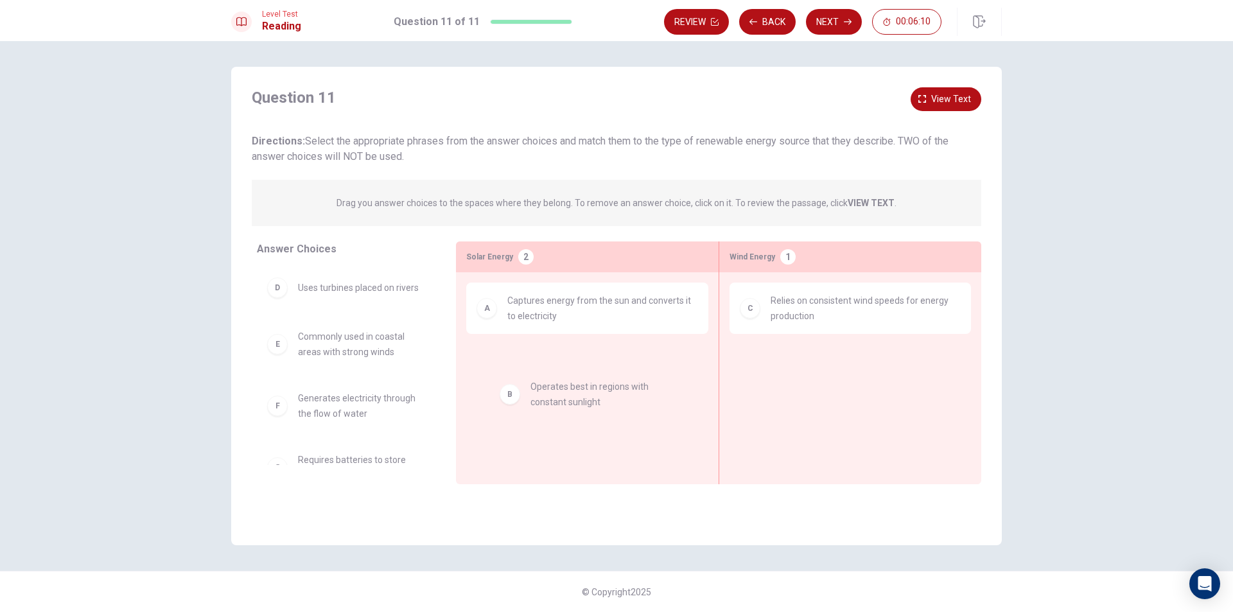
drag, startPoint x: 281, startPoint y: 299, endPoint x: 518, endPoint y: 401, distance: 258.1
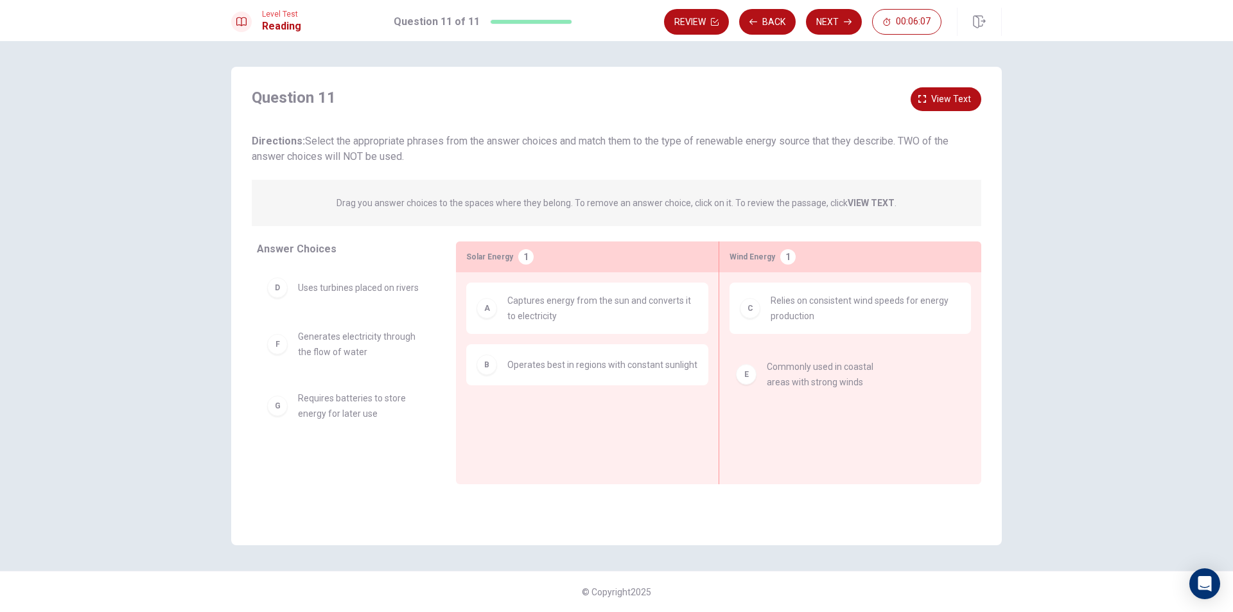
drag, startPoint x: 277, startPoint y: 351, endPoint x: 763, endPoint y: 386, distance: 487.5
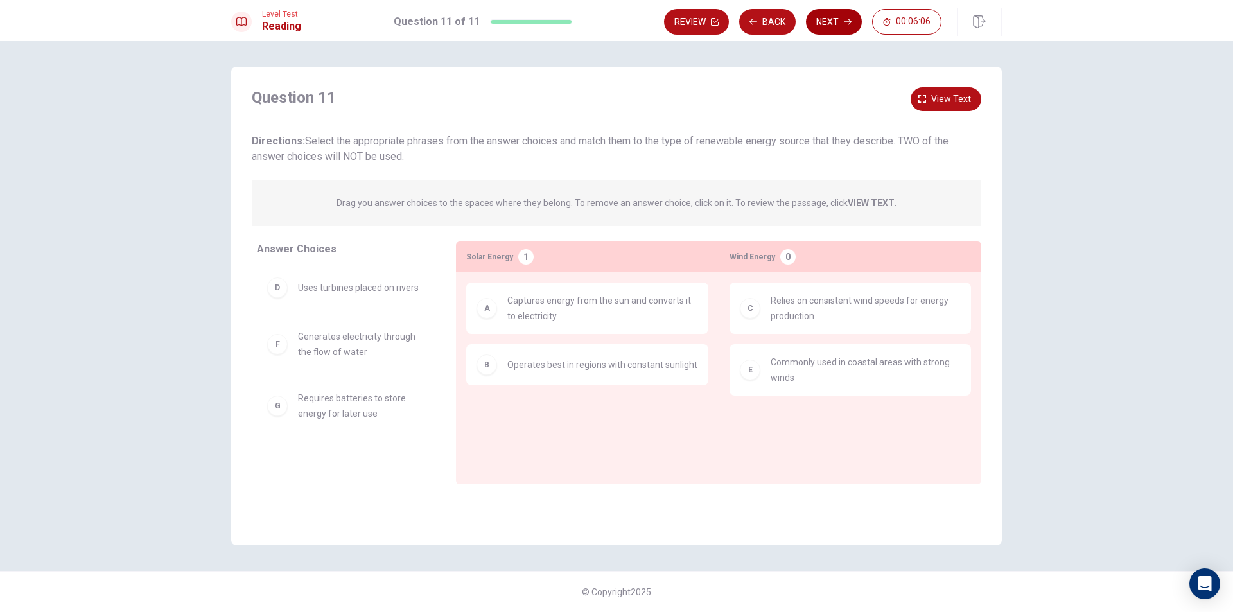
click at [840, 28] on button "Next" at bounding box center [834, 22] width 56 height 26
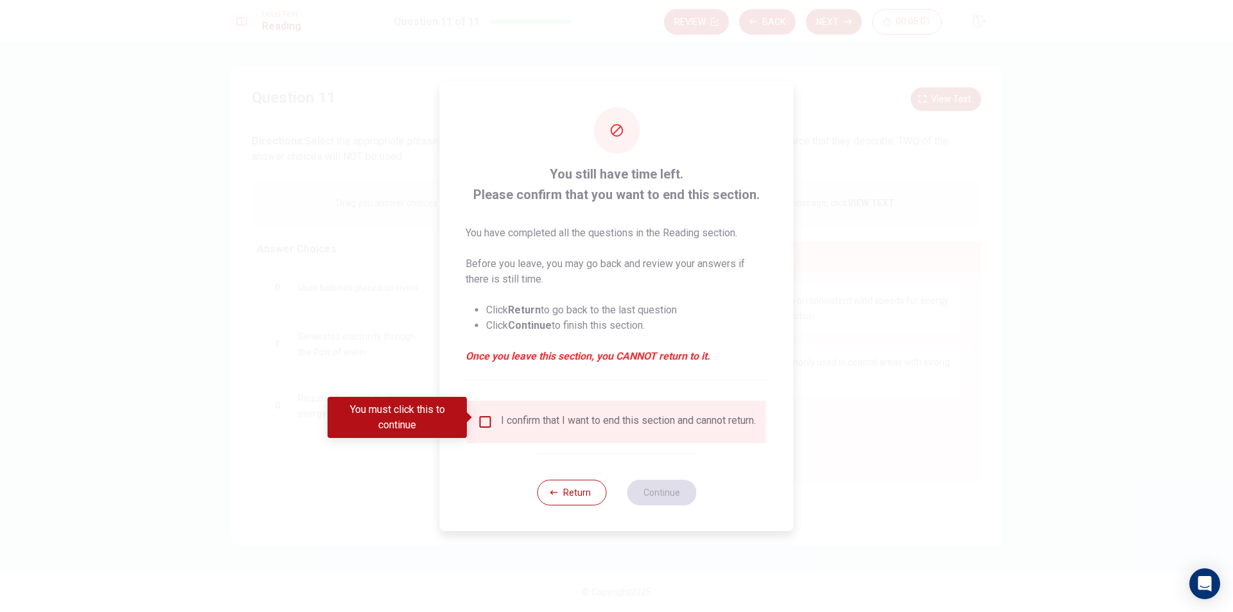
click at [482, 417] on input "You must click this to continue" at bounding box center [485, 421] width 15 height 15
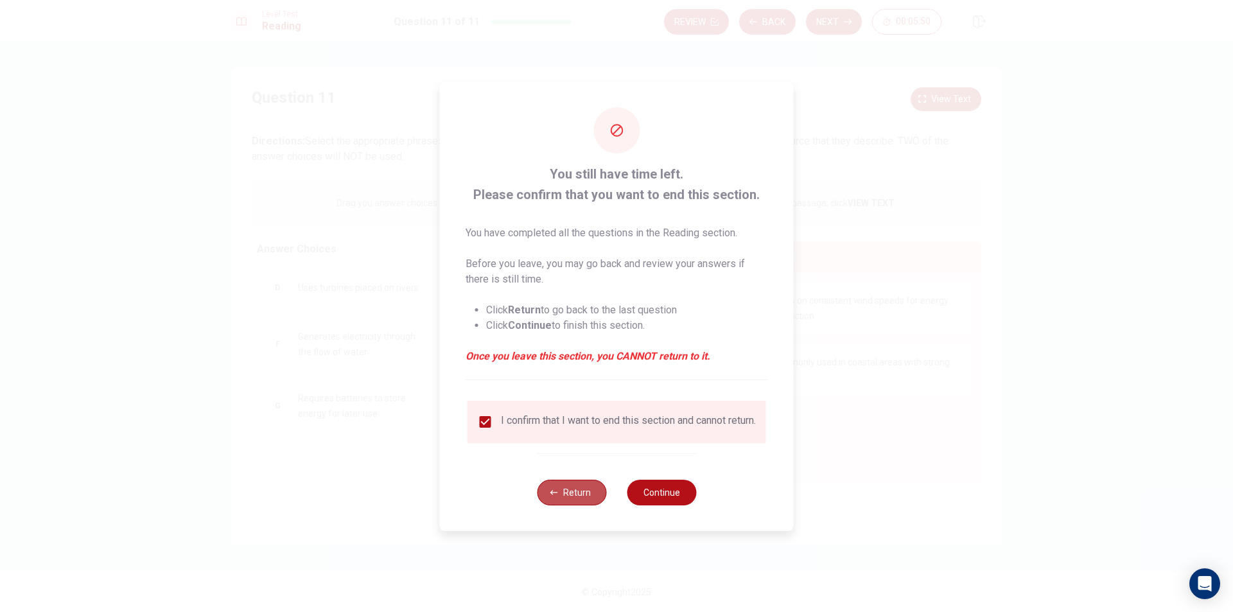
click at [595, 498] on button "Return" at bounding box center [571, 493] width 69 height 26
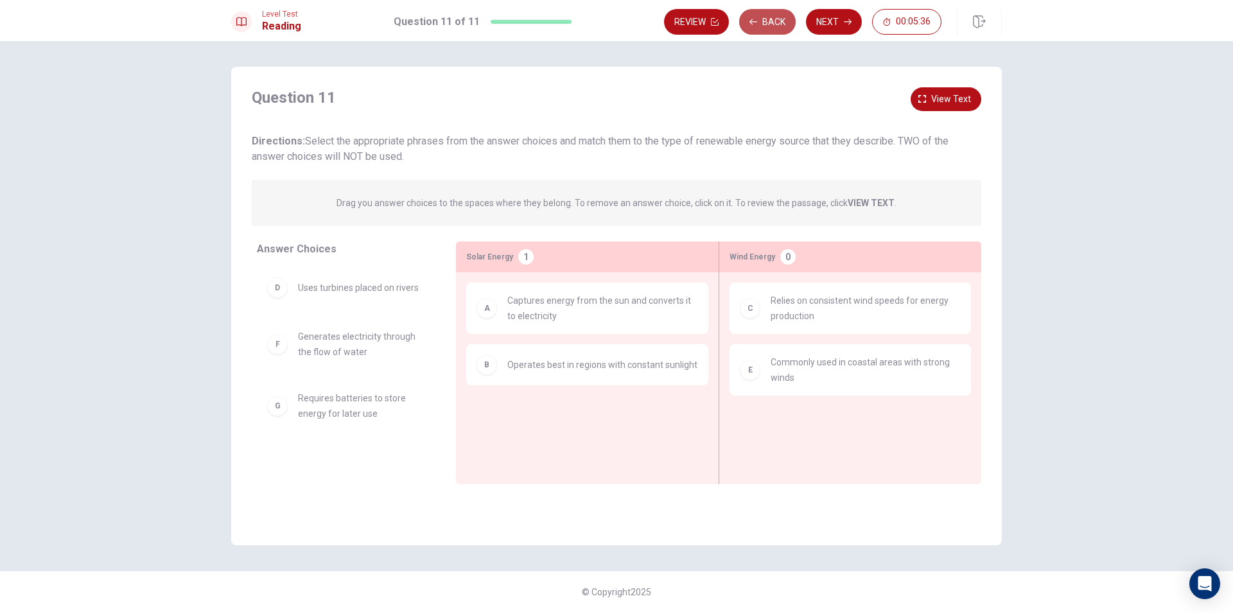
click at [764, 15] on button "Back" at bounding box center [767, 22] width 57 height 26
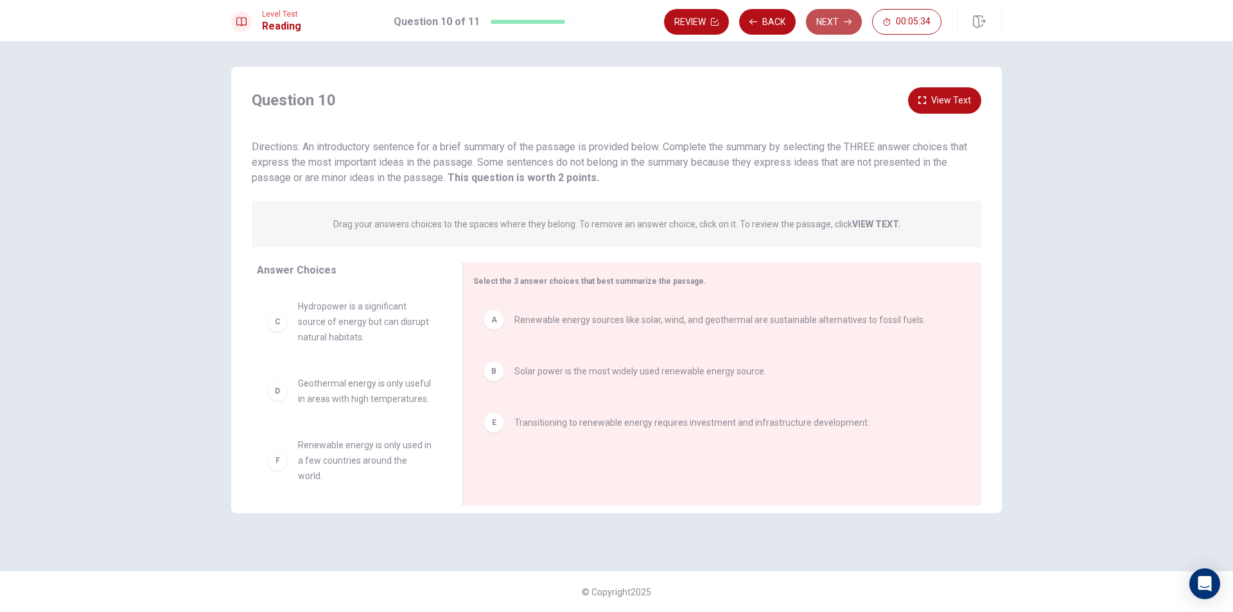
click at [823, 19] on button "Next" at bounding box center [834, 22] width 56 height 26
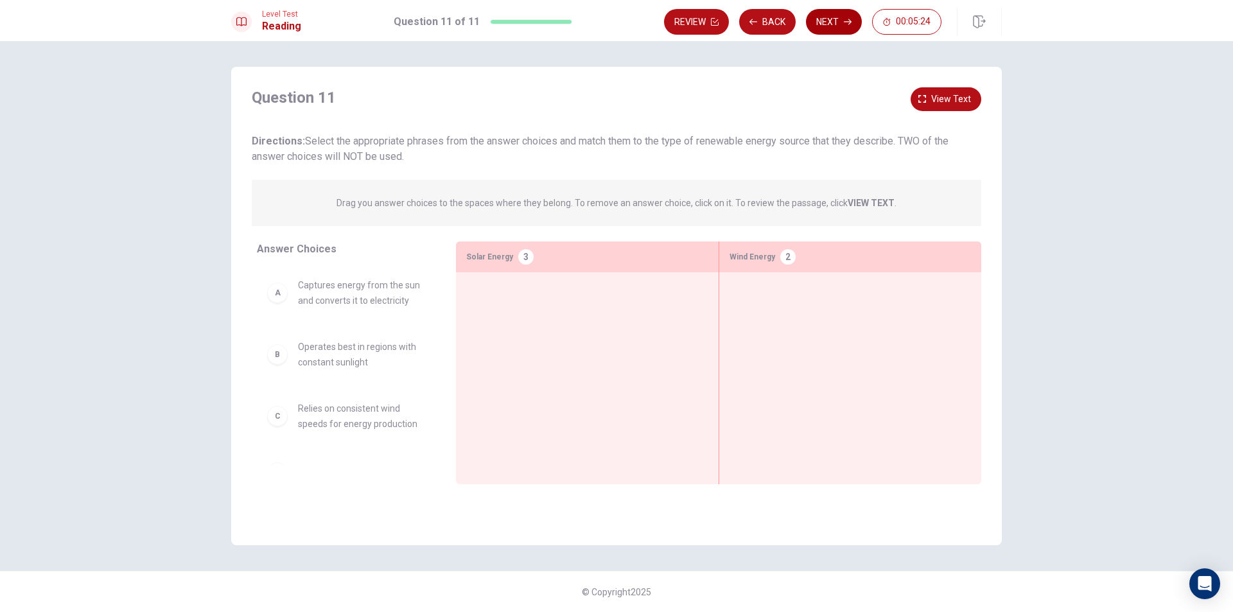
click at [836, 28] on button "Next" at bounding box center [834, 22] width 56 height 26
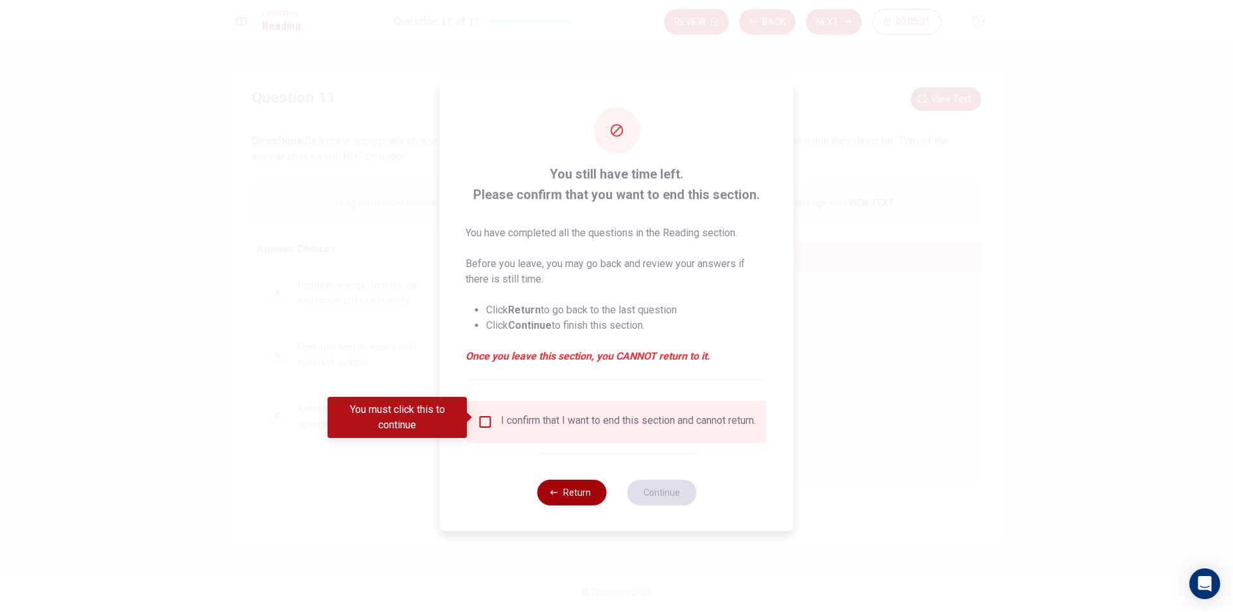
click at [548, 493] on button "Return" at bounding box center [571, 493] width 69 height 26
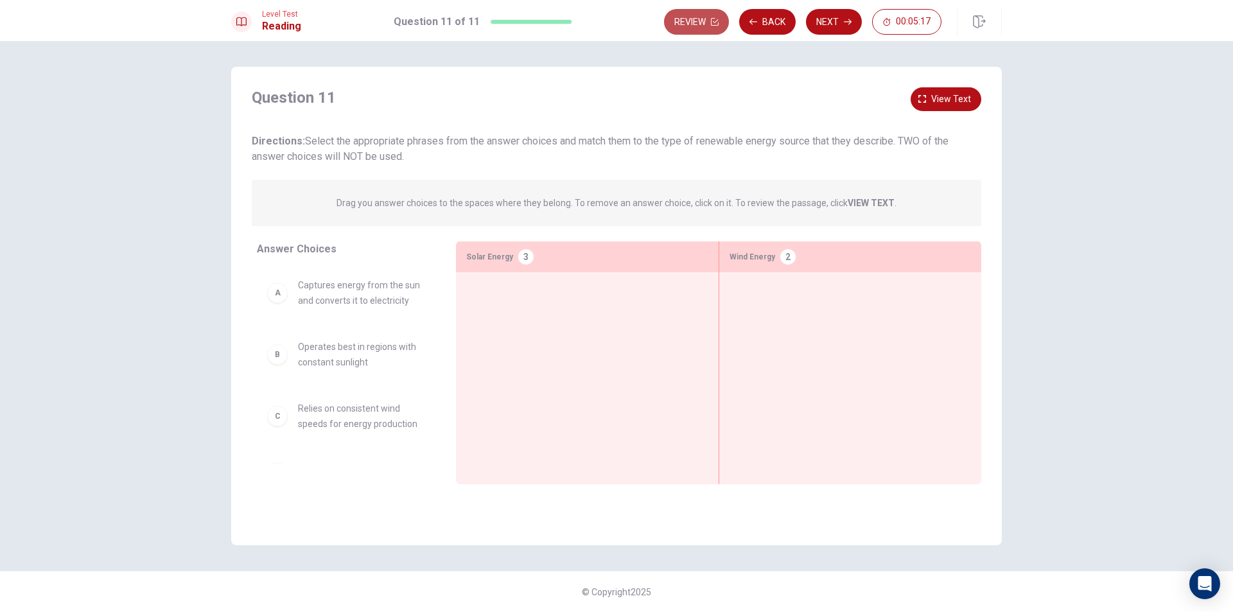
click at [707, 25] on button "Review" at bounding box center [696, 22] width 65 height 26
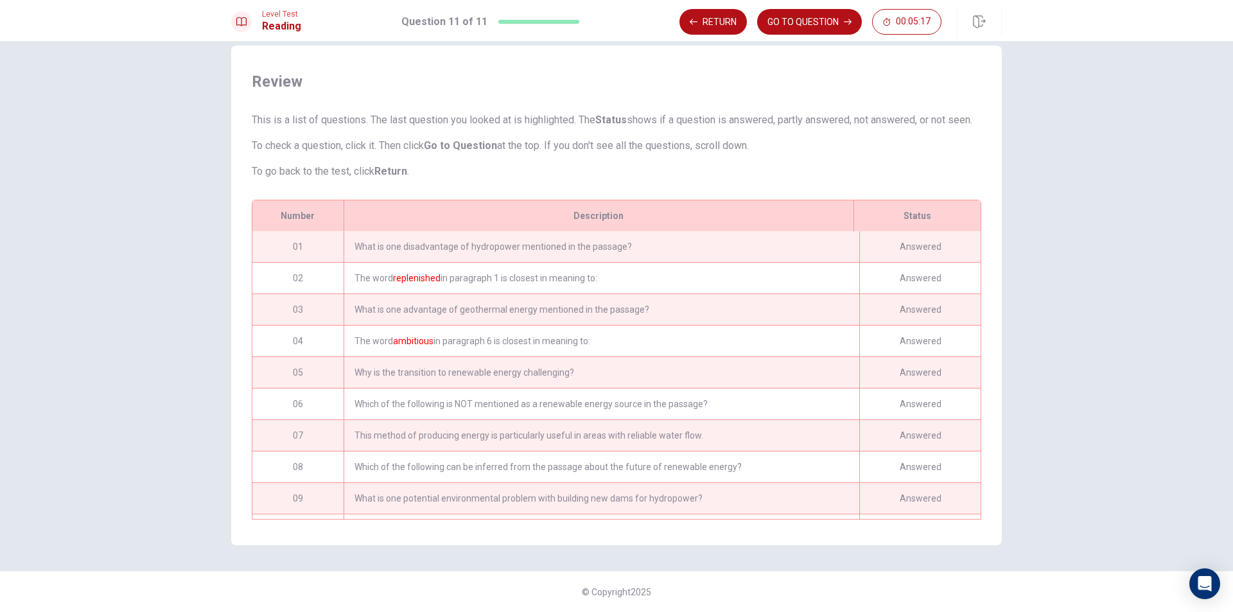
scroll to position [75, 0]
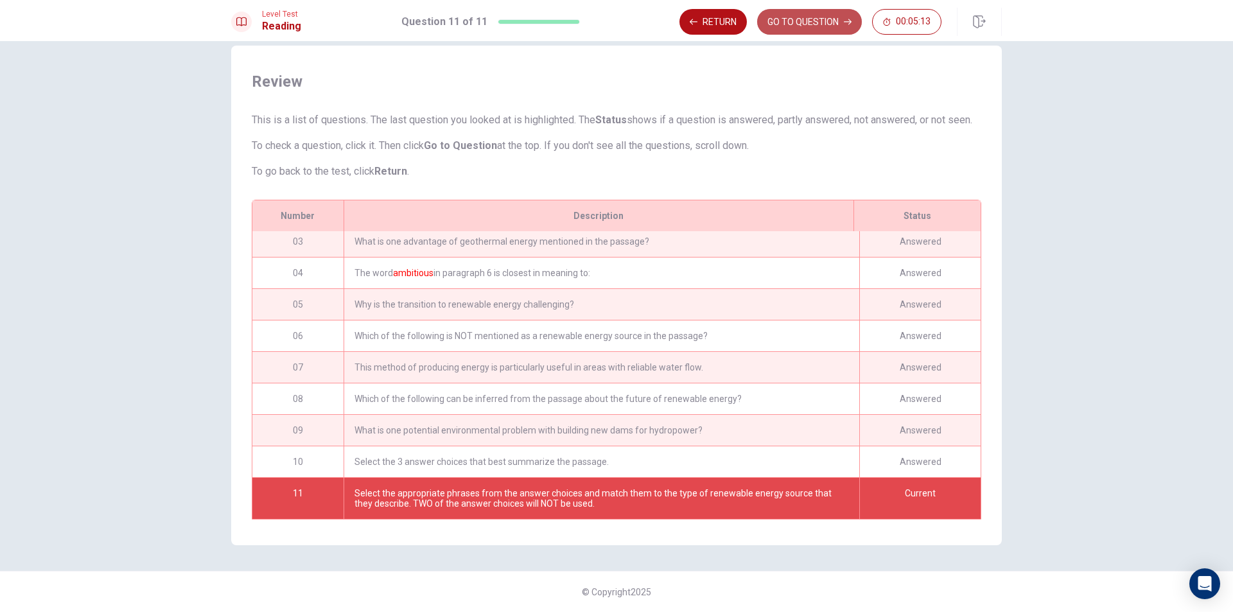
click at [794, 18] on button "GO TO QUESTION" at bounding box center [809, 22] width 105 height 26
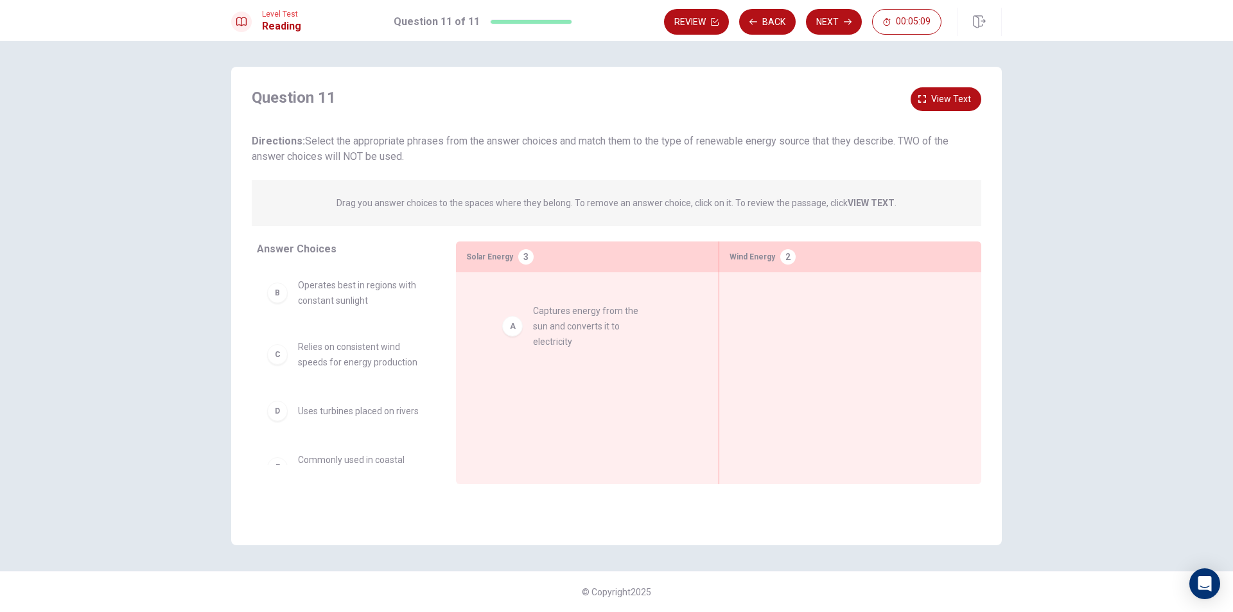
drag, startPoint x: 371, startPoint y: 299, endPoint x: 610, endPoint y: 321, distance: 239.9
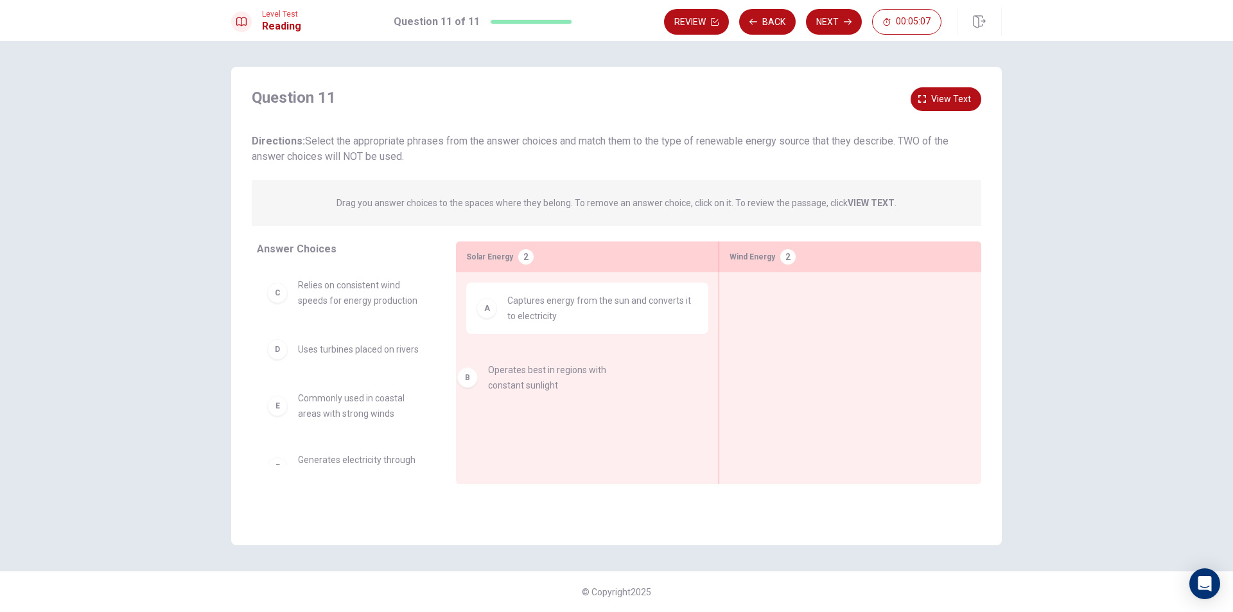
drag, startPoint x: 356, startPoint y: 293, endPoint x: 570, endPoint y: 383, distance: 231.4
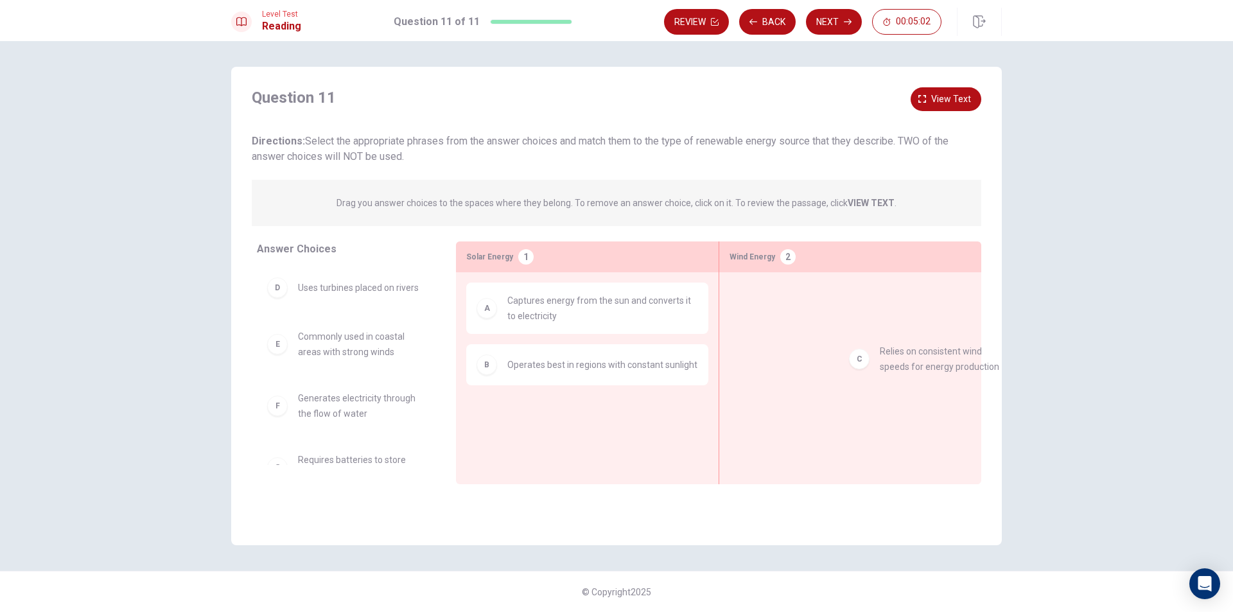
drag, startPoint x: 356, startPoint y: 308, endPoint x: 943, endPoint y: 377, distance: 591.1
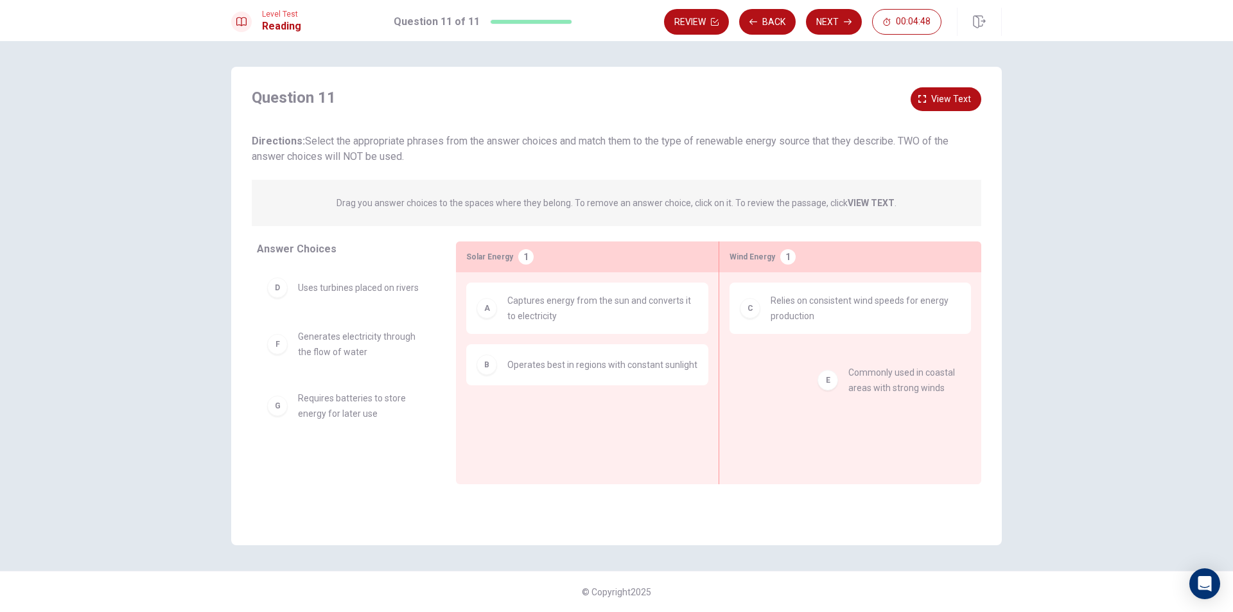
drag, startPoint x: 403, startPoint y: 361, endPoint x: 940, endPoint y: 387, distance: 538.3
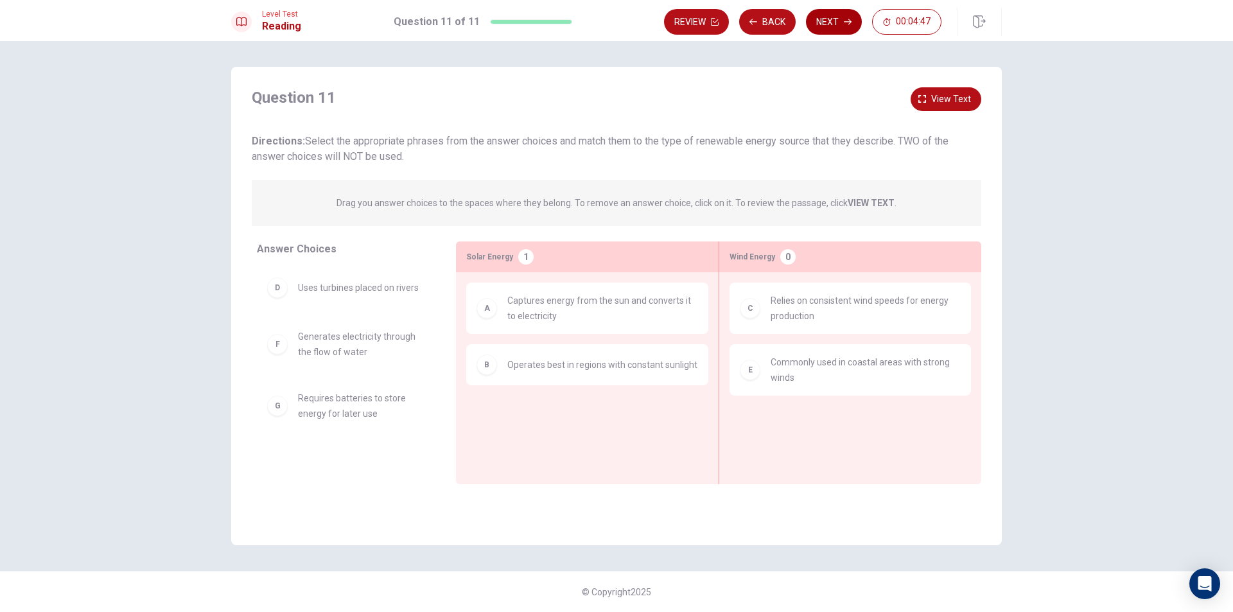
click at [831, 13] on button "Next" at bounding box center [834, 22] width 56 height 26
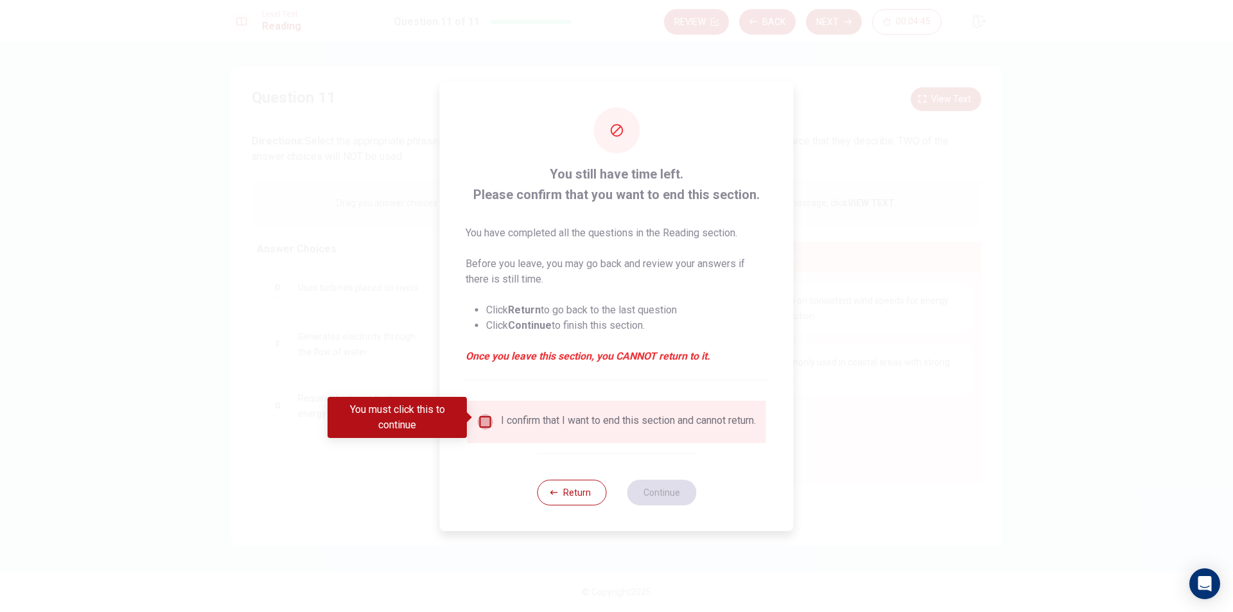
click at [480, 414] on input "You must click this to continue" at bounding box center [485, 421] width 15 height 15
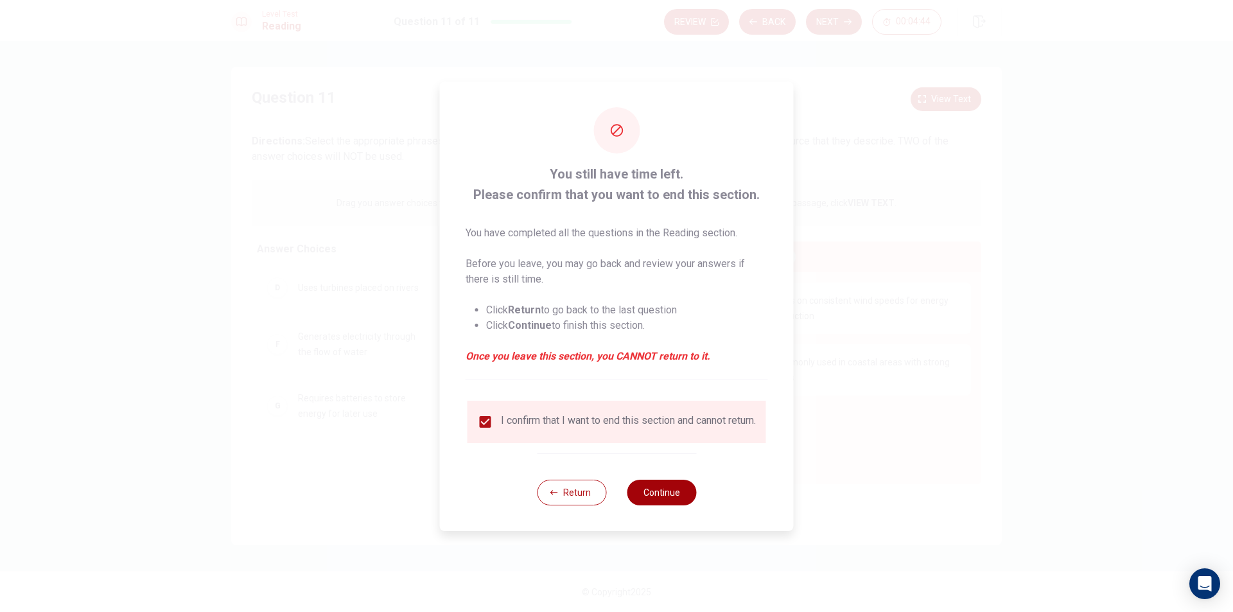
click at [667, 502] on button "Continue" at bounding box center [661, 493] width 69 height 26
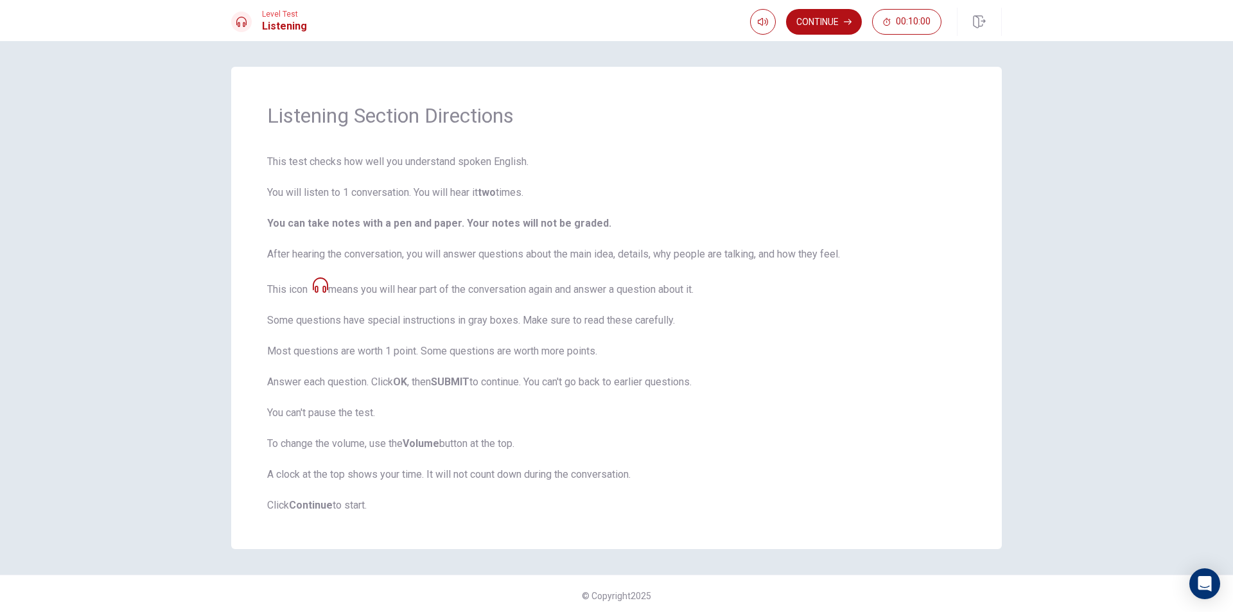
click at [309, 506] on strong "Continue" at bounding box center [311, 505] width 44 height 12
click at [822, 26] on button "Continue" at bounding box center [824, 22] width 76 height 26
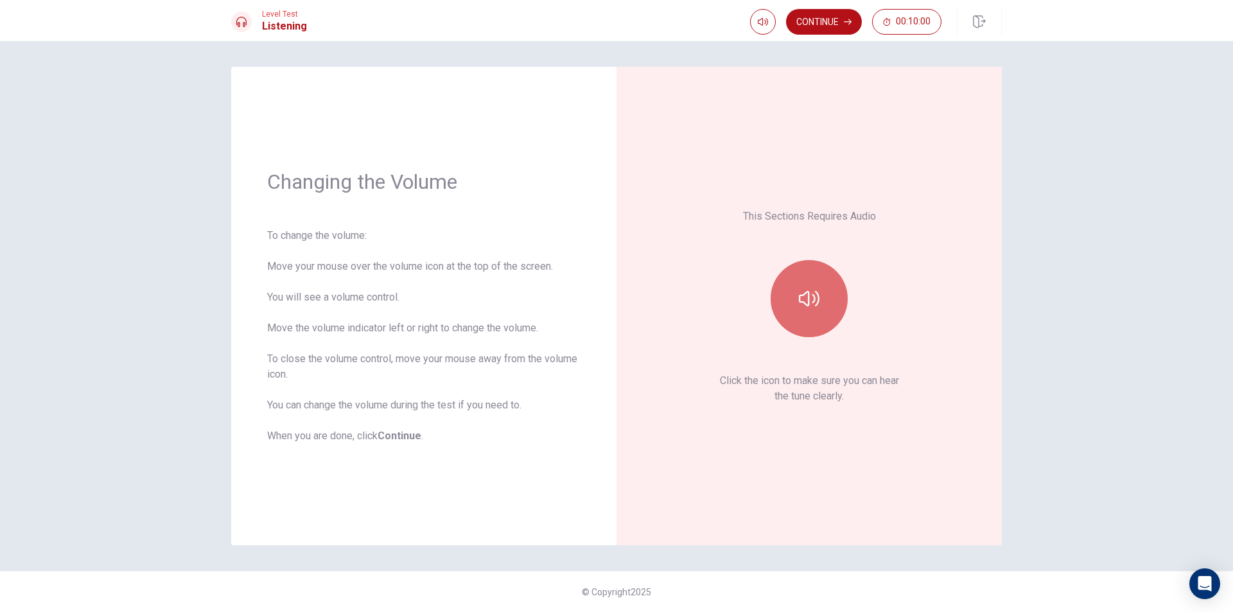
click at [791, 295] on button "button" at bounding box center [809, 298] width 77 height 77
click at [793, 297] on button "button" at bounding box center [809, 298] width 77 height 77
click at [834, 19] on button "Continue" at bounding box center [824, 22] width 76 height 26
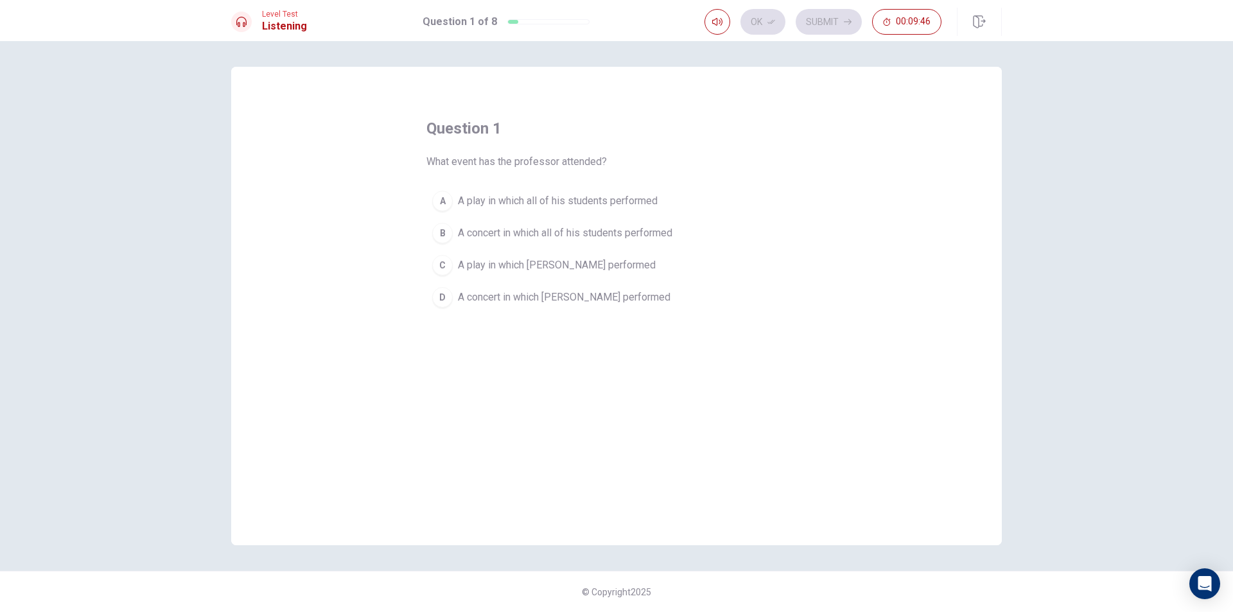
click at [427, 294] on button "D A concert in which [PERSON_NAME] performed" at bounding box center [617, 297] width 380 height 32
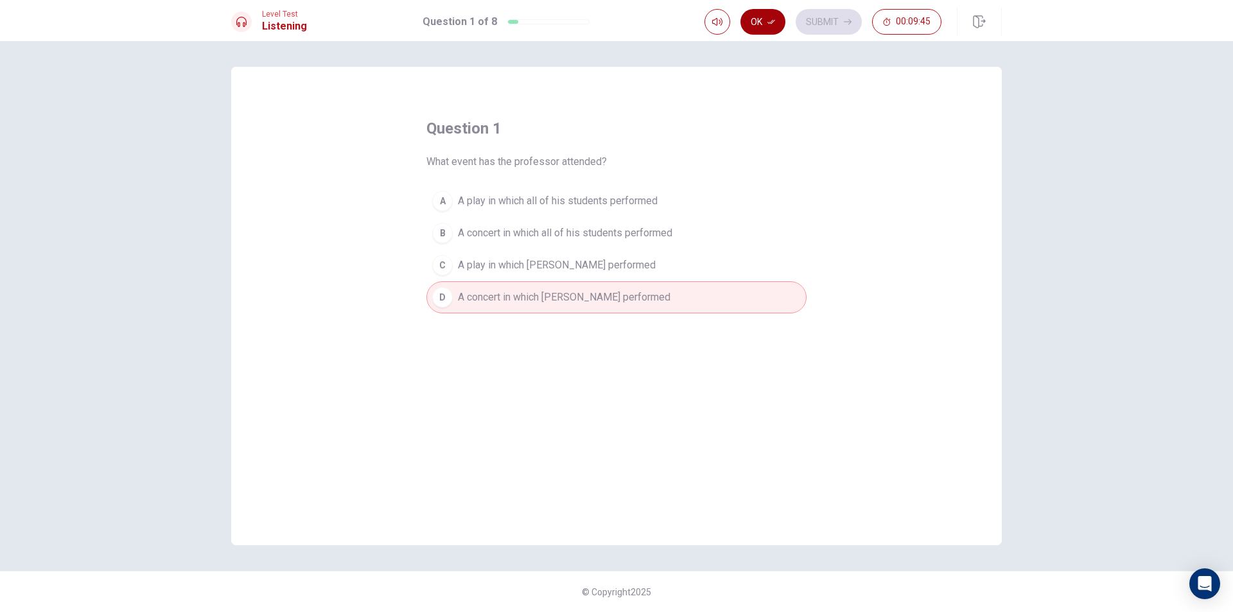
click at [762, 26] on button "Ok" at bounding box center [763, 22] width 45 height 26
click at [820, 25] on button "Submit" at bounding box center [829, 22] width 66 height 26
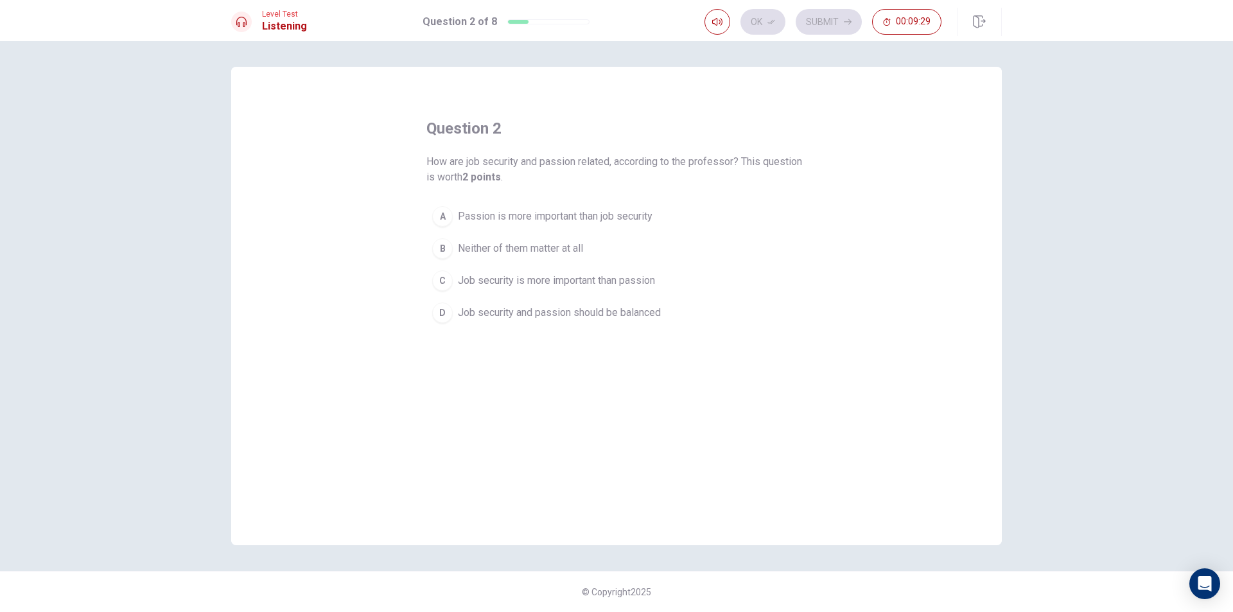
drag, startPoint x: 436, startPoint y: 319, endPoint x: 441, endPoint y: 313, distance: 7.3
click at [436, 318] on div "D" at bounding box center [442, 313] width 21 height 21
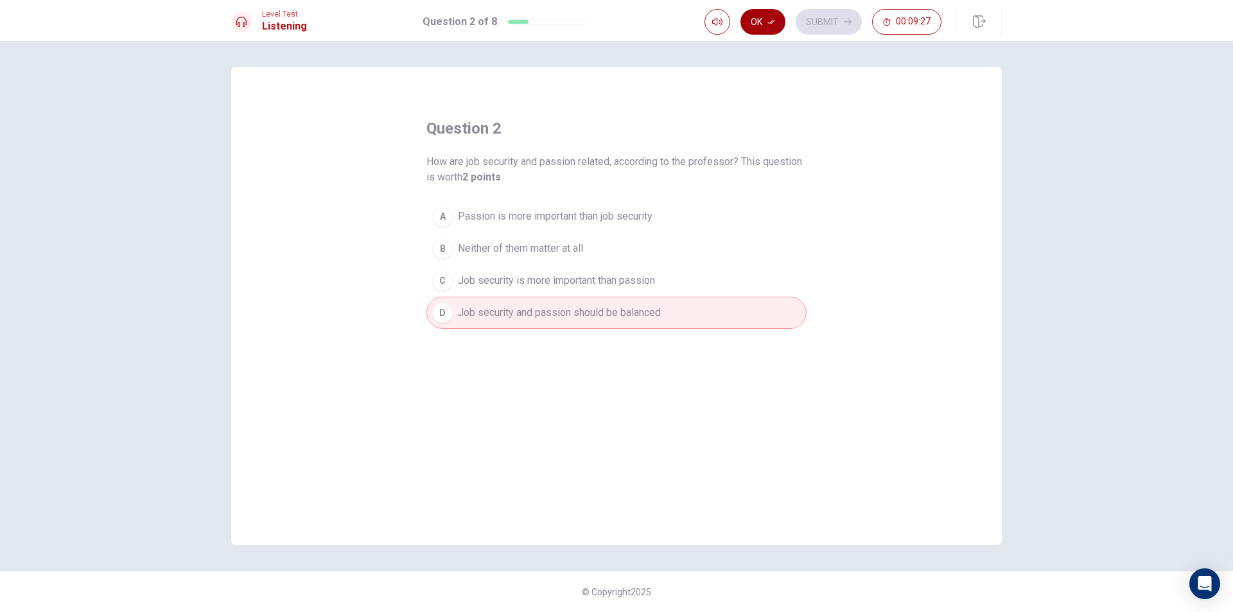
click at [764, 14] on button "Ok" at bounding box center [763, 22] width 45 height 26
click at [841, 22] on button "Submit" at bounding box center [829, 22] width 66 height 26
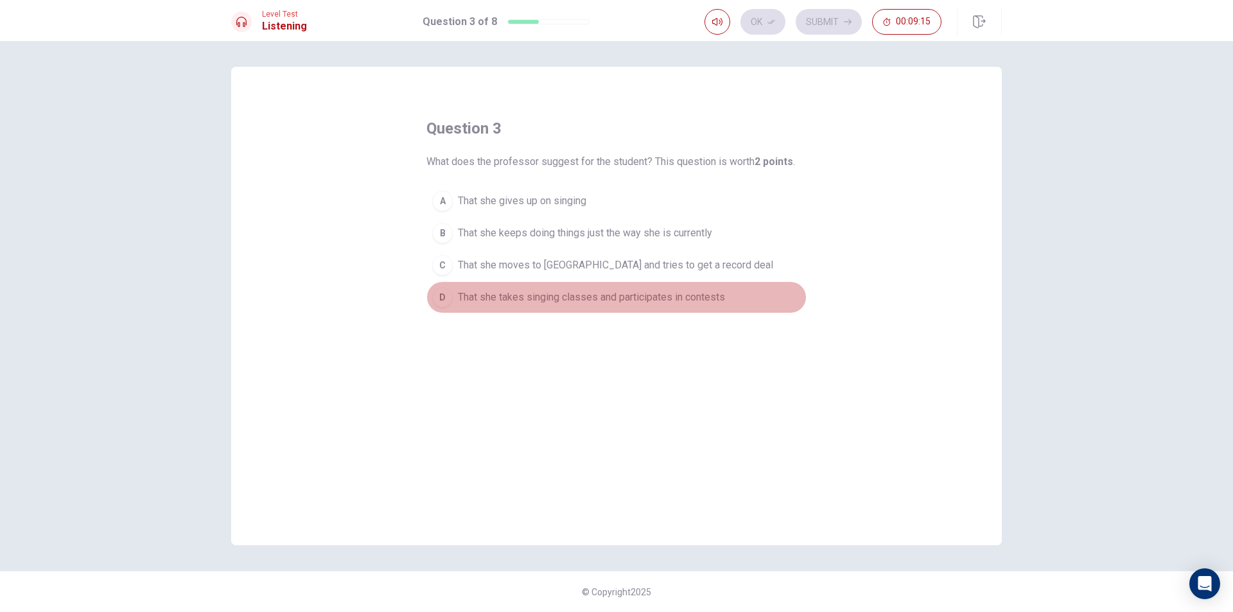
drag, startPoint x: 685, startPoint y: 301, endPoint x: 730, endPoint y: 243, distance: 73.1
click at [685, 299] on span "That she takes singing classes and participates in contests" at bounding box center [591, 297] width 267 height 15
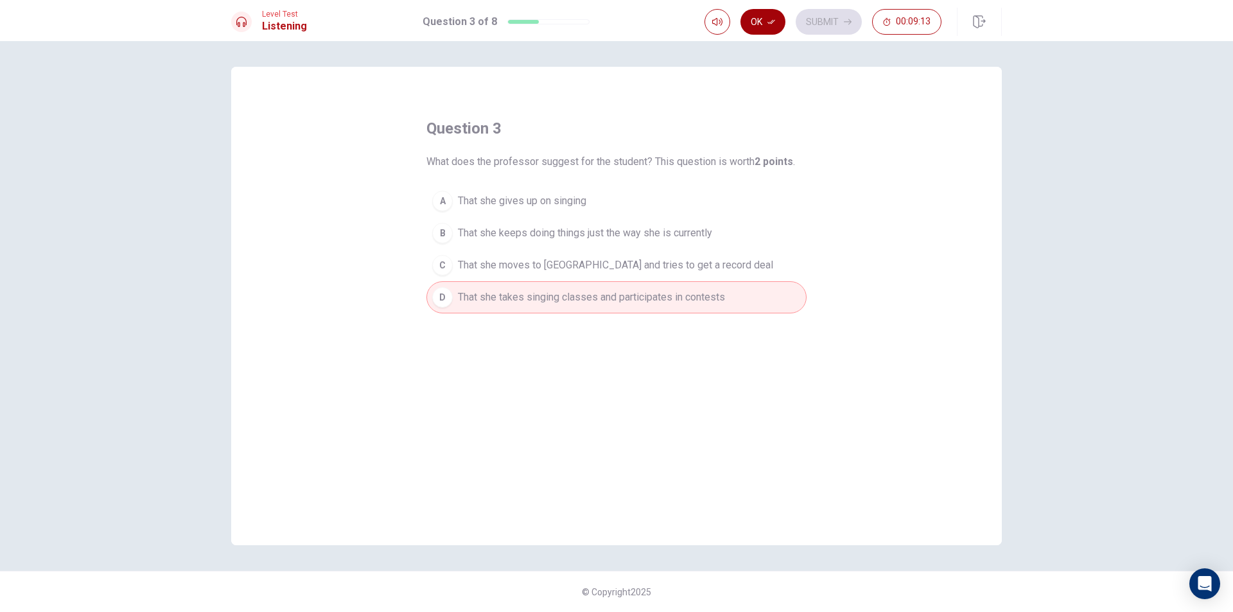
click at [770, 21] on icon "button" at bounding box center [772, 22] width 8 height 8
click at [849, 19] on icon "button" at bounding box center [848, 22] width 8 height 6
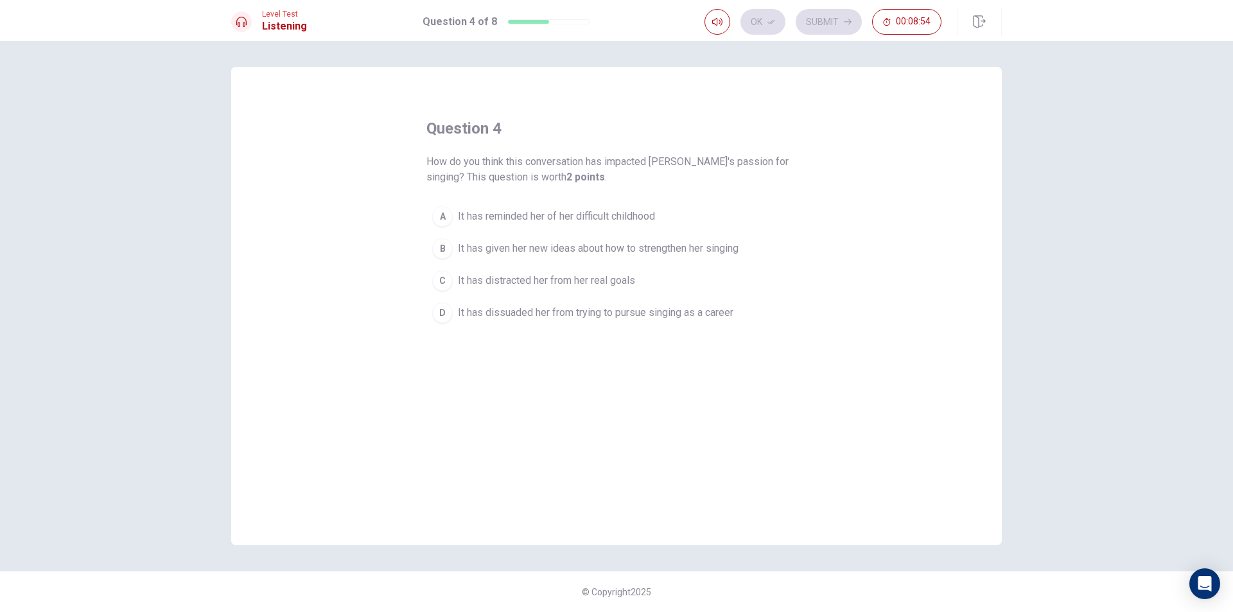
click at [446, 247] on div "B" at bounding box center [442, 248] width 21 height 21
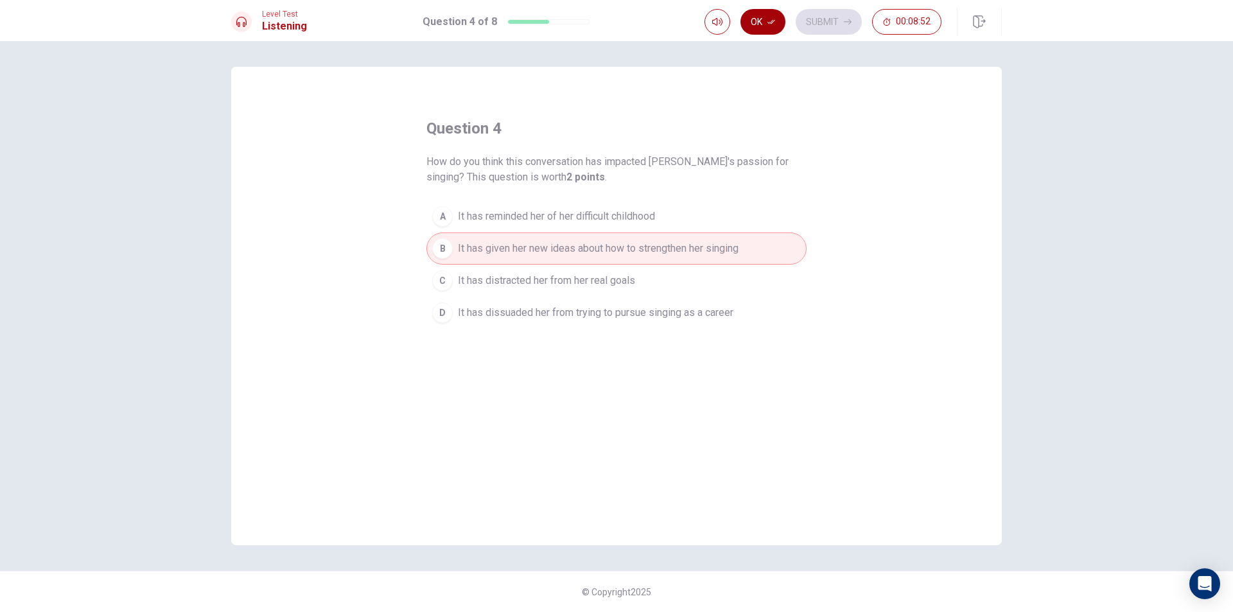
click at [766, 25] on button "Ok" at bounding box center [763, 22] width 45 height 26
click at [814, 25] on button "Submit" at bounding box center [829, 22] width 66 height 26
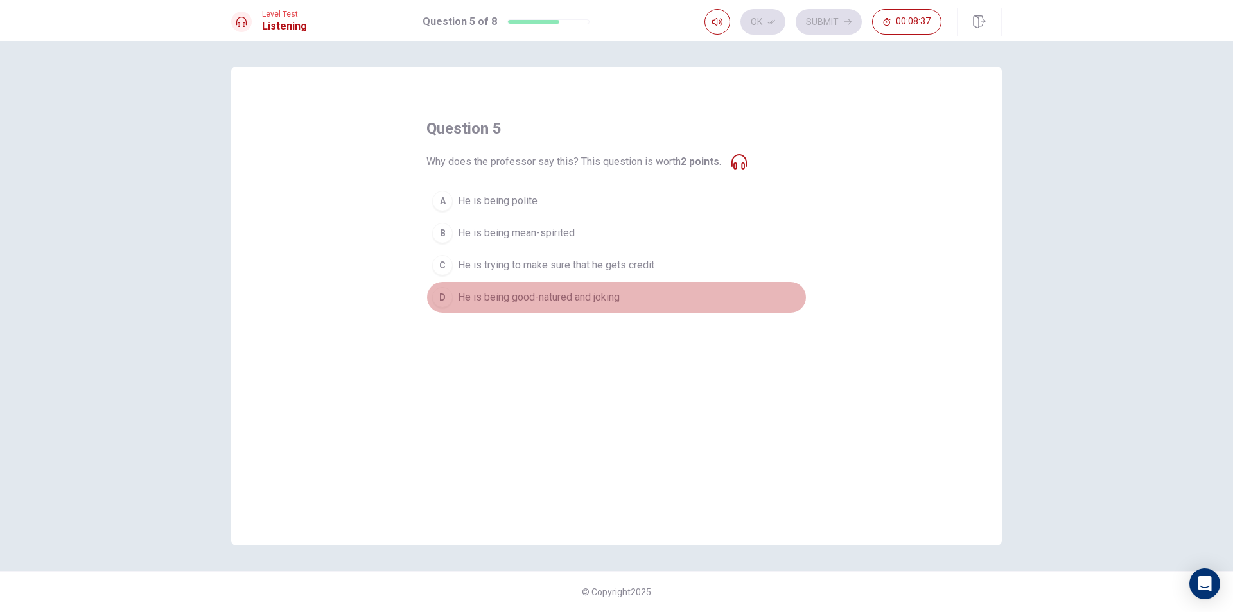
click at [563, 297] on span "He is being good-natured and joking" at bounding box center [539, 297] width 162 height 15
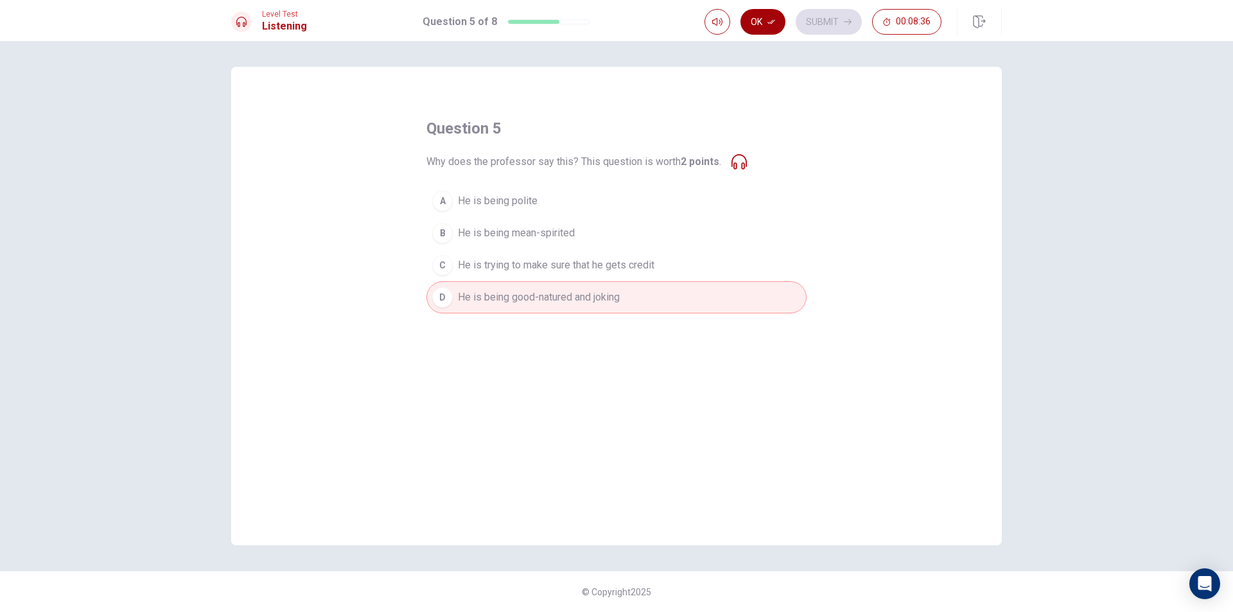
click at [775, 19] on icon "button" at bounding box center [772, 22] width 8 height 8
click at [838, 24] on button "Submit" at bounding box center [829, 22] width 66 height 26
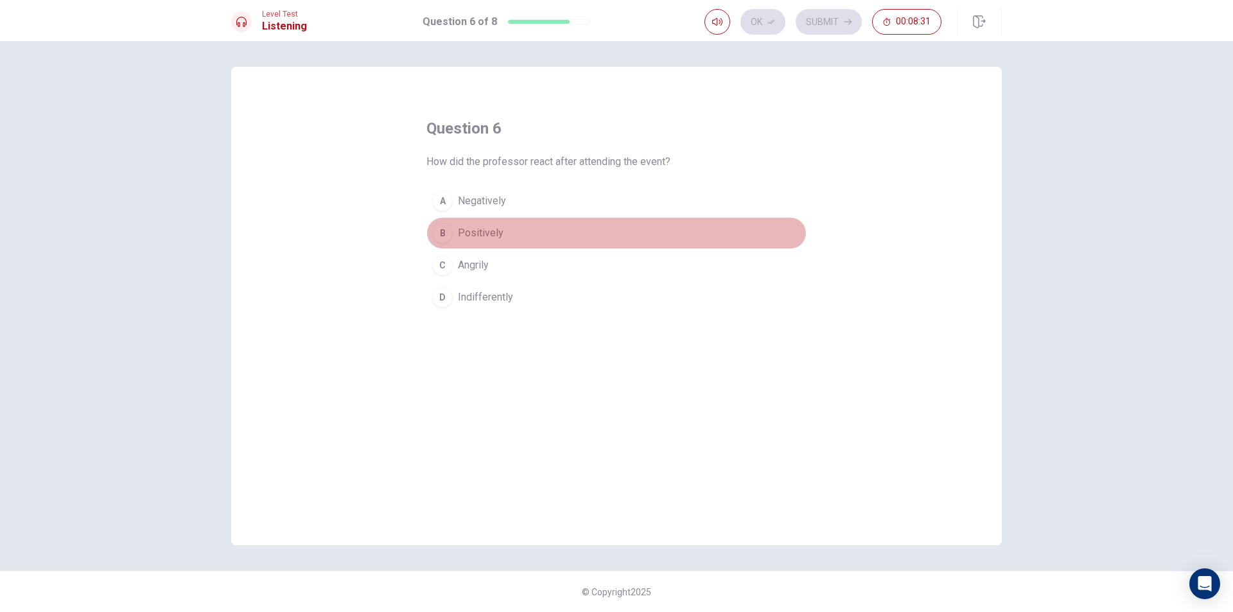
click at [444, 237] on div "B" at bounding box center [442, 233] width 21 height 21
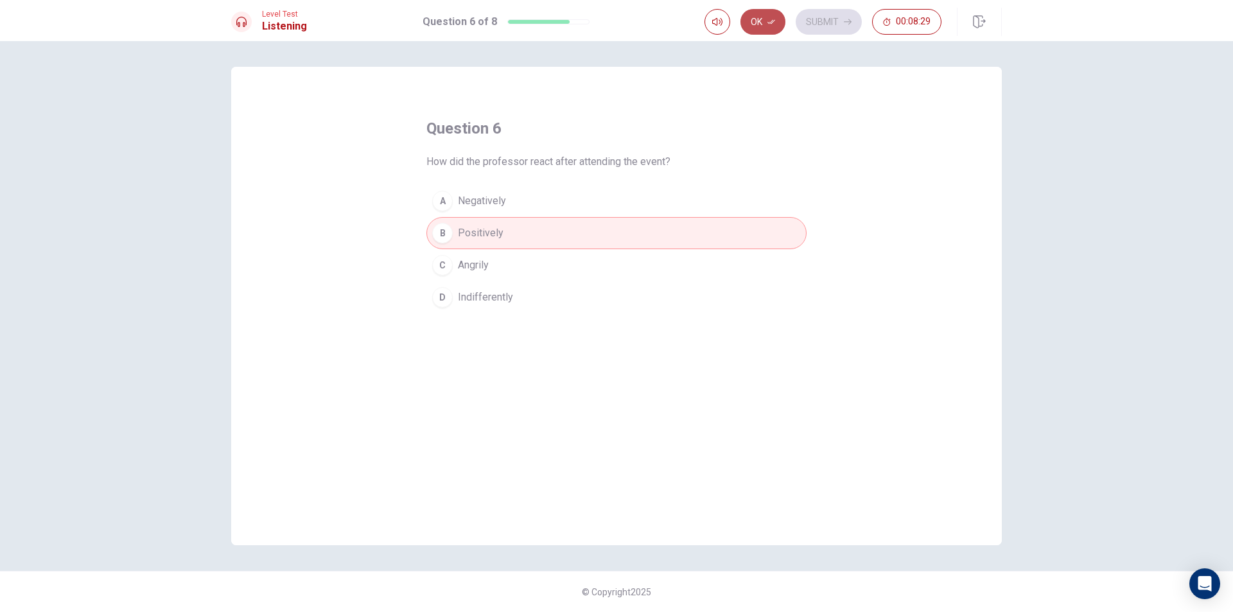
click at [762, 17] on button "Ok" at bounding box center [763, 22] width 45 height 26
click at [831, 21] on button "Submit" at bounding box center [829, 22] width 66 height 26
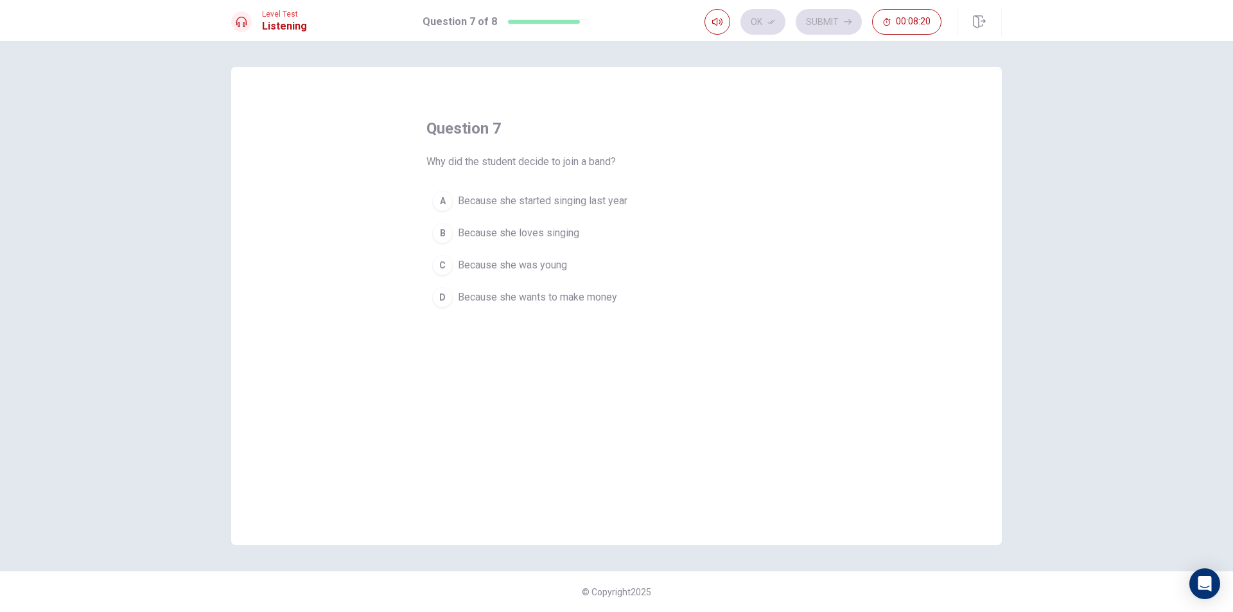
click at [457, 224] on button "B Because she loves singing" at bounding box center [617, 233] width 380 height 32
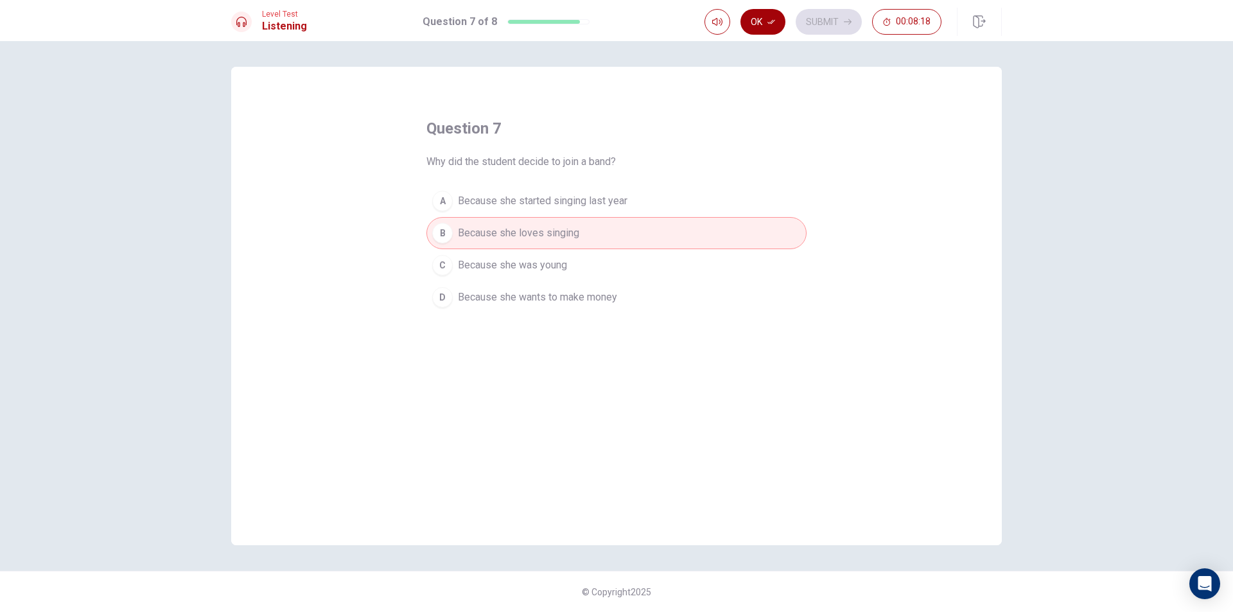
click at [759, 19] on button "Ok" at bounding box center [763, 22] width 45 height 26
click at [847, 26] on button "Submit" at bounding box center [829, 22] width 66 height 26
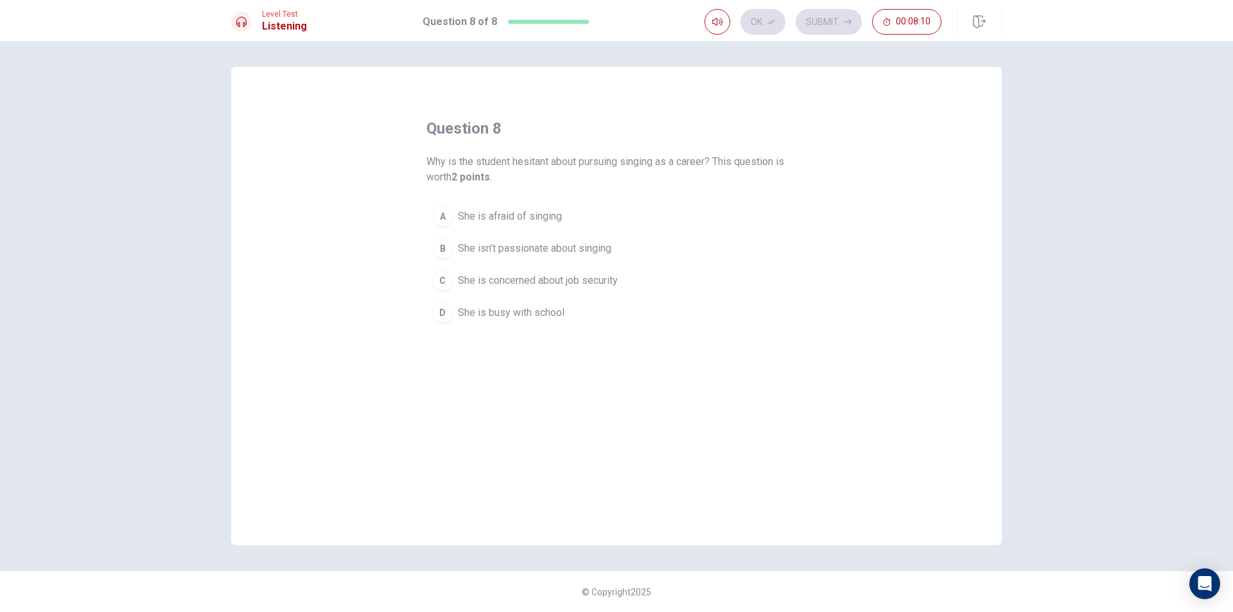
click at [452, 272] on button "C She is concerned about job security" at bounding box center [617, 281] width 380 height 32
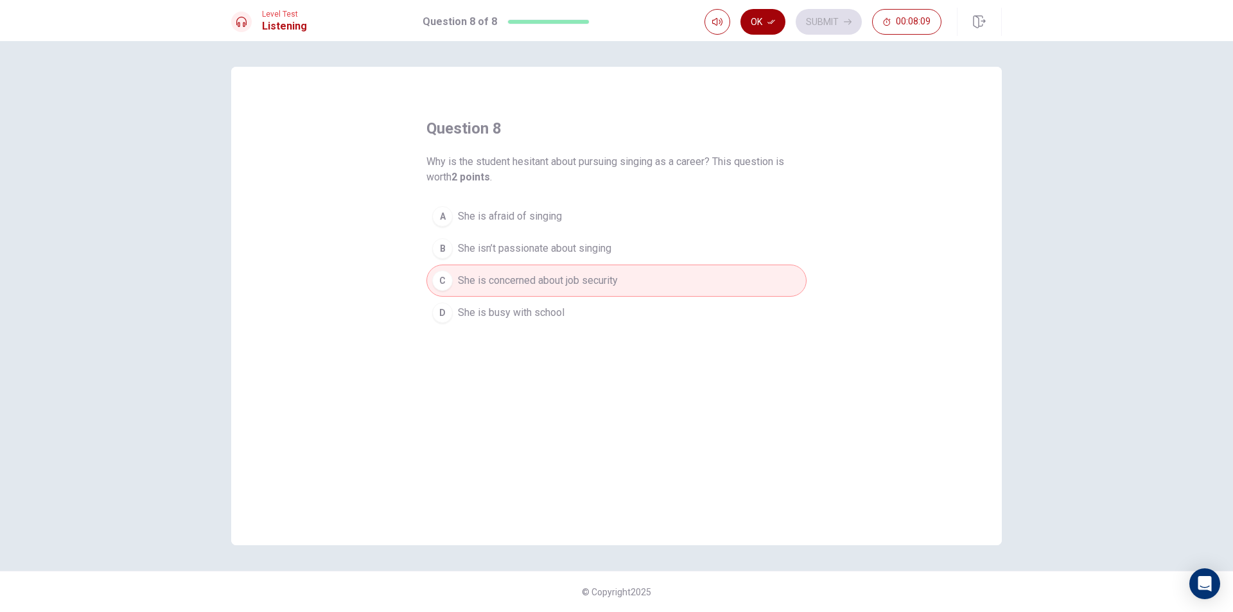
click at [768, 20] on icon "button" at bounding box center [772, 22] width 8 height 8
click at [807, 28] on button "Submit" at bounding box center [829, 22] width 66 height 26
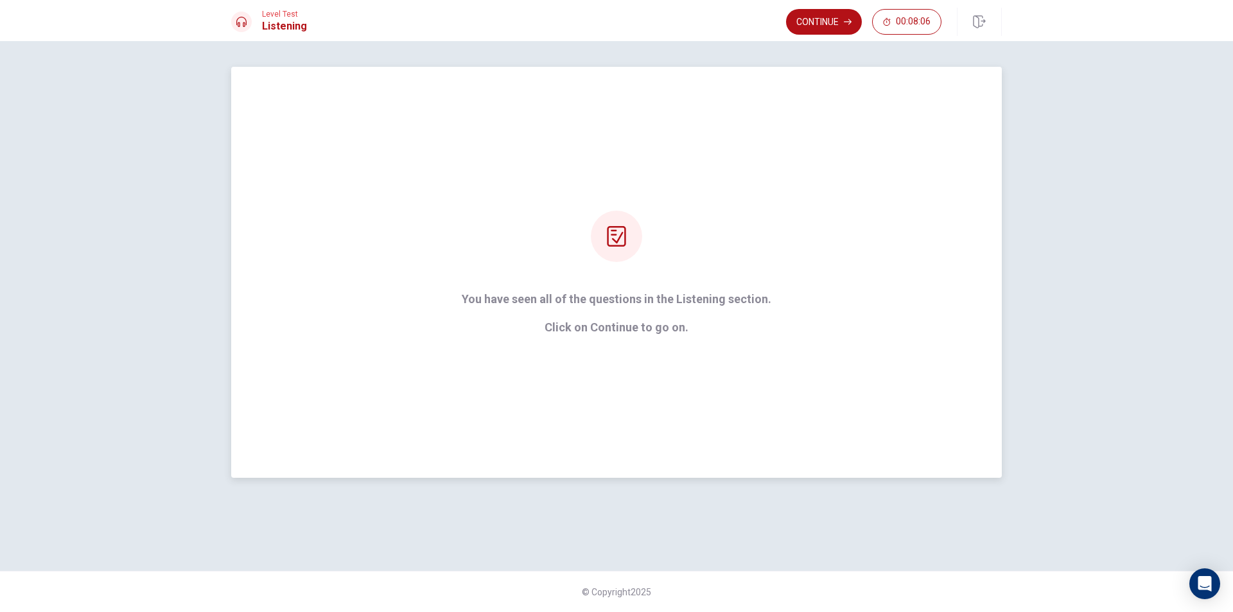
click at [730, 251] on div "You have seen all of the questions in the Listening section. Click on Continue …" at bounding box center [617, 272] width 346 height 123
click at [659, 334] on p "Click on Continue to go on." at bounding box center [617, 327] width 310 height 13
click at [607, 232] on icon at bounding box center [616, 236] width 21 height 21
click at [826, 21] on button "Continue" at bounding box center [824, 22] width 76 height 26
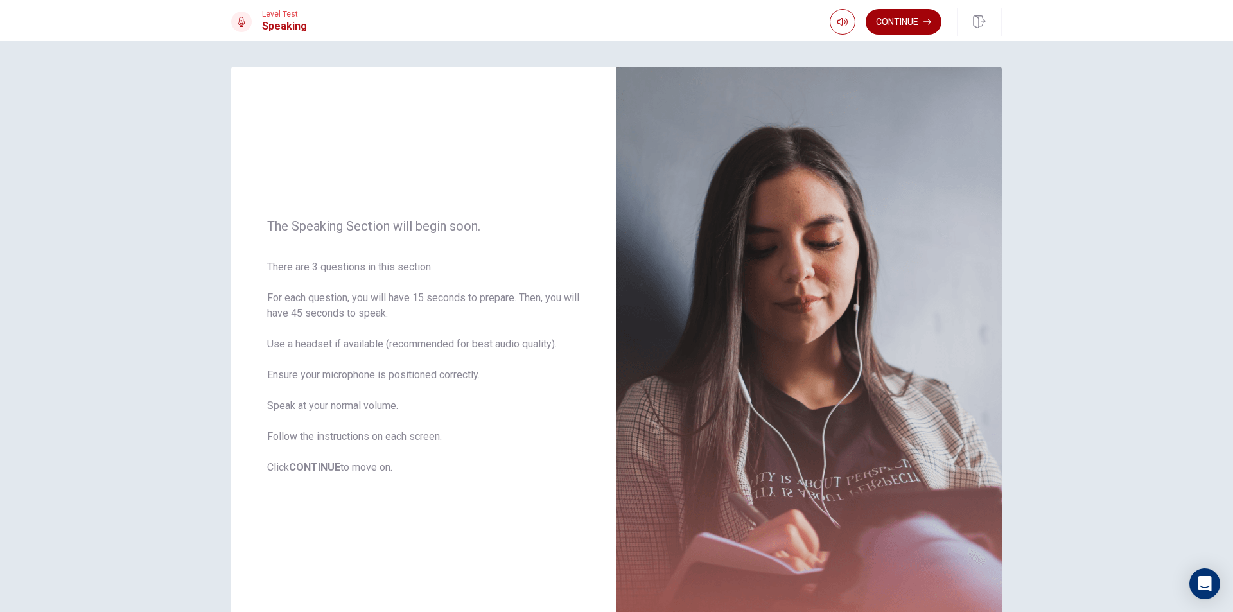
click at [919, 27] on button "Continue" at bounding box center [904, 22] width 76 height 26
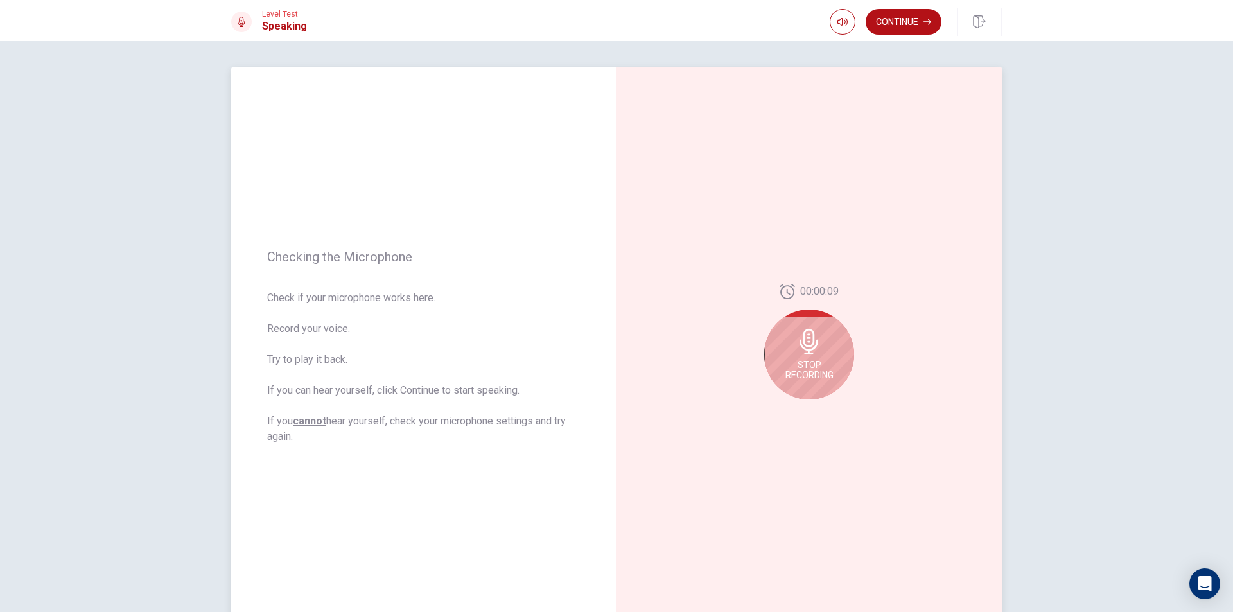
click at [788, 356] on div "Stop Recording" at bounding box center [809, 355] width 90 height 90
click at [821, 414] on button "Play Audio" at bounding box center [823, 410] width 18 height 18
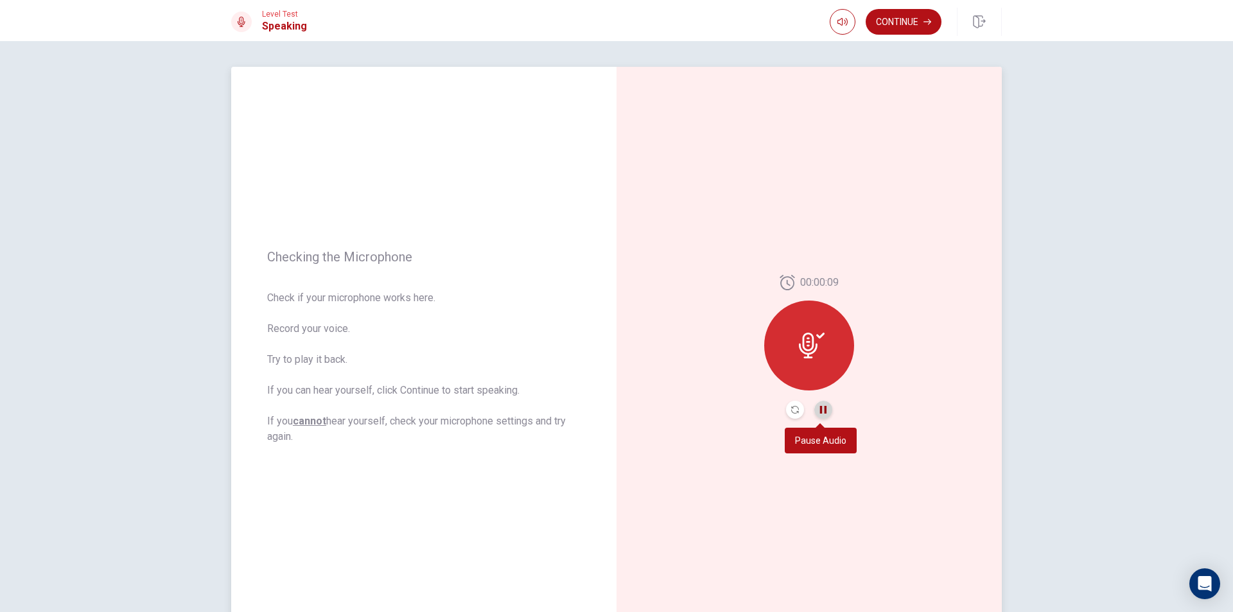
click at [823, 409] on icon "Pause Audio" at bounding box center [823, 410] width 6 height 8
click at [793, 405] on button "Record Again" at bounding box center [795, 410] width 18 height 18
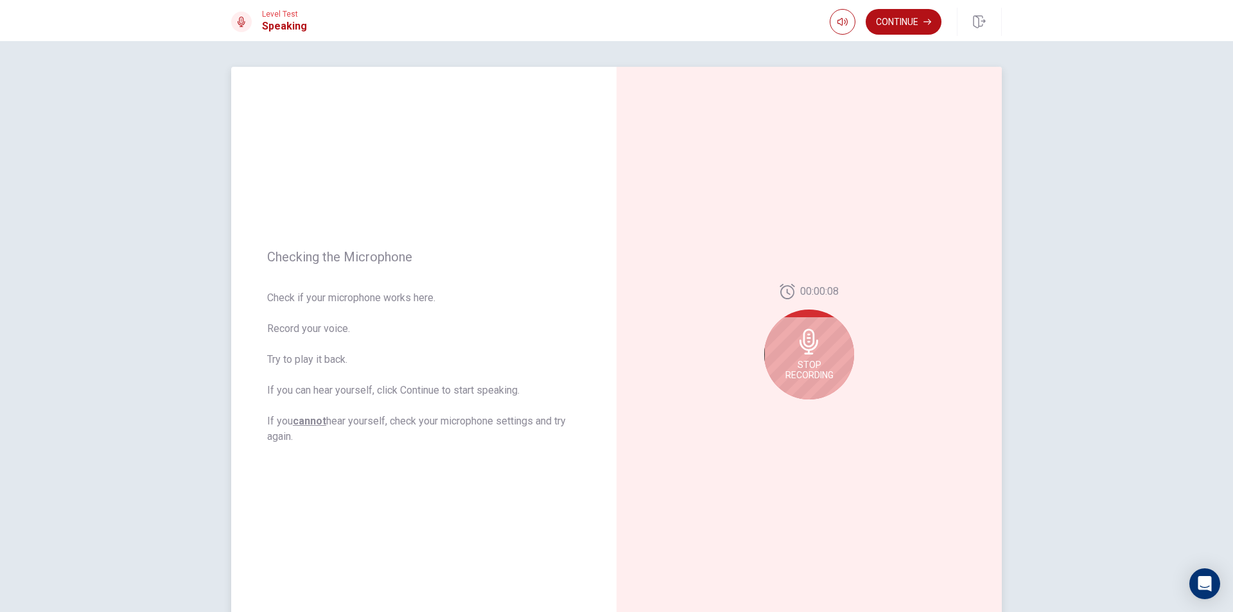
click at [820, 377] on span "Stop Recording" at bounding box center [810, 370] width 48 height 21
click at [827, 413] on button "Play Audio" at bounding box center [823, 410] width 18 height 18
click at [895, 21] on button "Continue" at bounding box center [904, 22] width 76 height 26
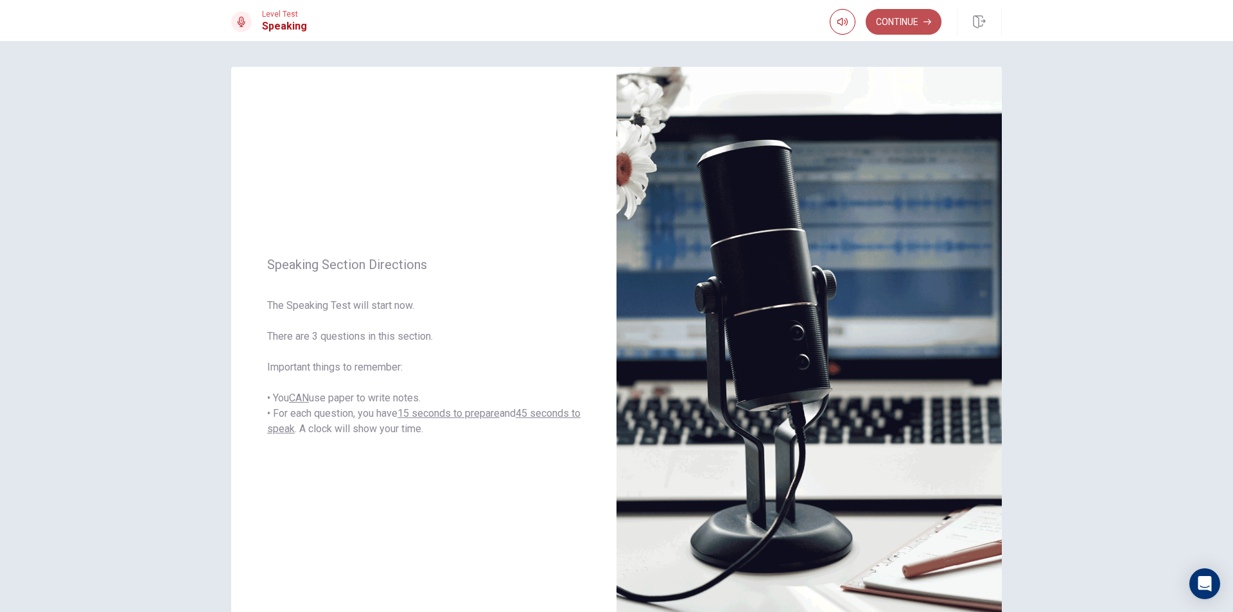
click at [897, 27] on button "Continue" at bounding box center [904, 22] width 76 height 26
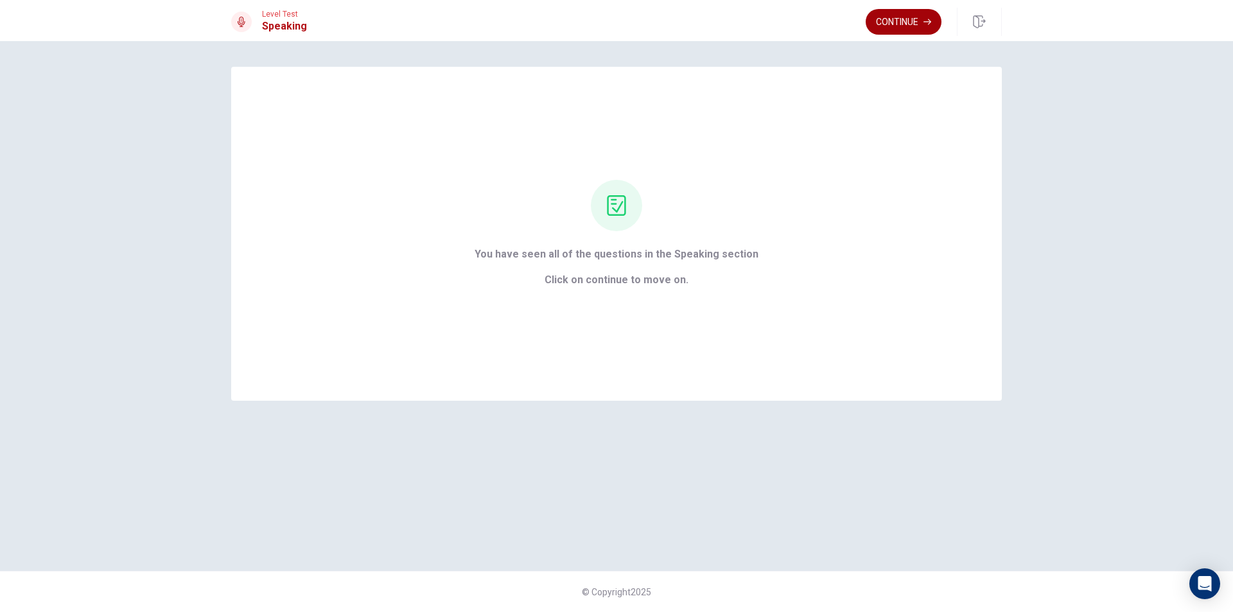
click at [896, 23] on button "Continue" at bounding box center [904, 22] width 76 height 26
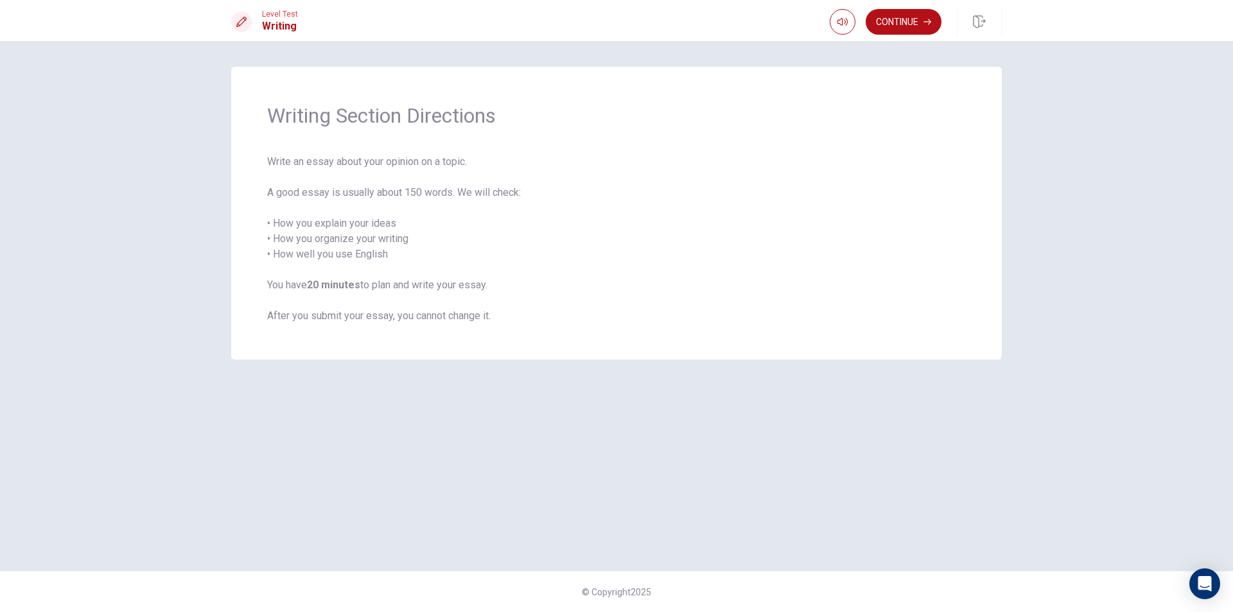
click at [898, 39] on div "Level Test Writing Continue" at bounding box center [616, 20] width 1233 height 41
click at [897, 23] on button "Continue" at bounding box center [904, 22] width 76 height 26
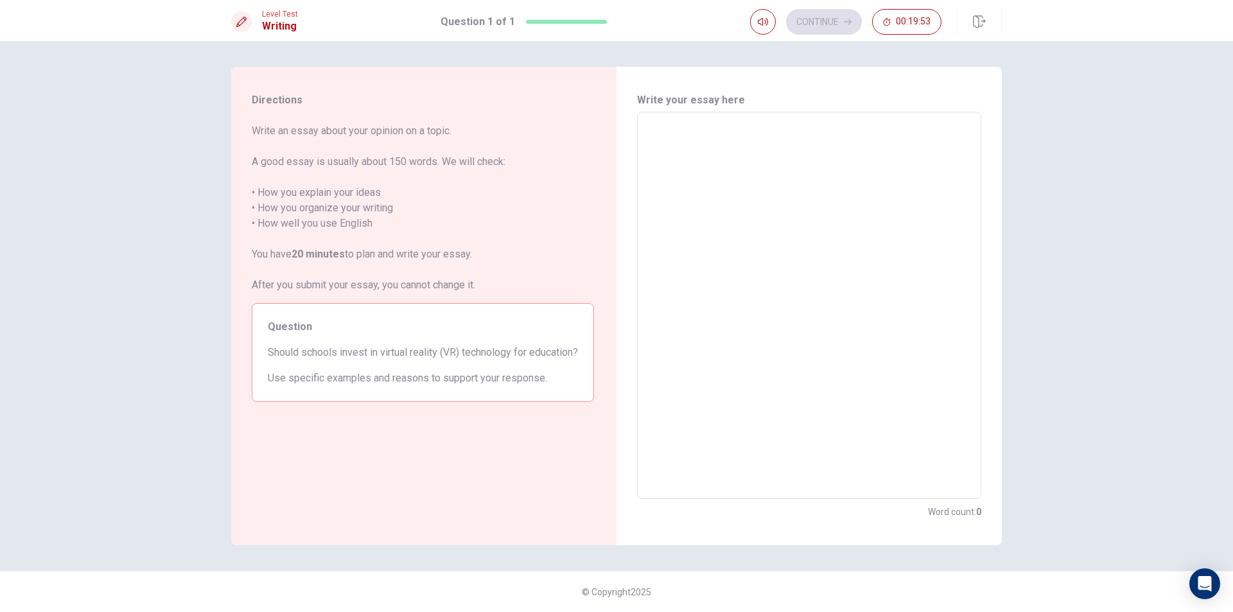
click at [805, 190] on textarea at bounding box center [809, 306] width 326 height 366
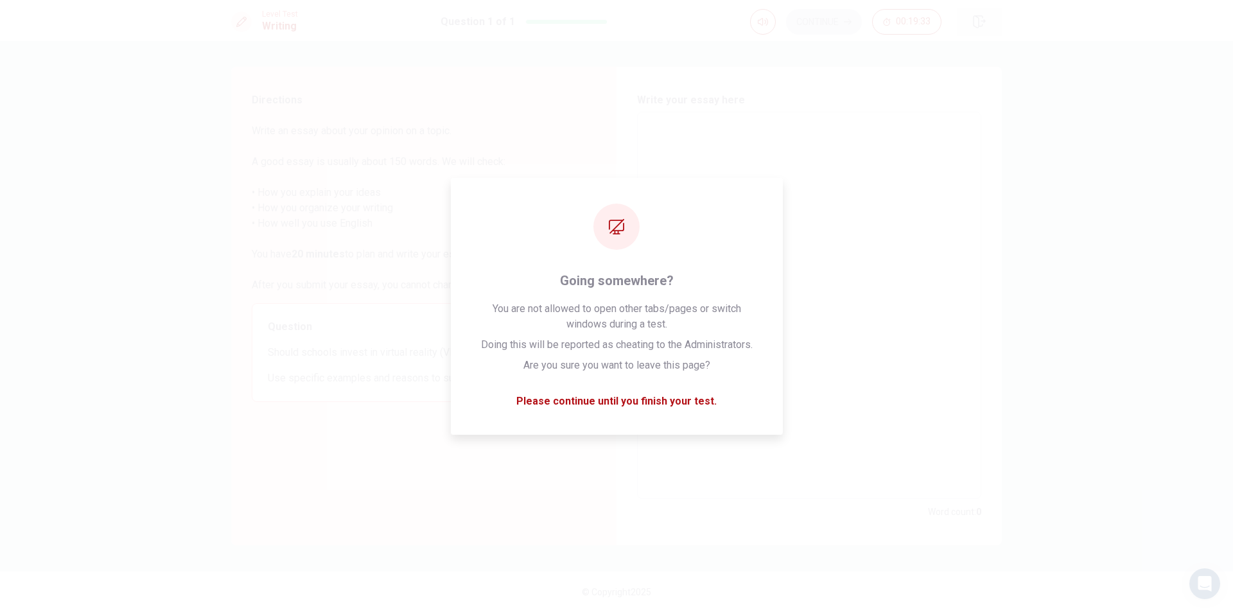
type textarea "I"
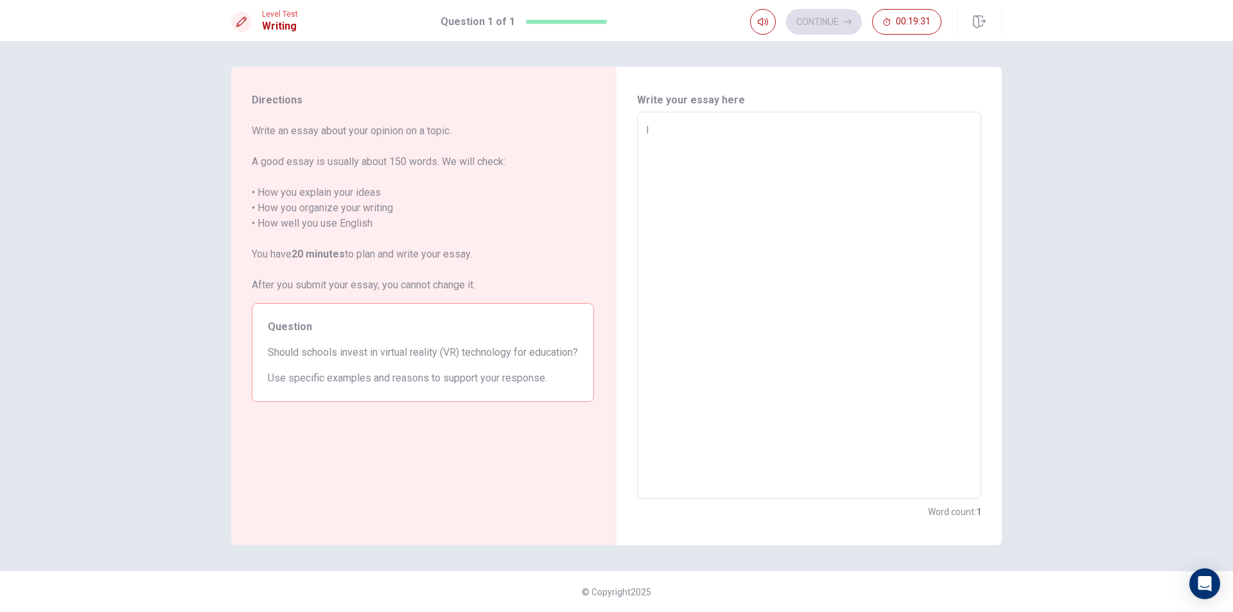
type textarea "x"
type textarea "It"
type textarea "x"
type textarea "It"
type textarea "x"
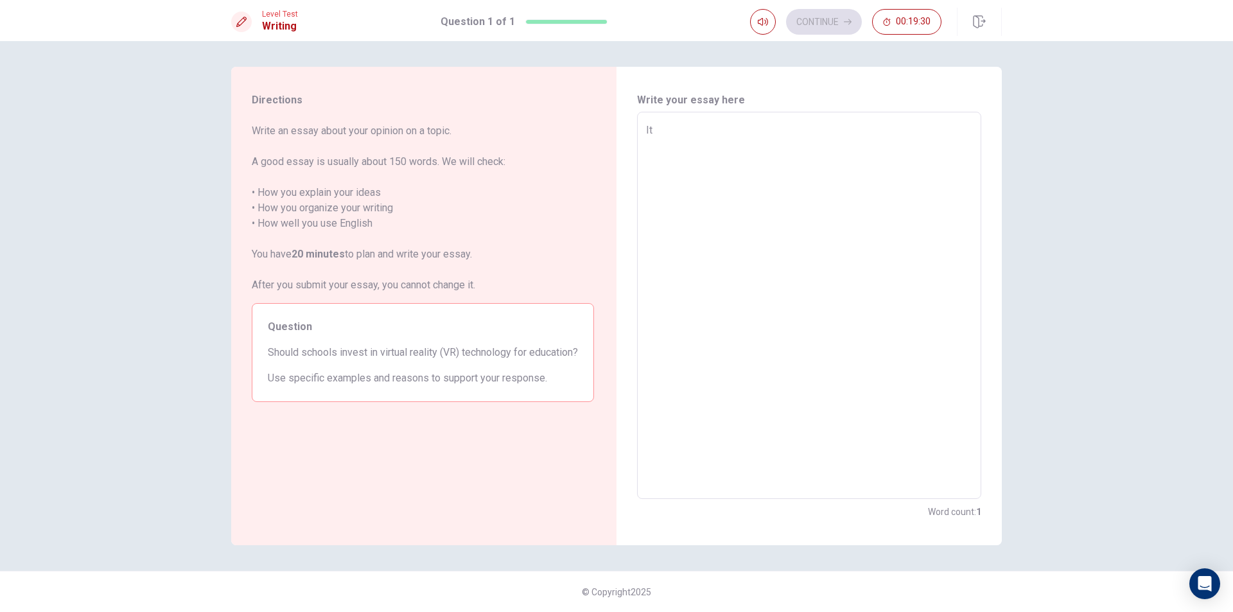
type textarea "It d"
type textarea "x"
type textarea "It de"
type textarea "x"
type textarea "It dep"
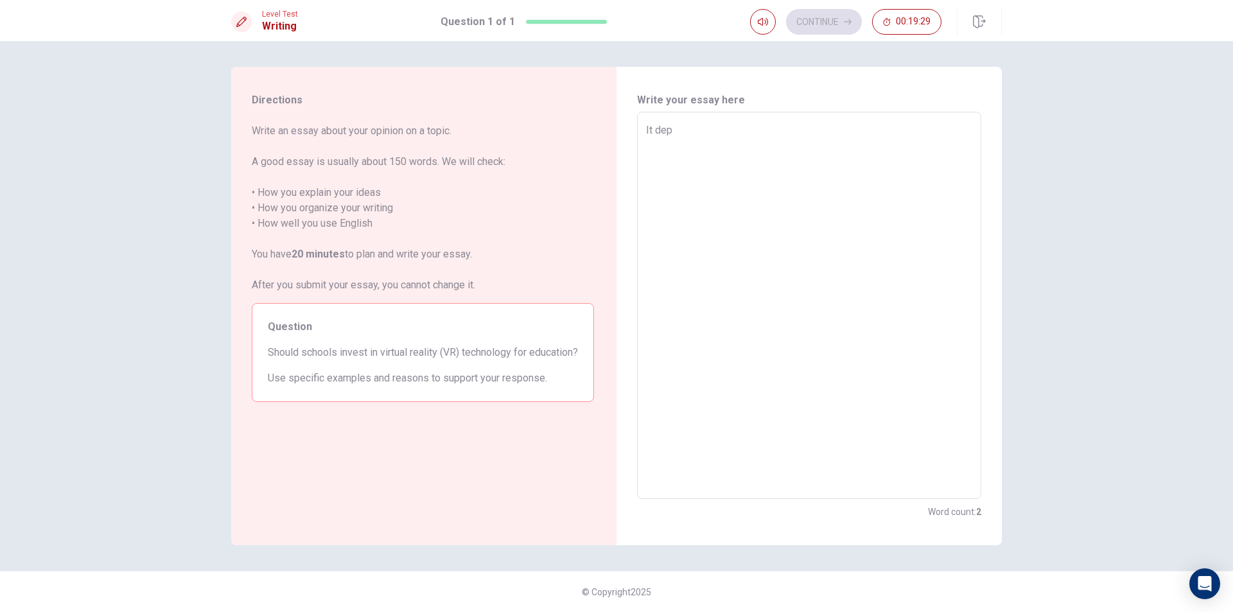
type textarea "x"
type textarea "It depe"
type textarea "x"
type textarea "It [MEDICAL_DATA]"
type textarea "x"
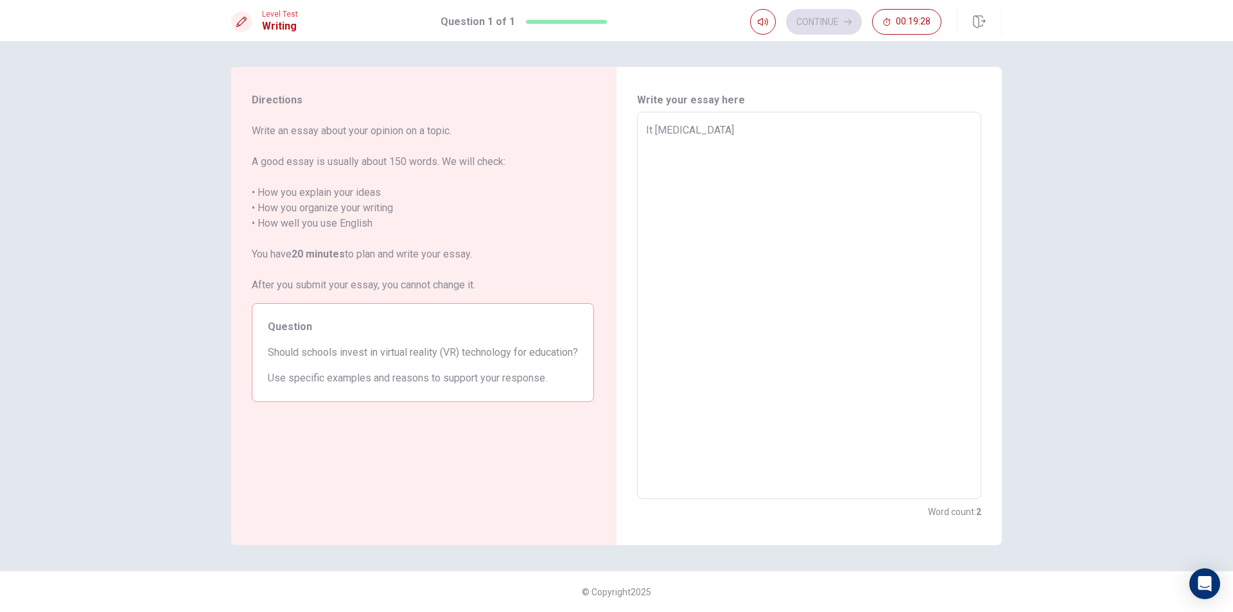
type textarea "It depend"
type textarea "x"
type textarea "It depends"
type textarea "x"
type textarea "It depends"
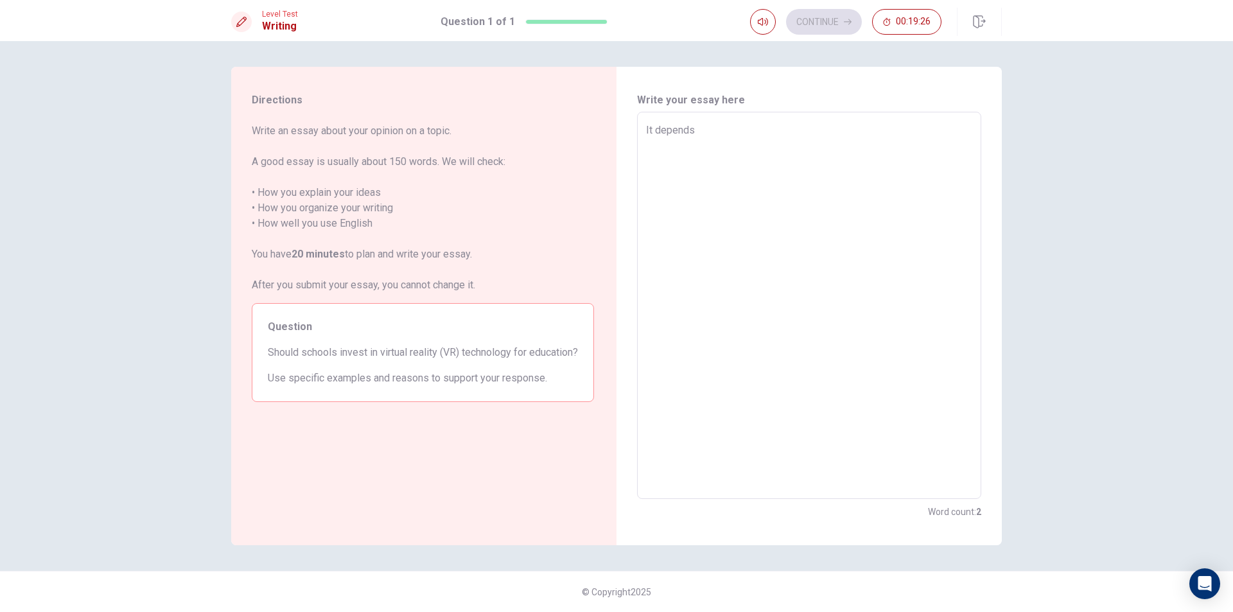
type textarea "x"
type textarea "It depends b"
type textarea "x"
type textarea "It depends be"
type textarea "x"
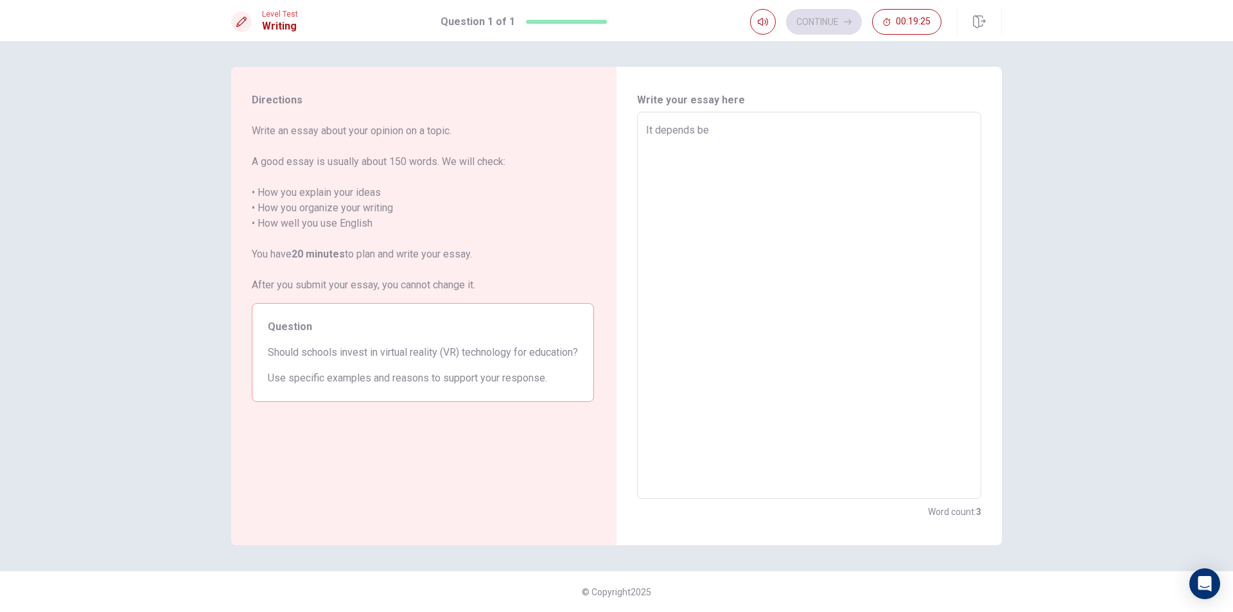
type textarea "It depends bec"
type textarea "x"
type textarea "It depends becu"
type textarea "x"
type textarea "It depends becua"
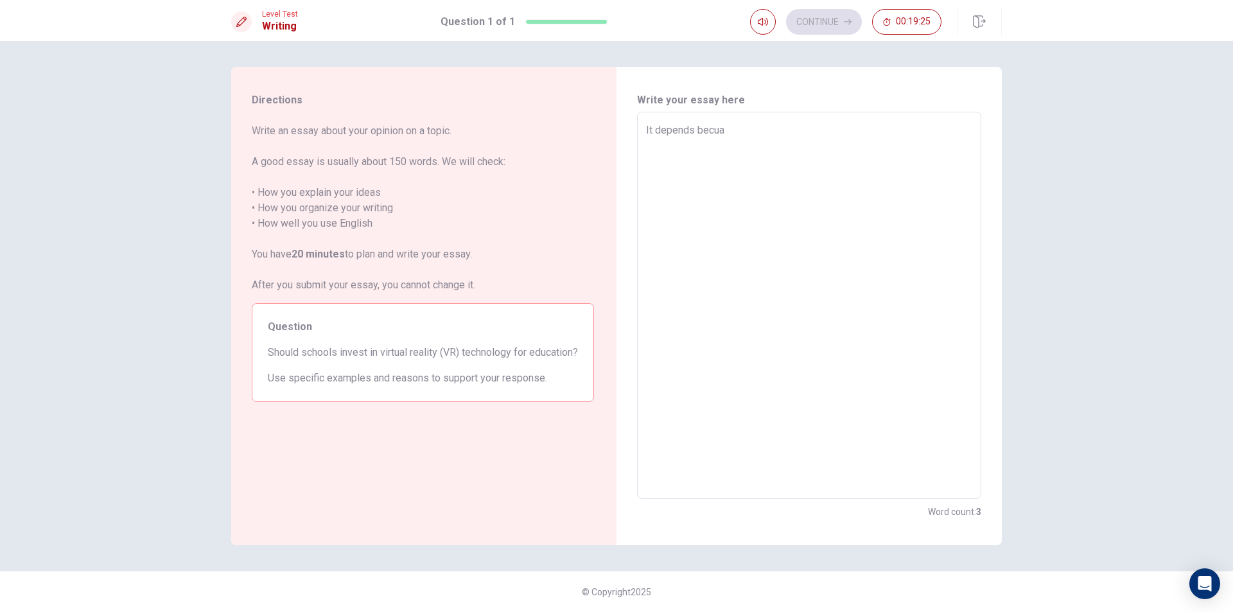
type textarea "x"
type textarea "It depends becuas"
type textarea "x"
type textarea "It depends becuase"
type textarea "x"
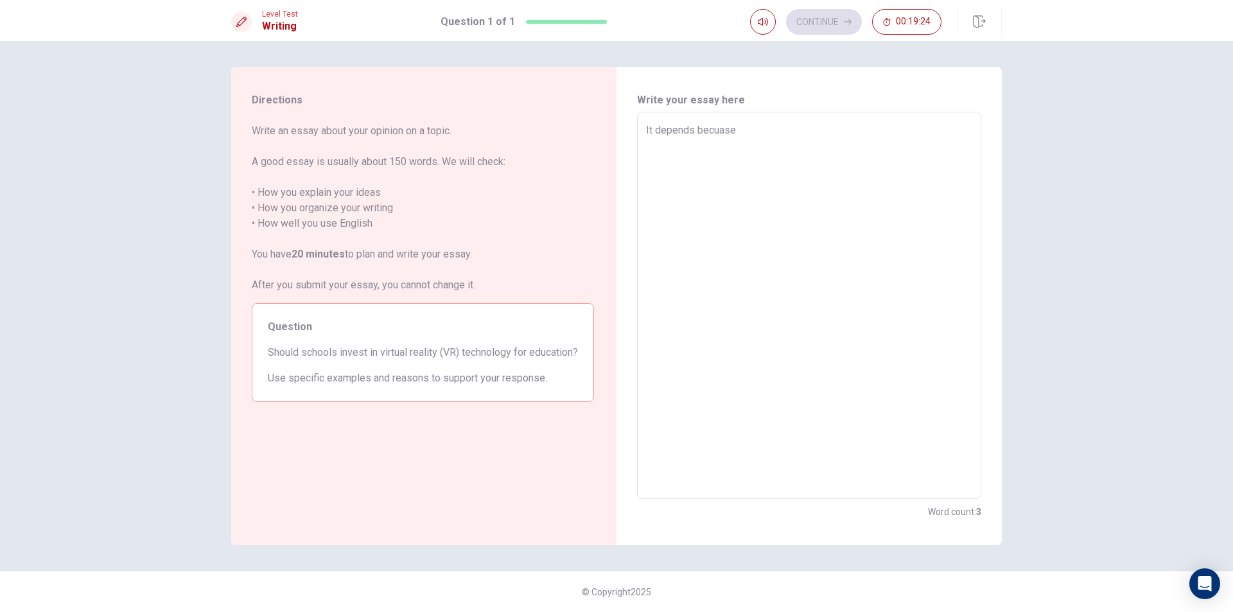
type textarea "It depends becuase"
type textarea "x"
type textarea "It depends becuase"
type textarea "x"
type textarea "It depends becuas"
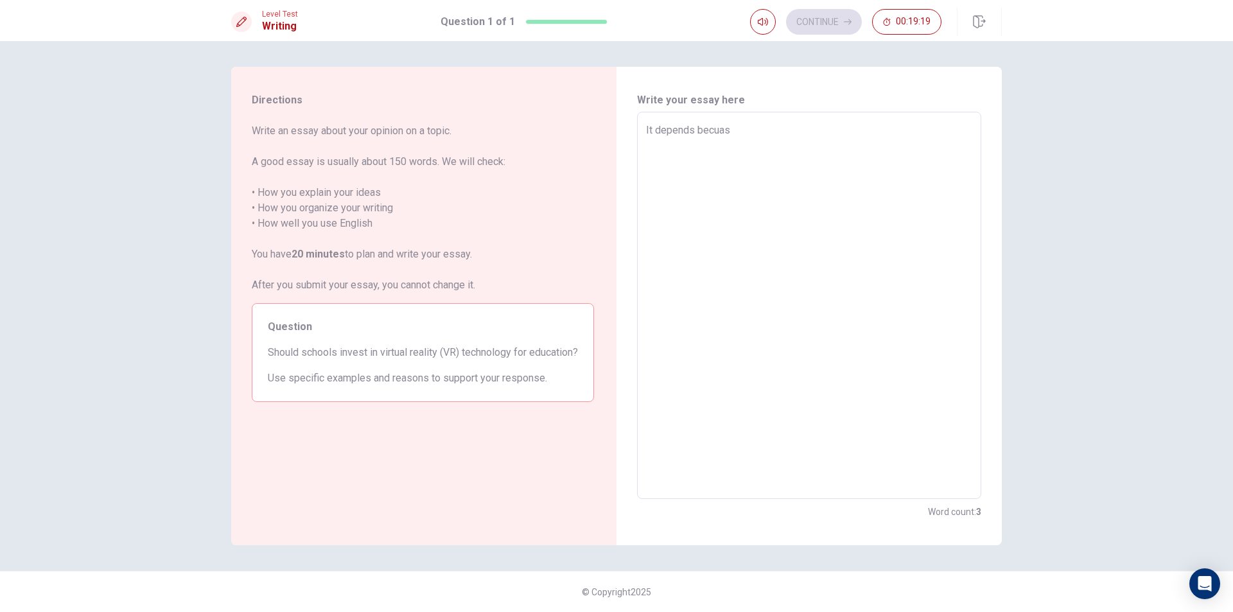
type textarea "x"
type textarea "It depends becua"
type textarea "x"
type textarea "It depends becu"
type textarea "x"
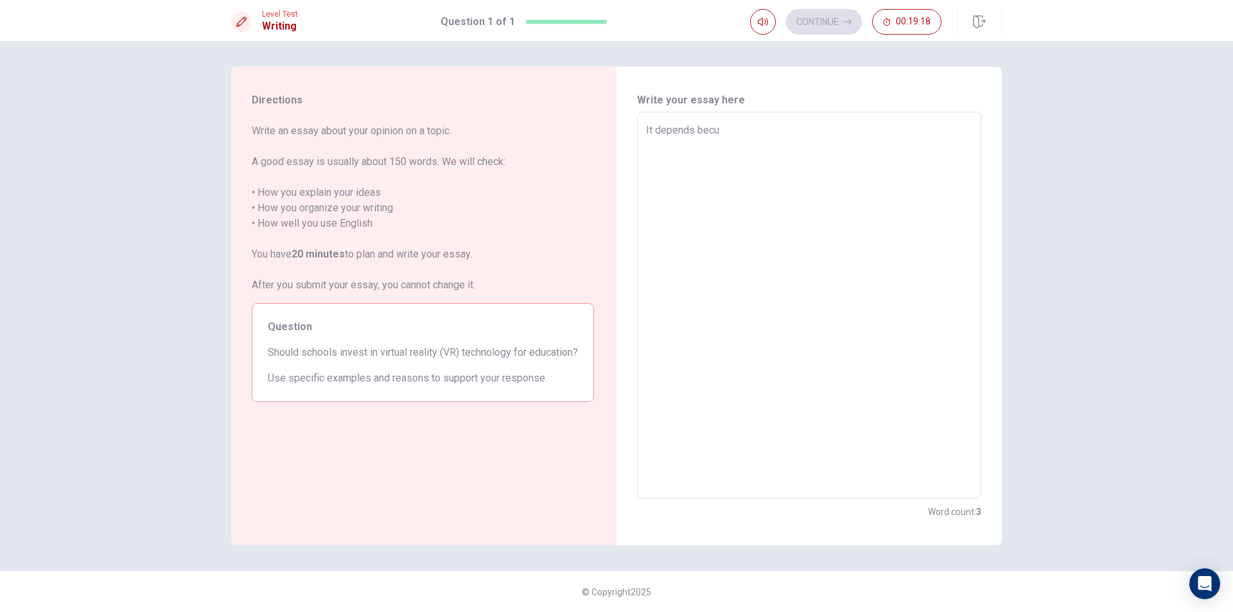
type textarea "It depends bec"
type textarea "x"
type textarea "It depends be"
type textarea "x"
type textarea "It depends b"
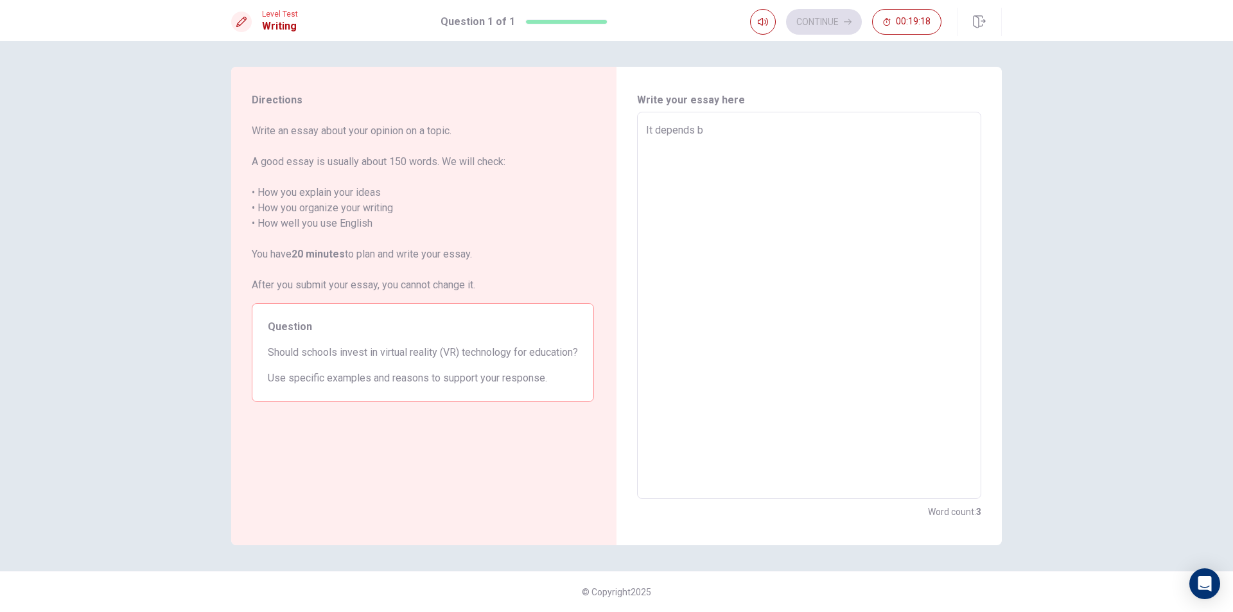
type textarea "x"
type textarea "It depends"
type textarea "x"
type textarea "It depends"
type textarea "x"
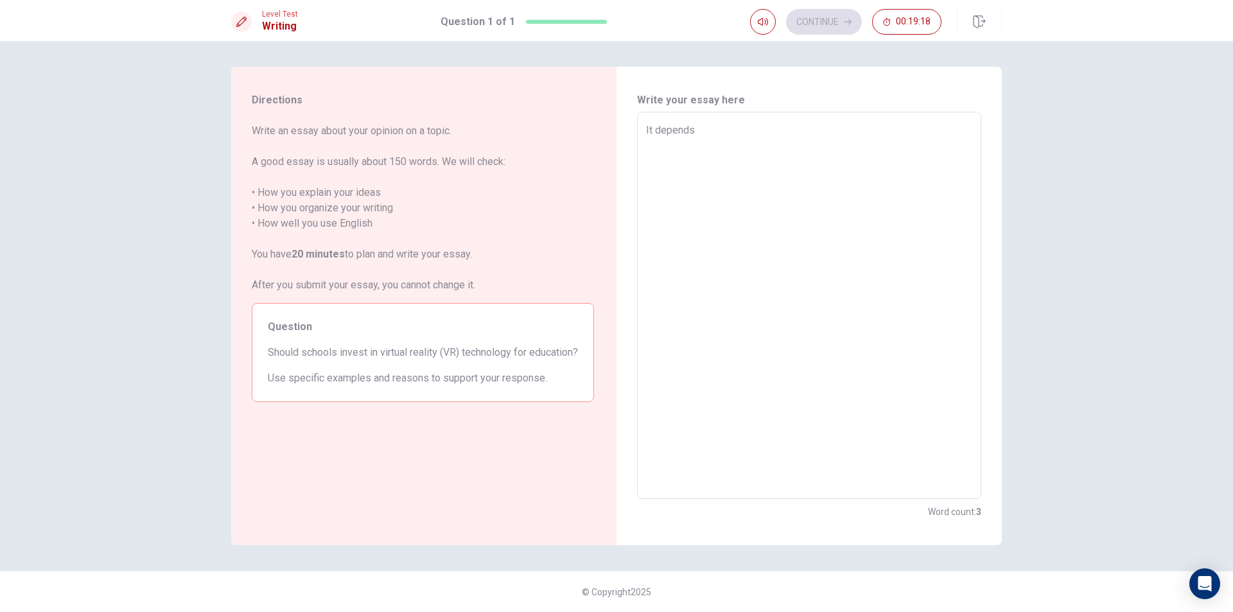
type textarea "It depend"
type textarea "x"
type textarea "It [MEDICAL_DATA]"
type textarea "x"
type textarea "It depe"
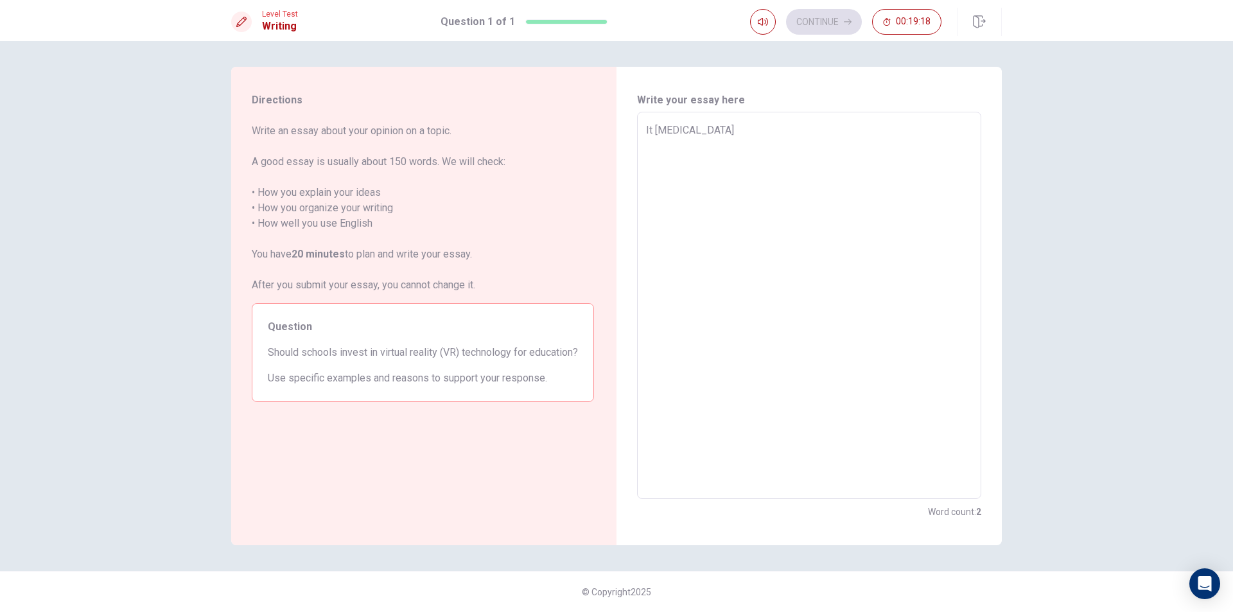
type textarea "x"
type textarea "It dep"
type textarea "x"
type textarea "It d"
type textarea "x"
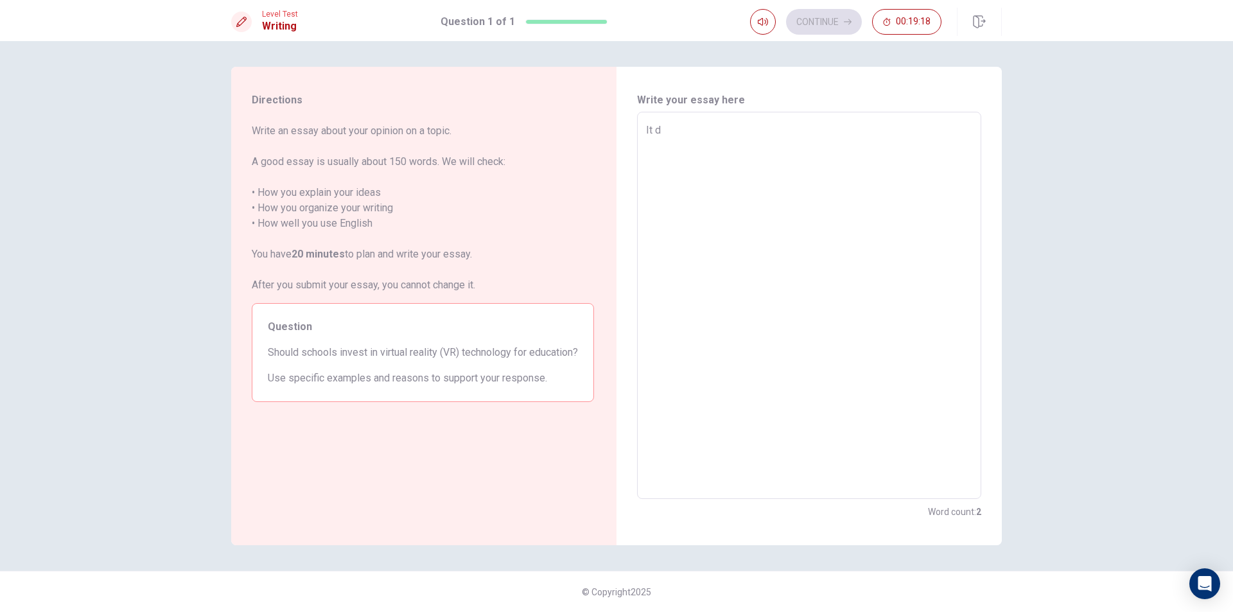
type textarea "It"
type textarea "x"
type textarea "It"
type textarea "x"
type textarea "I"
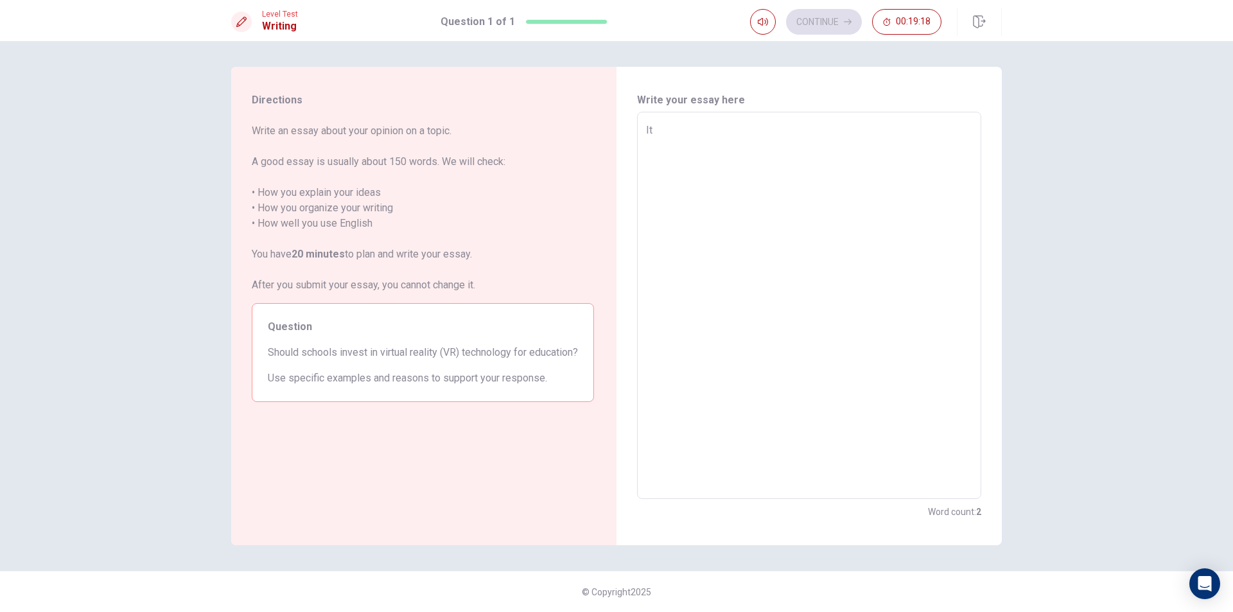
type textarea "x"
type textarea "Y"
type textarea "x"
type textarea "Ye"
type textarea "x"
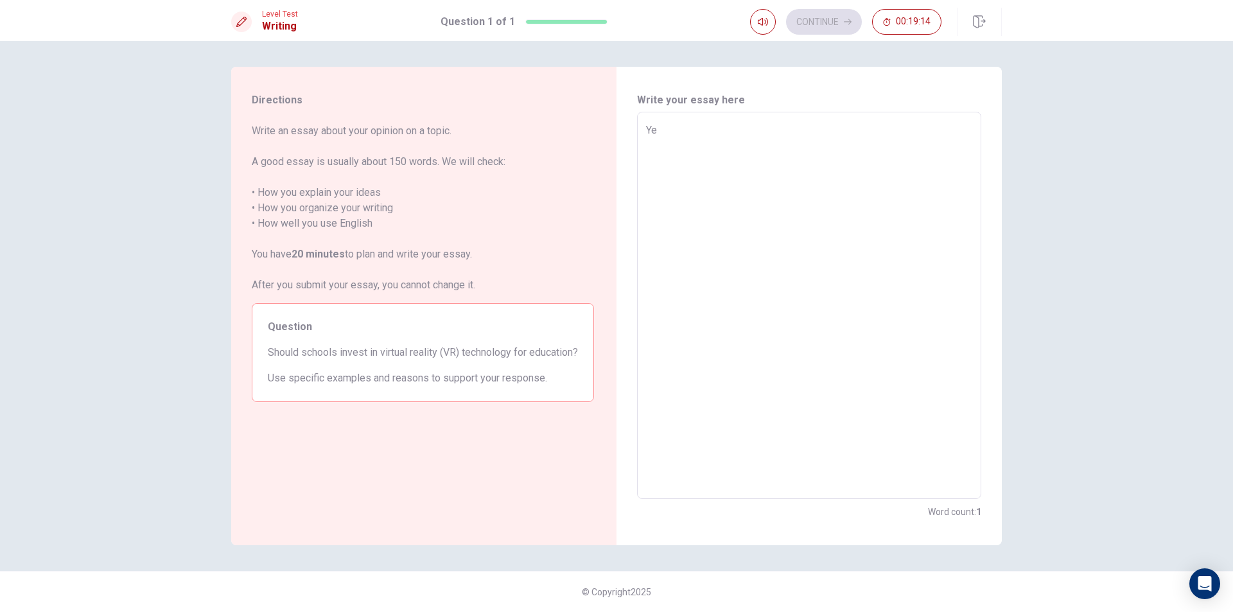
type textarea "Yes"
type textarea "x"
type textarea "Yes,"
type textarea "x"
type textarea "Yes,"
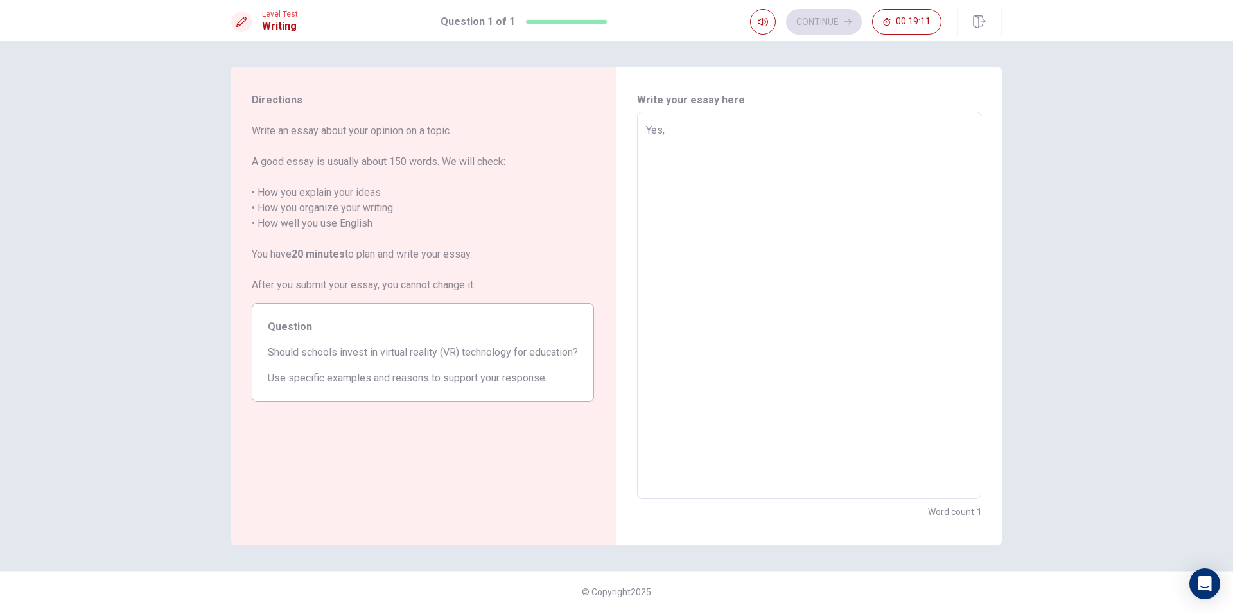
type textarea "x"
type textarea "Yes, k"
type textarea "x"
type textarea "Yes, ki"
type textarea "x"
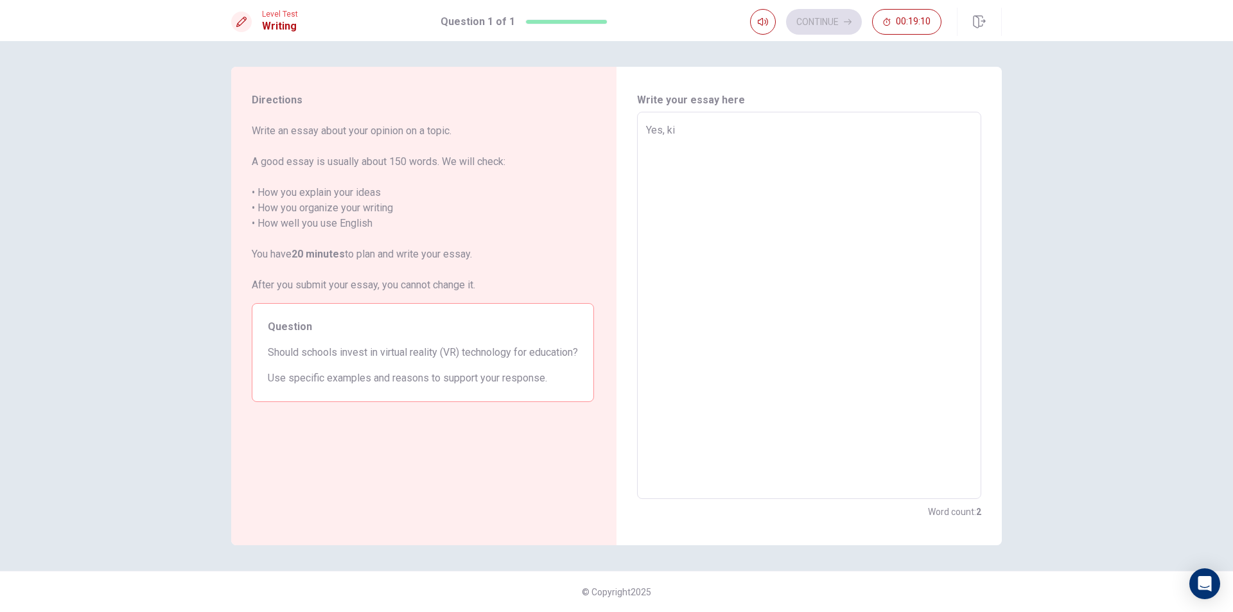
type textarea "Yes, kid"
type textarea "x"
type textarea "Yes, kids"
type textarea "x"
type textarea "Yes, kids"
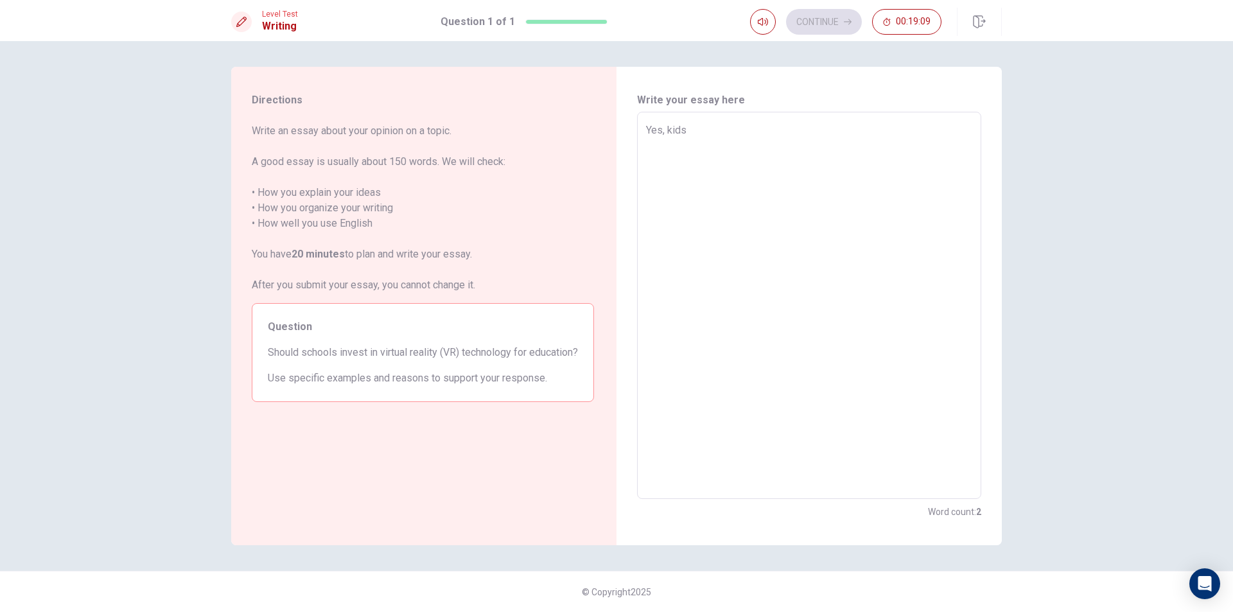
type textarea "x"
type textarea "Yes, kids w"
type textarea "x"
type textarea "Yes, kids wo"
type textarea "x"
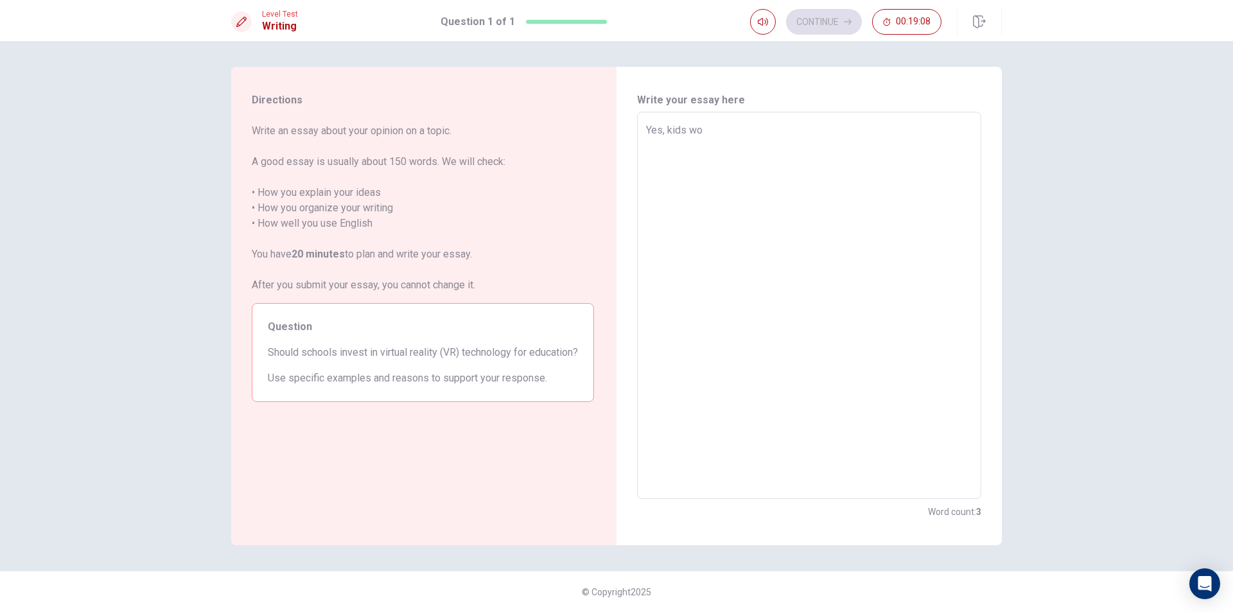
type textarea "Yes, kids wou"
type textarea "x"
type textarea "Yes, kids woul"
type textarea "x"
type textarea "Yes, kids would"
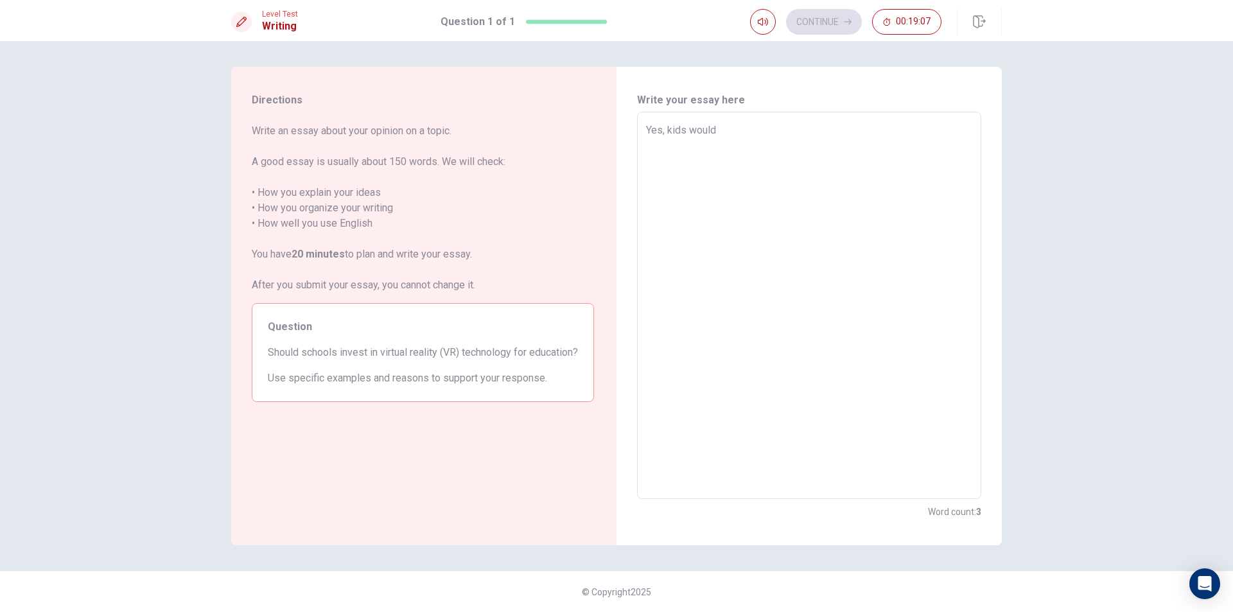
type textarea "x"
type textarea "Yes, kids would"
type textarea "x"
type textarea "Yes, kids would b"
type textarea "x"
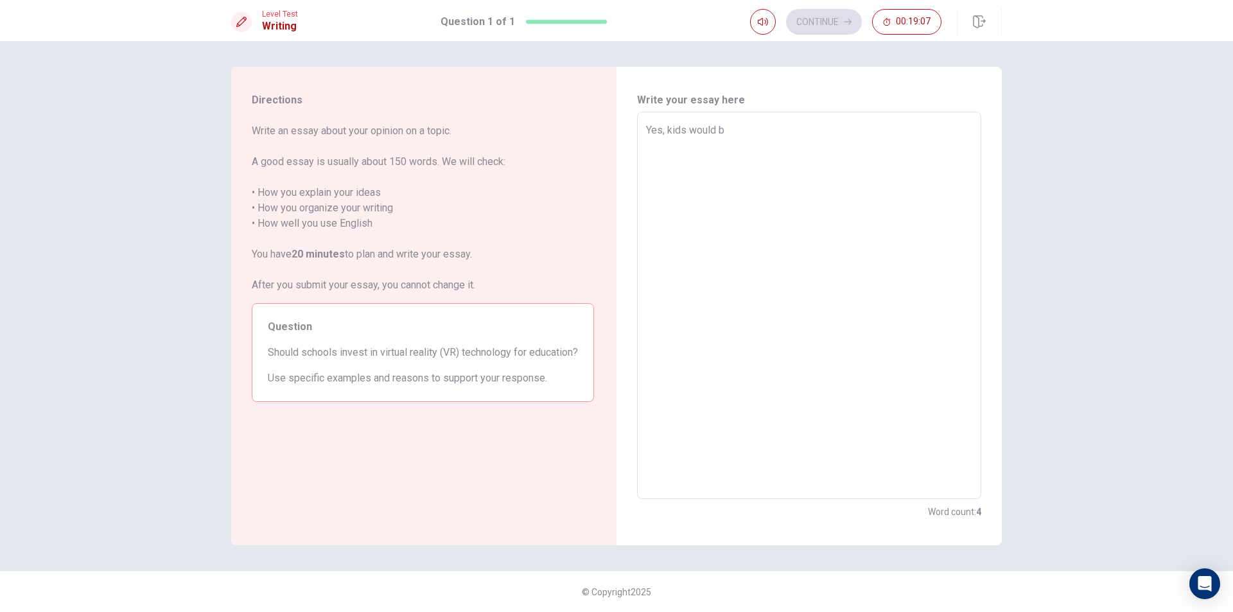
type textarea "Yes, kids would be"
type textarea "x"
type textarea "Yes, kids would be"
type textarea "x"
type textarea "Yes, kids would be v"
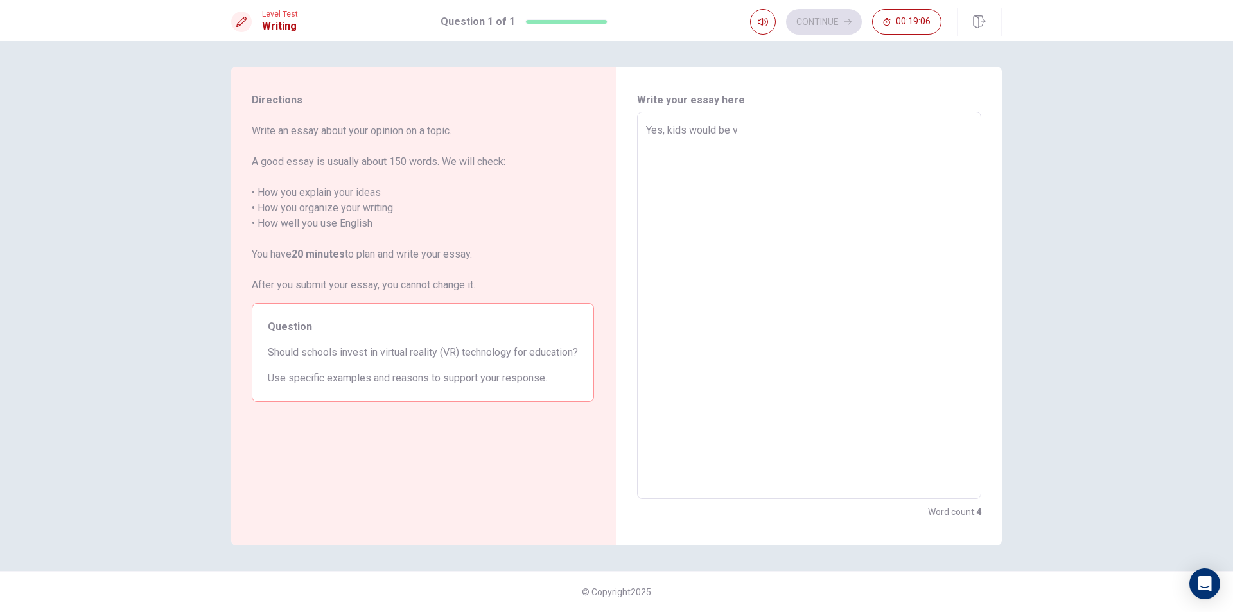
type textarea "x"
type textarea "Yes, kids would be ve"
type textarea "x"
type textarea "Yes, kids would be ver"
type textarea "x"
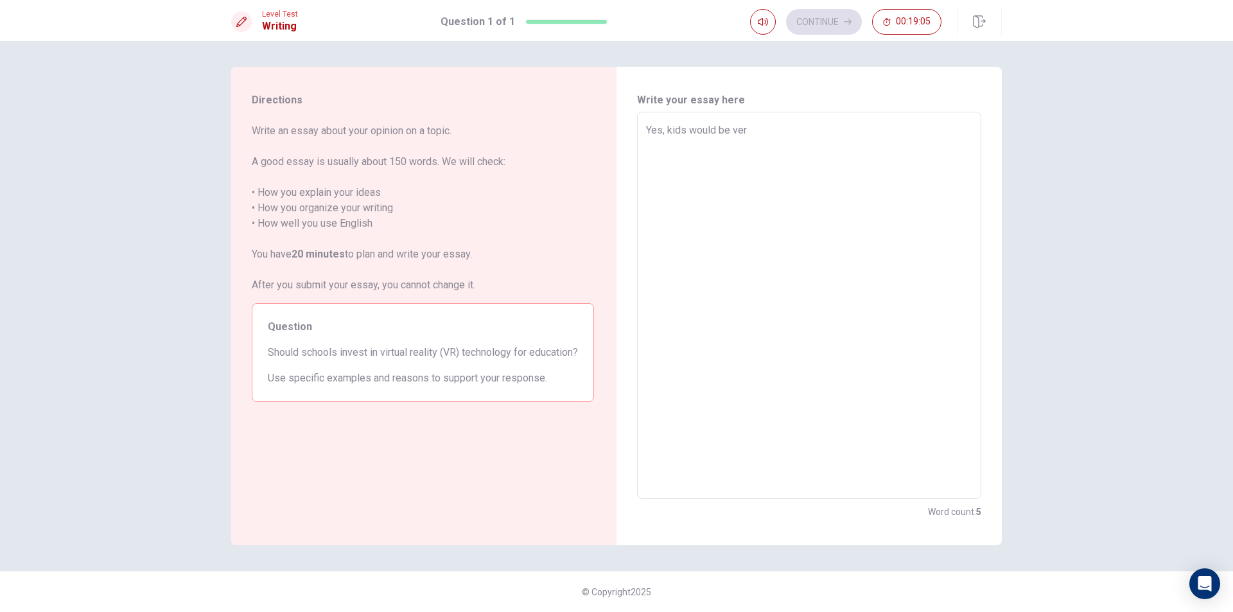
type textarea "Yes, kids would be very"
type textarea "x"
type textarea "Yes, kids would be very"
type textarea "x"
type textarea "Yes, kids would be very e"
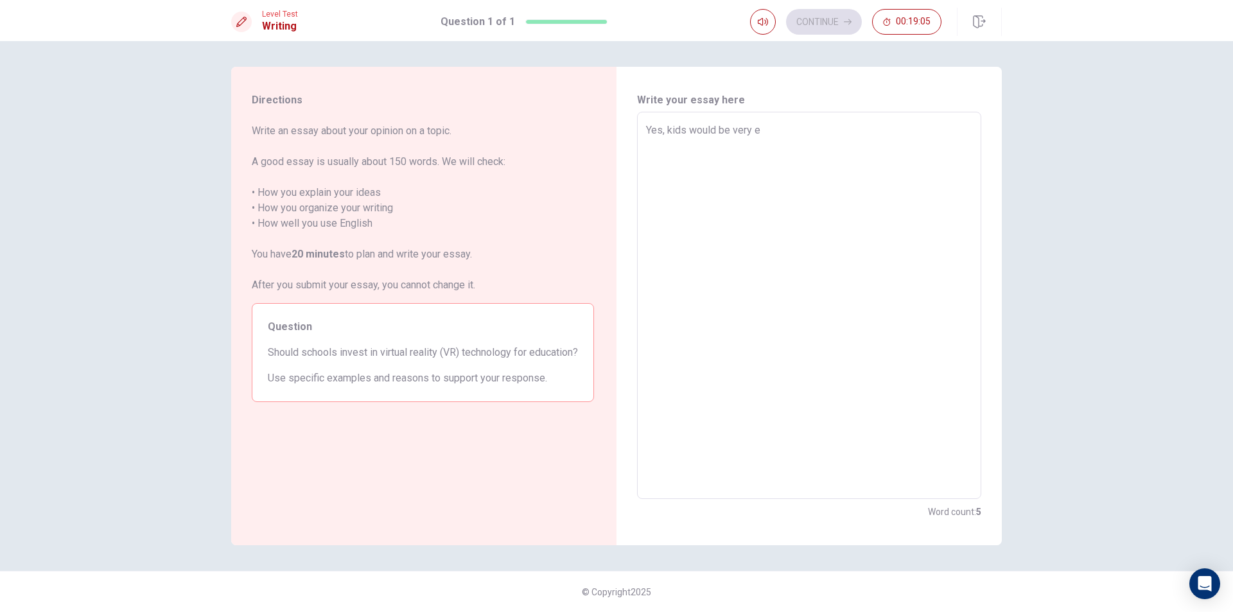
type textarea "x"
type textarea "Yes, kids would be very ex"
type textarea "x"
type textarea "Yes, kids would be very exc"
type textarea "x"
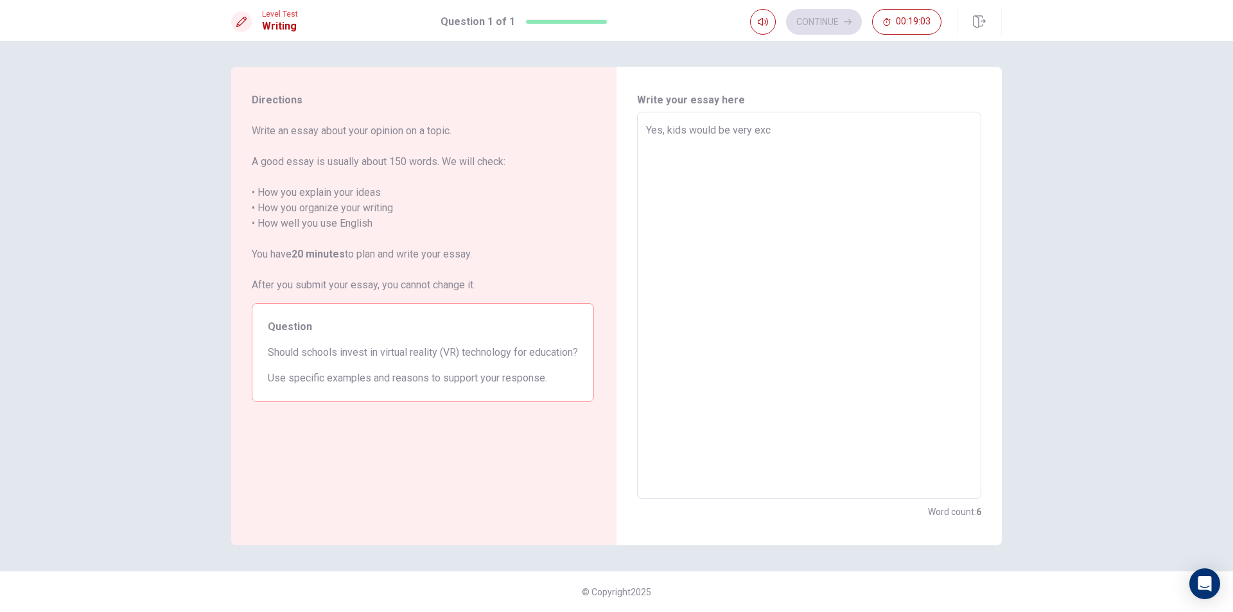
type textarea "Yes, kids would be very exci"
type textarea "x"
type textarea "Yes, kids would be very excit"
type textarea "x"
type textarea "Yes, kids would be very excite"
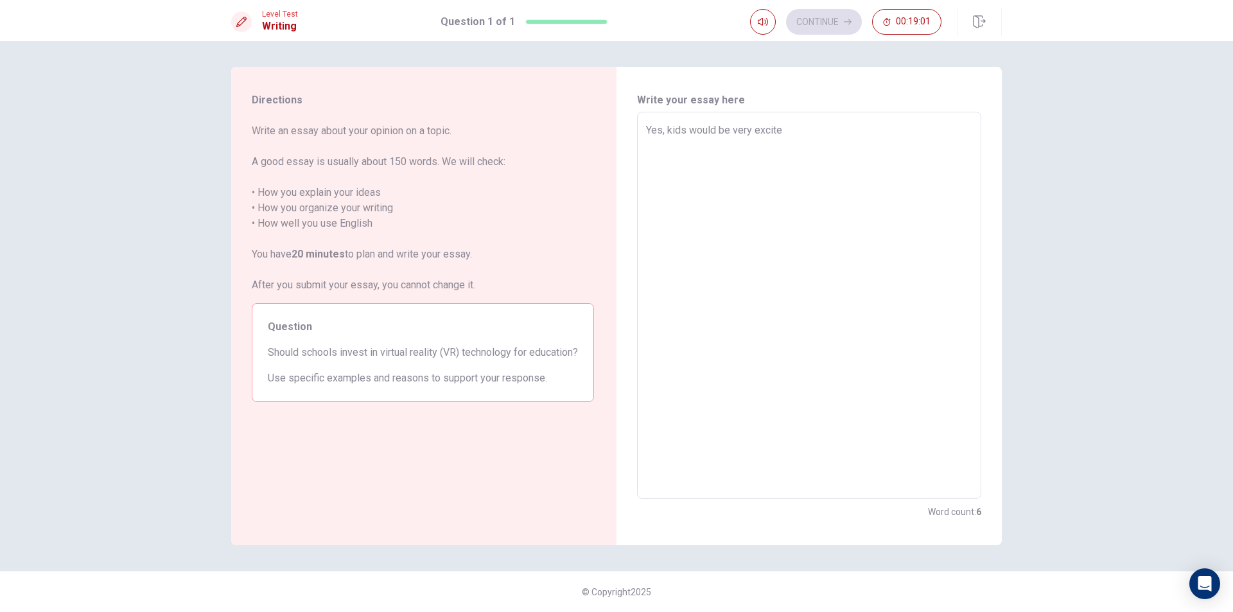
type textarea "x"
type textarea "Yes, kids would be very excited"
type textarea "x"
type textarea "Yes, kids would be very excited"
type textarea "x"
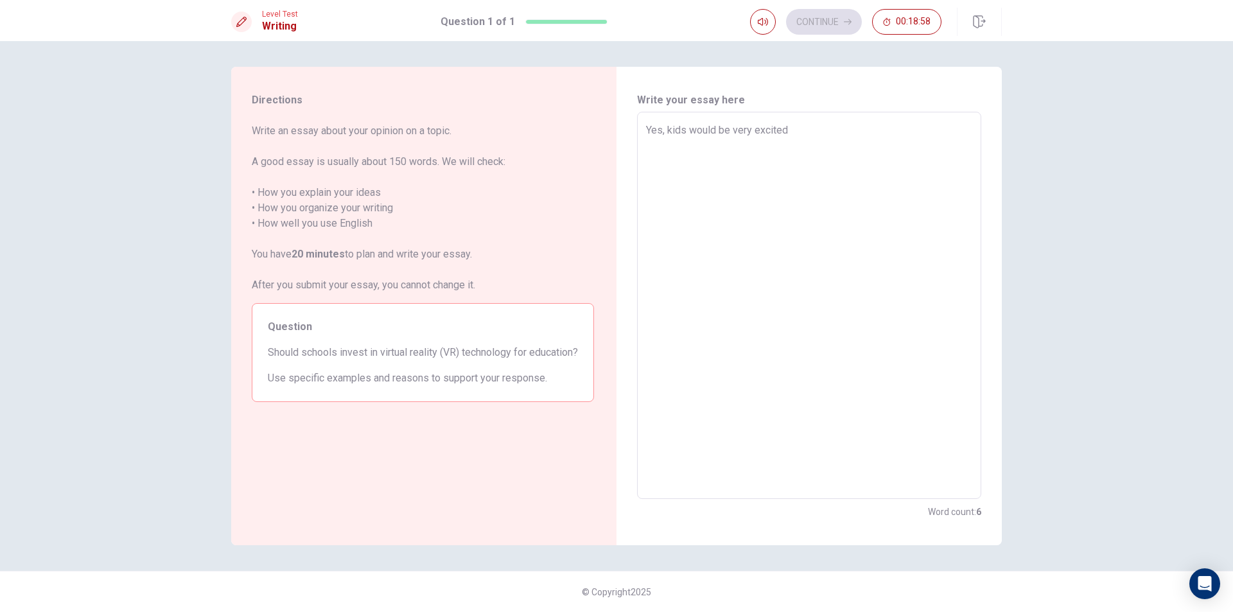
type textarea "Yes, kids would be very excited a"
type textarea "x"
type textarea "Yes, kids would be very excited an"
type textarea "x"
type textarea "Yes, kids would be very excited and"
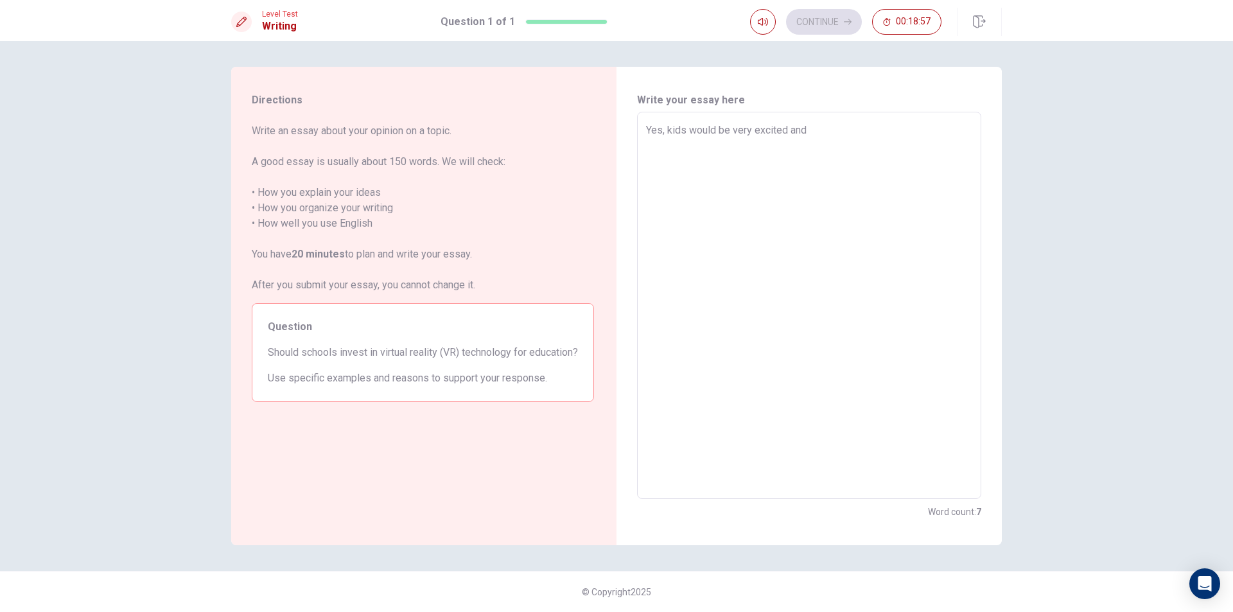
type textarea "x"
type textarea "Yes, kids would be very excited and"
type textarea "x"
type textarea "Yes, kids would be very excited and h"
type textarea "x"
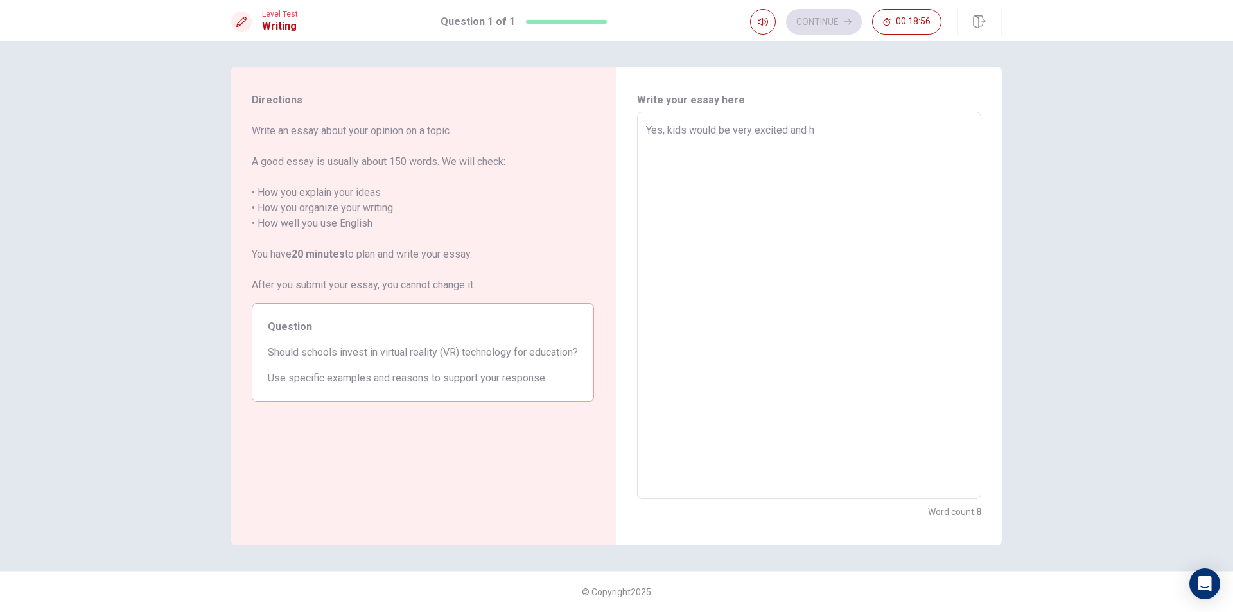
type textarea "Yes, kids would be very excited and hy"
type textarea "x"
type textarea "Yes, kids would be very excited and hyp"
type textarea "x"
type textarea "Yes, kids would be very excited and hype"
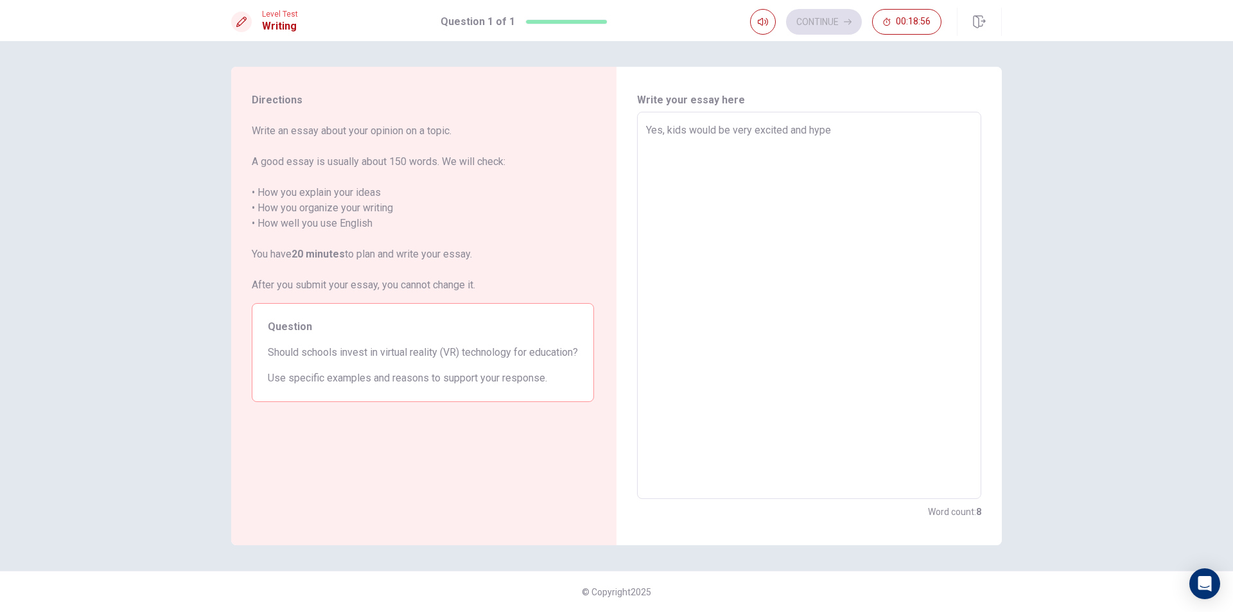
type textarea "x"
type textarea "Yes, kids would be very excited and hyped"
type textarea "x"
type textarea "Yes, kids would be very excited and hyped"
type textarea "x"
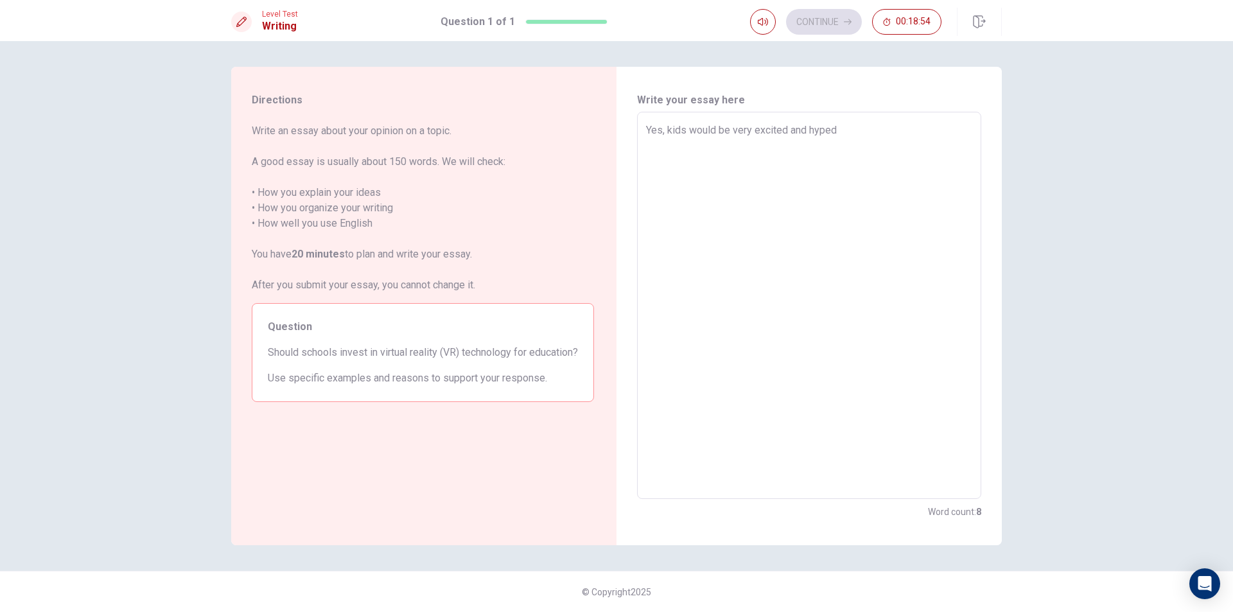
type textarea "Yes, kids would be very excited and hyped f"
type textarea "x"
type textarea "Yes, kids would be very excited and hyped fr"
type textarea "x"
type textarea "Yes, kids would be very excited and hyped fro"
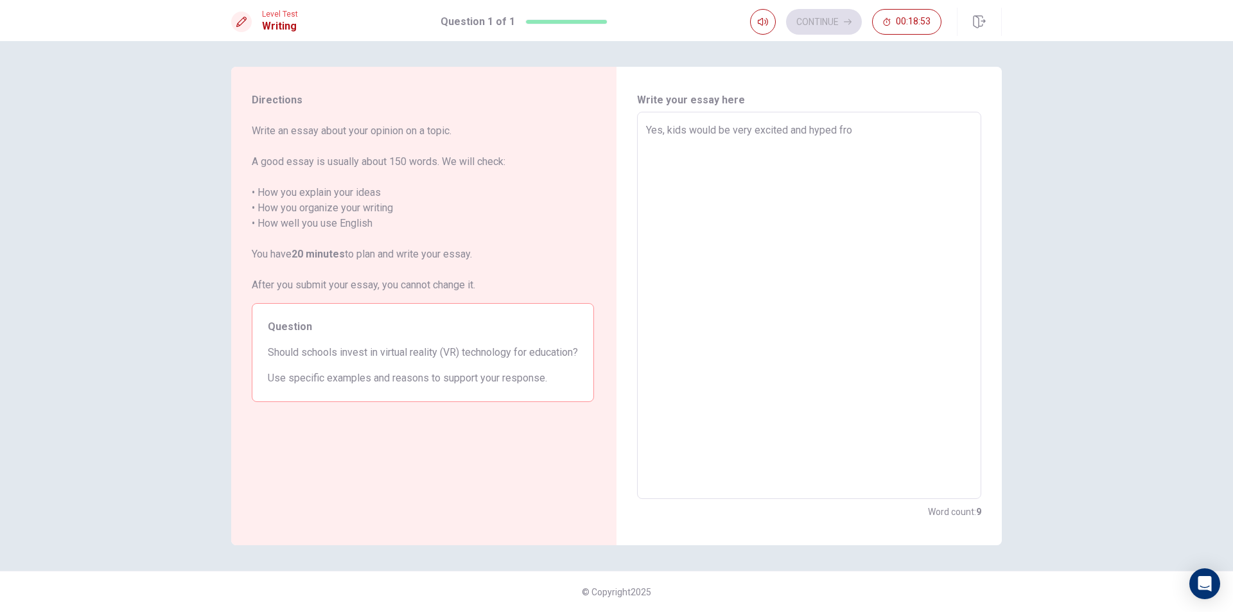
type textarea "x"
type textarea "Yes, kids would be very excited and hyped fr"
type textarea "x"
type textarea "Yes, kids would be very excited and hyped f"
type textarea "x"
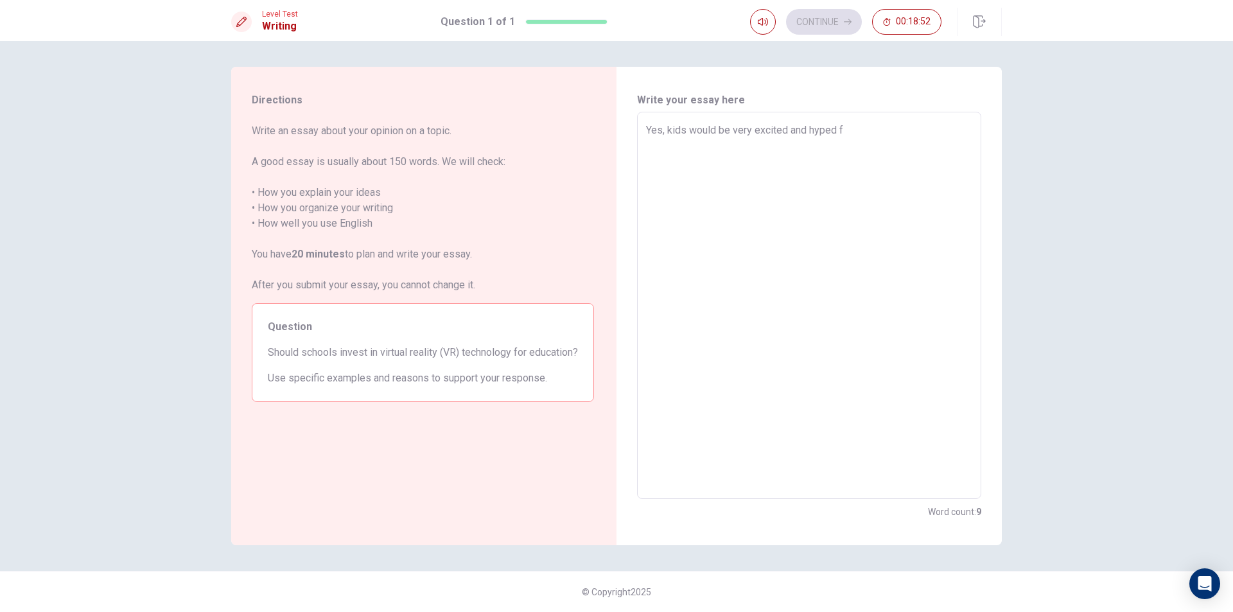
type textarea "Yes, kids would be very excited and hyped fo"
type textarea "x"
type textarea "Yes, kids would be very excited and hyped for"
type textarea "x"
type textarea "Yes, kids would be very excited and hyped for"
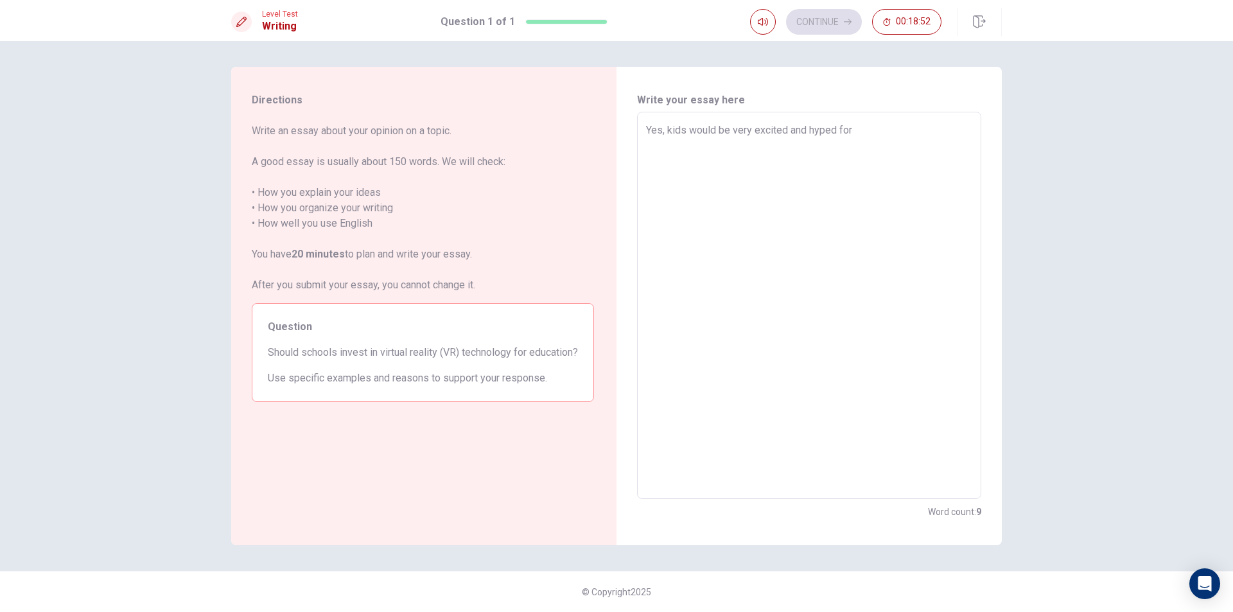
type textarea "x"
type textarea "Yes, kids would be very excited and hyped for V"
type textarea "x"
type textarea "Yes, kids would be very excited and hyped for VE"
type textarea "x"
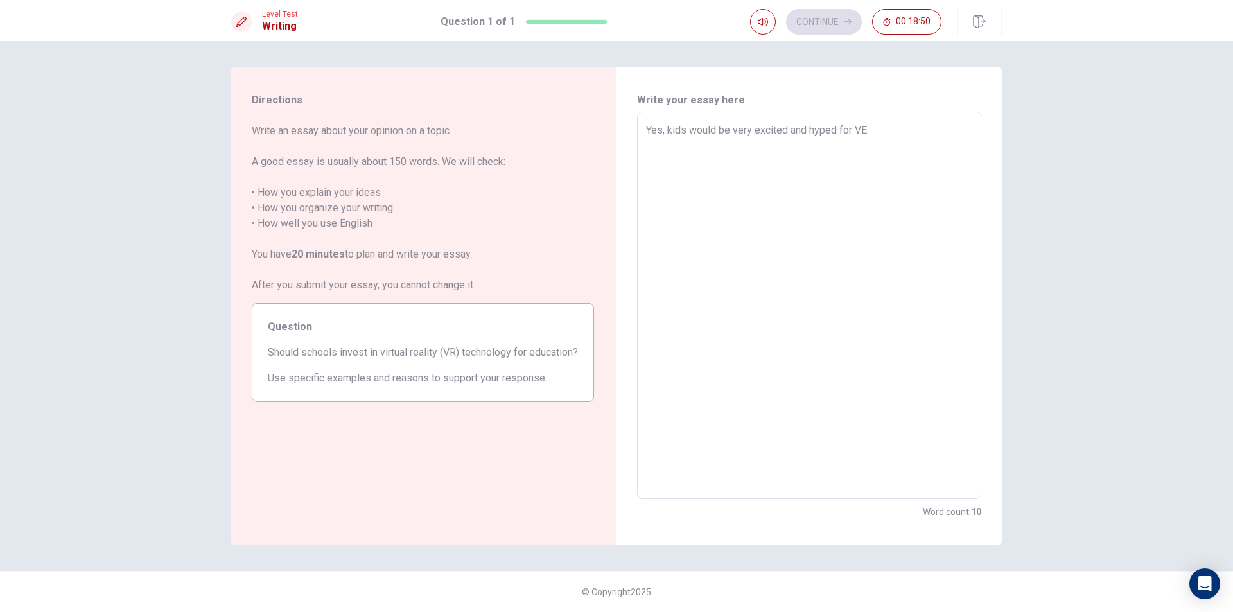
type textarea "Yes, kids would be very excited and hyped for V"
type textarea "x"
type textarea "Yes, kids would be very excited and hyped for VR"
type textarea "x"
type textarea "Yes, kids would be very excited and hyped for VR"
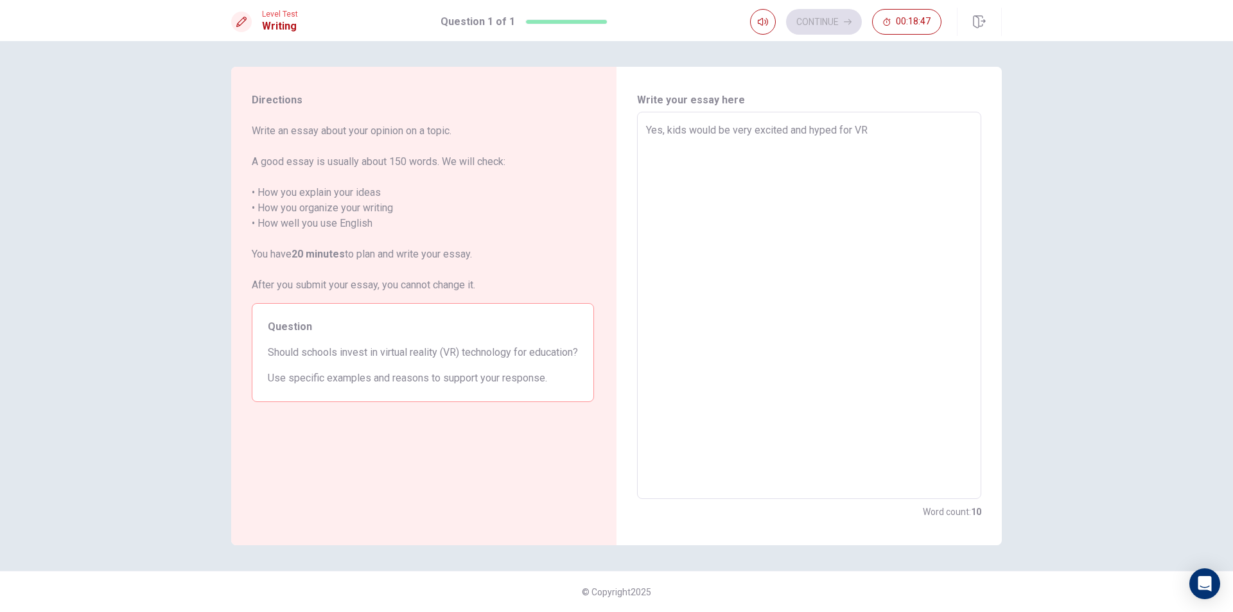
type textarea "x"
type textarea "Yes, kids would be very excited and hyped for VR w"
type textarea "x"
type textarea "Yes, kids would be very excited and hyped for VR wh"
type textarea "x"
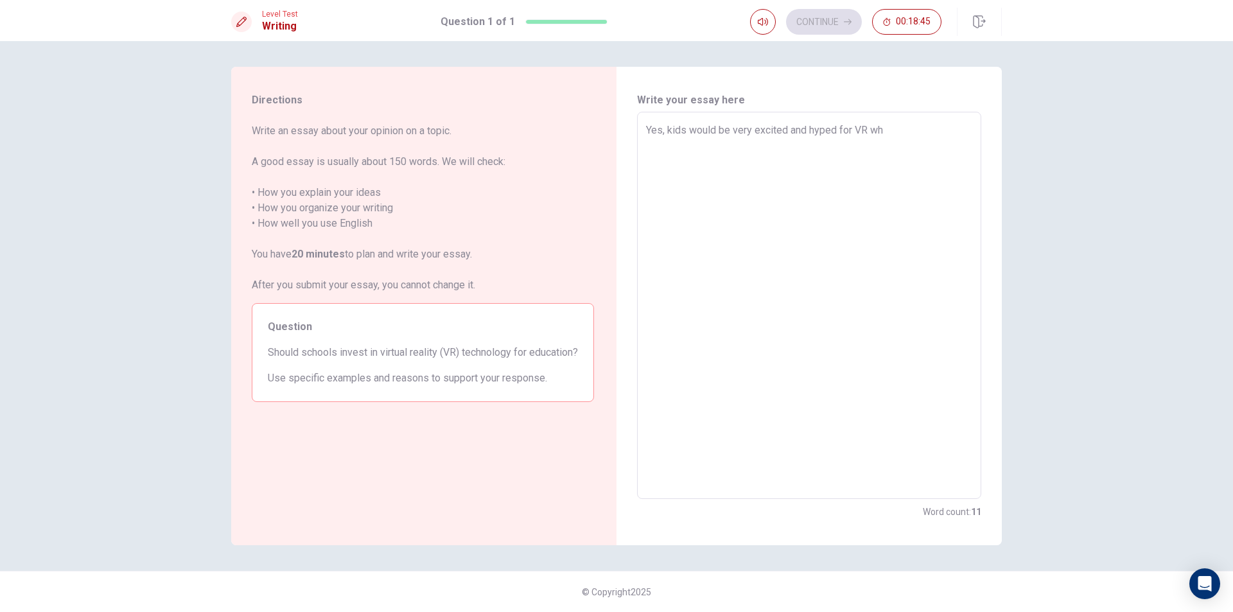
type textarea "Yes, kids would be very excited and hyped for VR whi"
type textarea "x"
type textarea "Yes, kids would be very excited and hyped for VR whic"
type textarea "x"
type textarea "Yes, kids would be very excited and hyped for VR which"
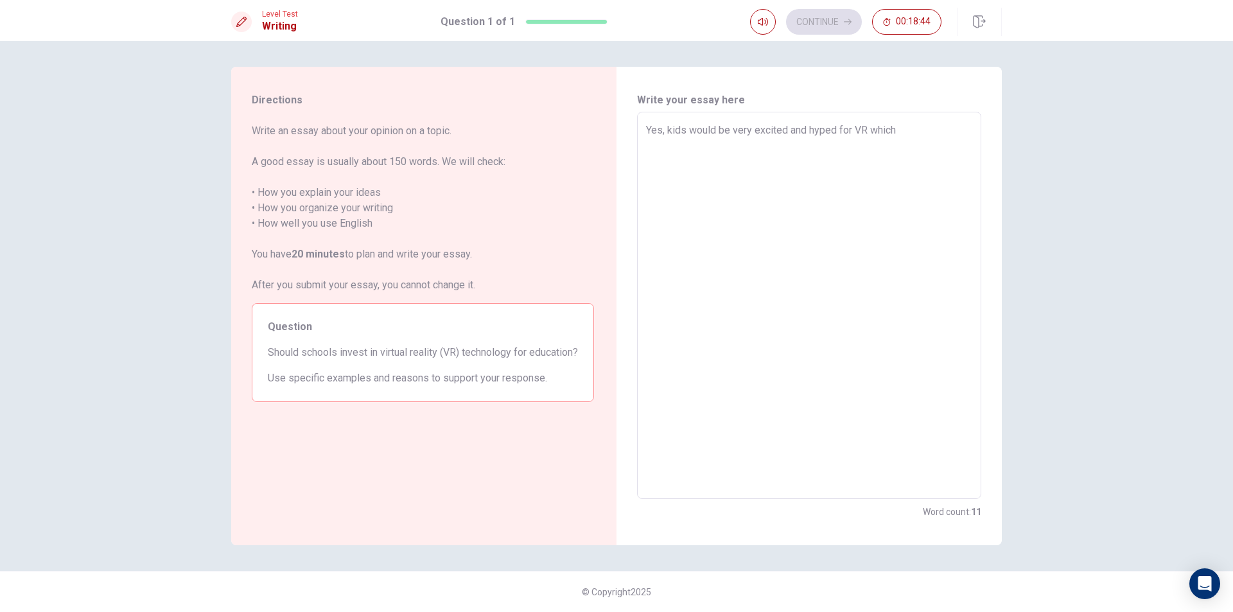
type textarea "x"
type textarea "Yes, kids would be very excited and hyped for VR which"
type textarea "x"
type textarea "Yes, kids would be very excited and hyped for VR which w"
type textarea "x"
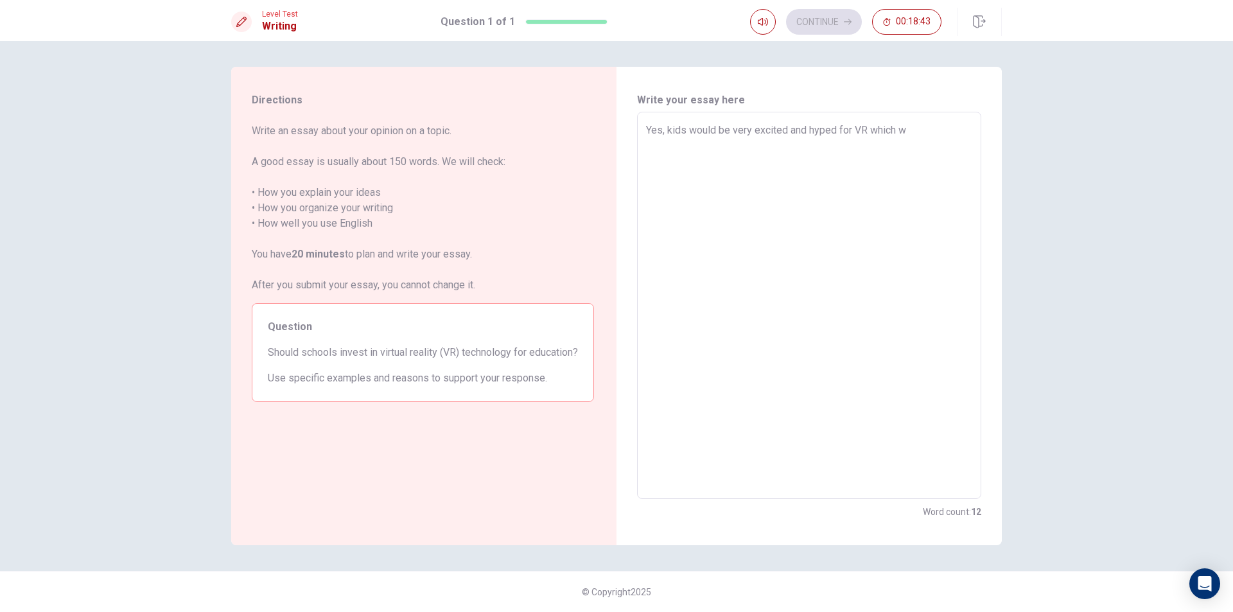
type textarea "Yes, kids would be very excited and hyped for VR which wi"
type textarea "x"
type textarea "Yes, kids would be very excited and hyped for VR which [PERSON_NAME]"
type textarea "x"
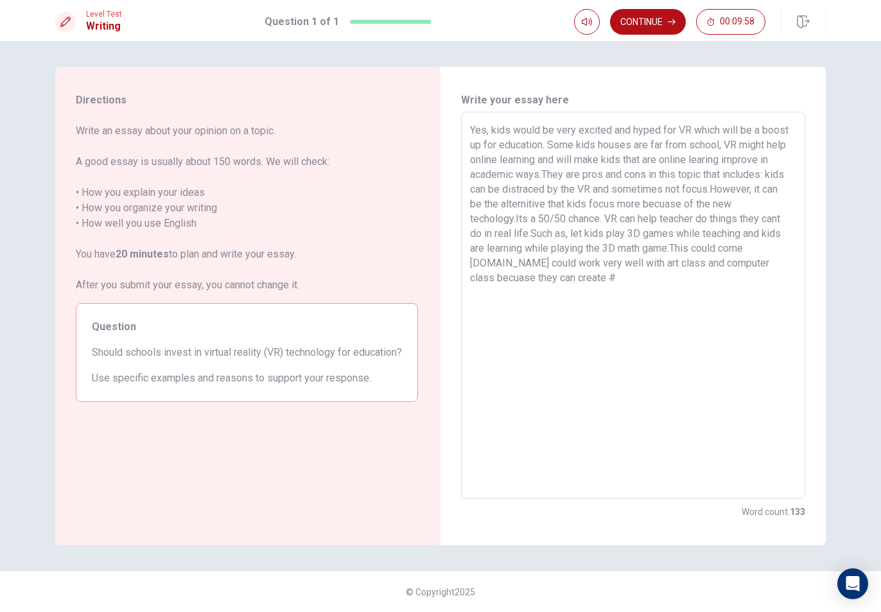
click at [568, 285] on textarea "Yes, kids would be very excited and hyped for VR which will be a boost up for e…" at bounding box center [633, 306] width 326 height 366
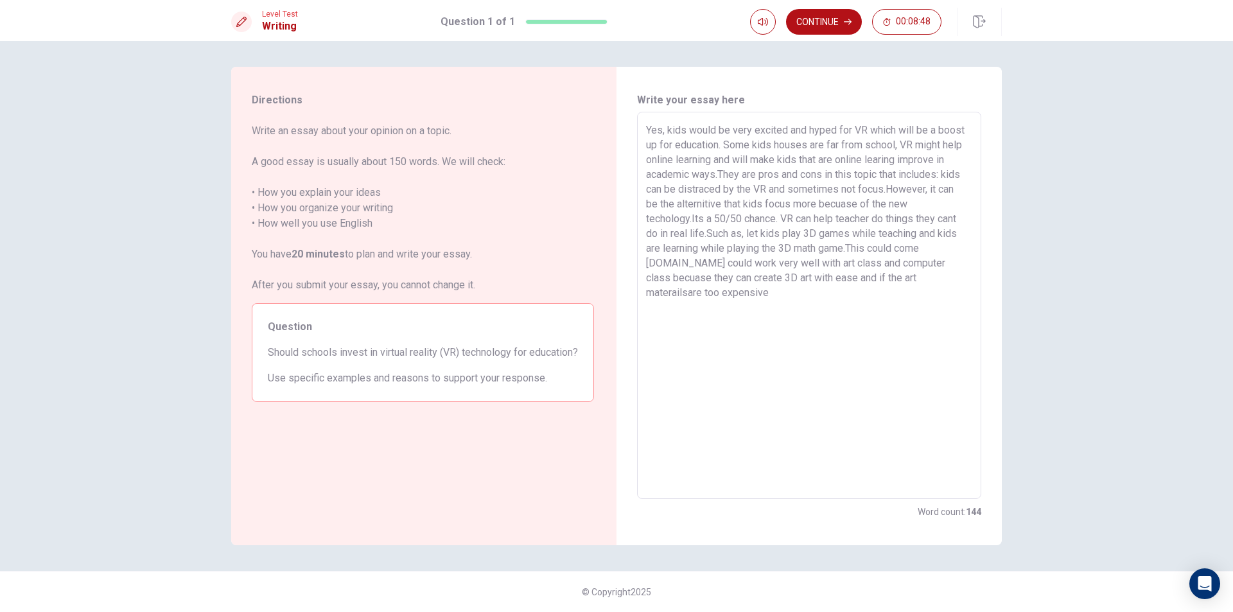
click at [875, 276] on textarea "Yes, kids would be very excited and hyped for VR which will be a boost up for e…" at bounding box center [809, 306] width 326 height 366
click at [954, 277] on textarea "Yes, kids would be very excited and hyped for VR which will be a boost up for e…" at bounding box center [809, 306] width 326 height 366
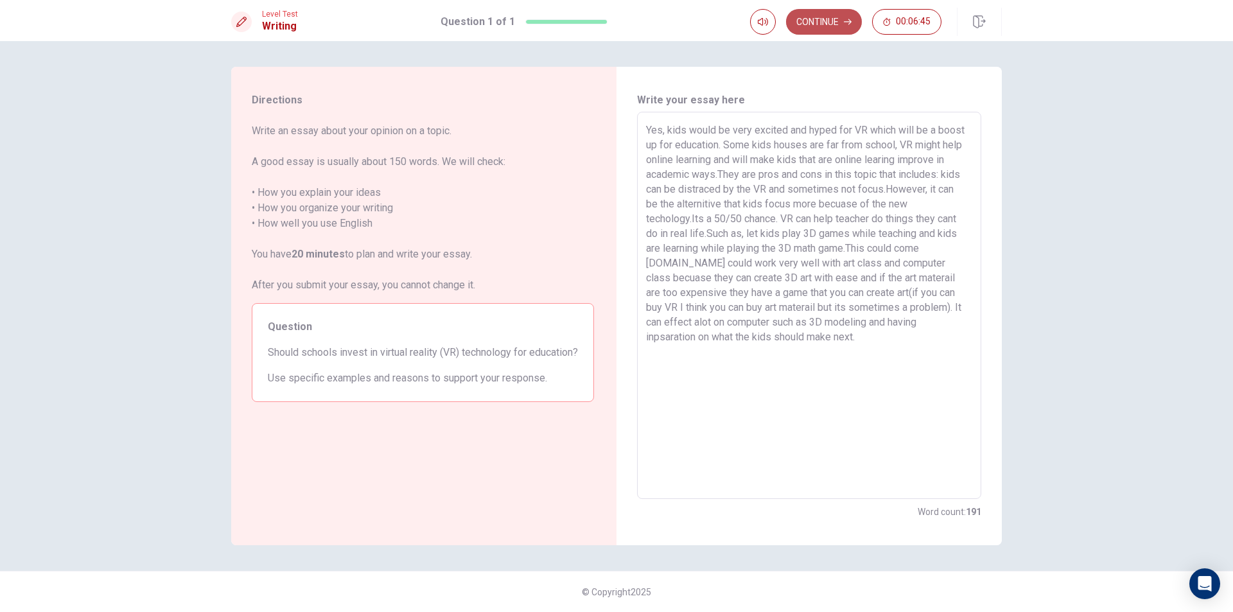
click at [793, 20] on button "Continue" at bounding box center [824, 22] width 76 height 26
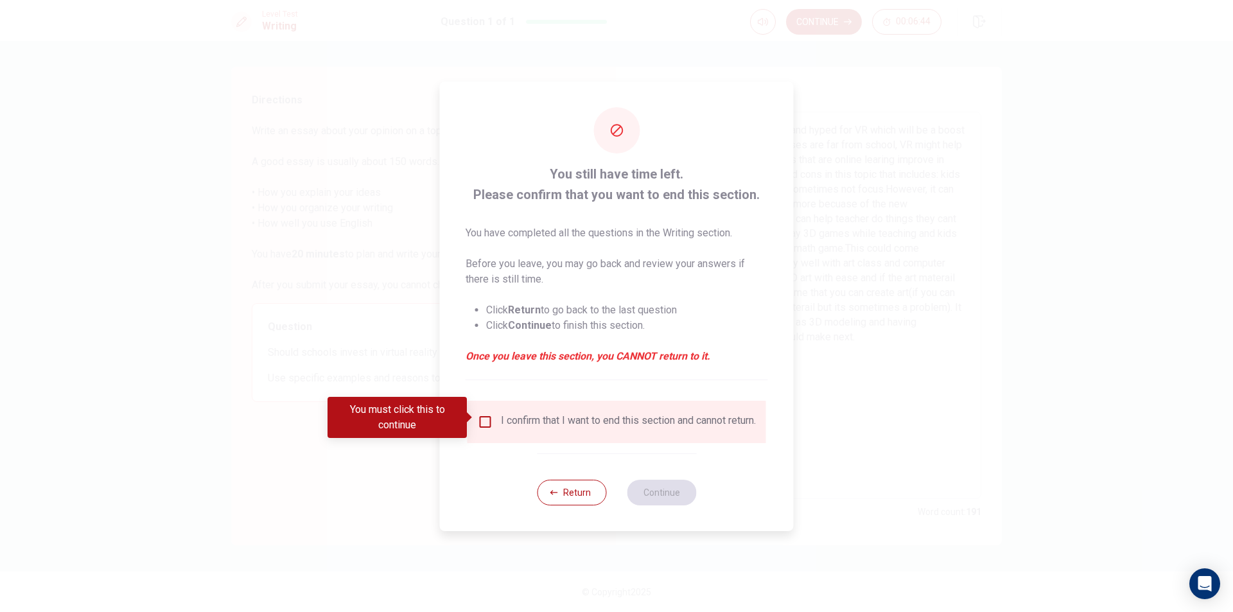
click at [486, 414] on input "You must click this to continue" at bounding box center [485, 421] width 15 height 15
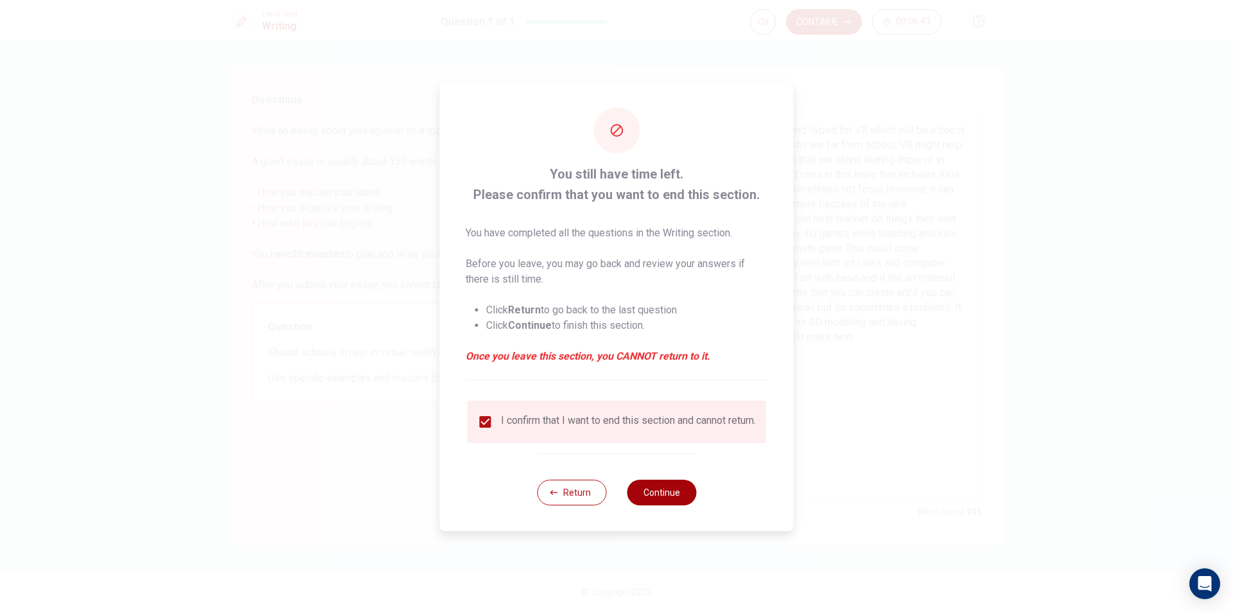
click at [633, 497] on button "Continue" at bounding box center [661, 493] width 69 height 26
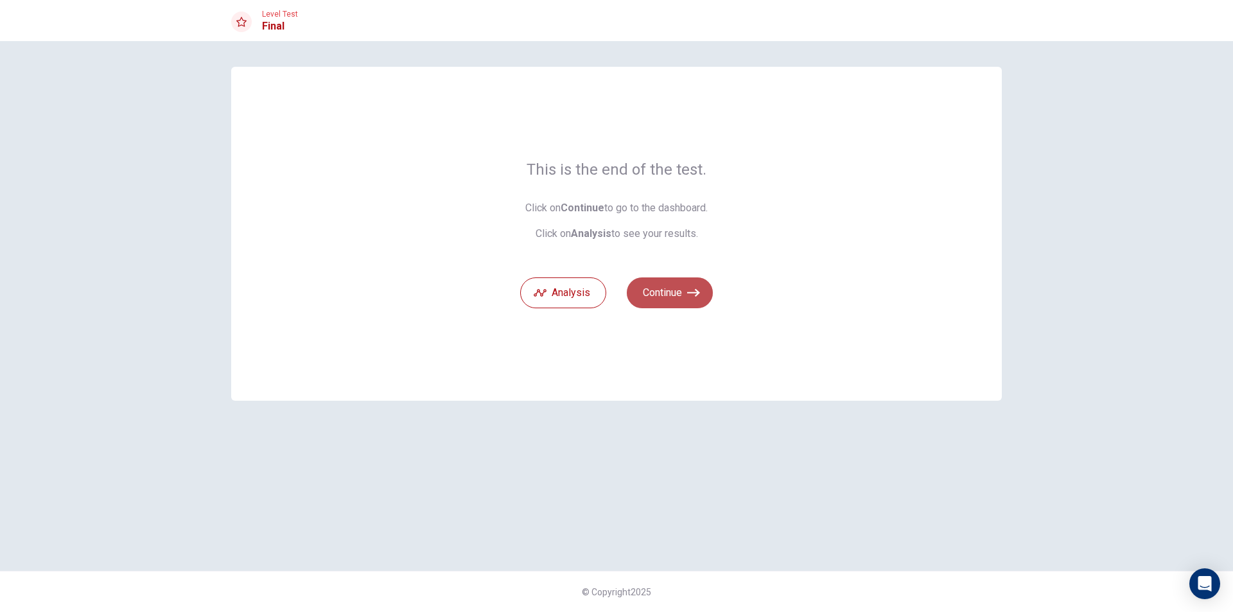
click at [661, 292] on button "Continue" at bounding box center [670, 292] width 86 height 31
